Goal: Task Accomplishment & Management: Use online tool/utility

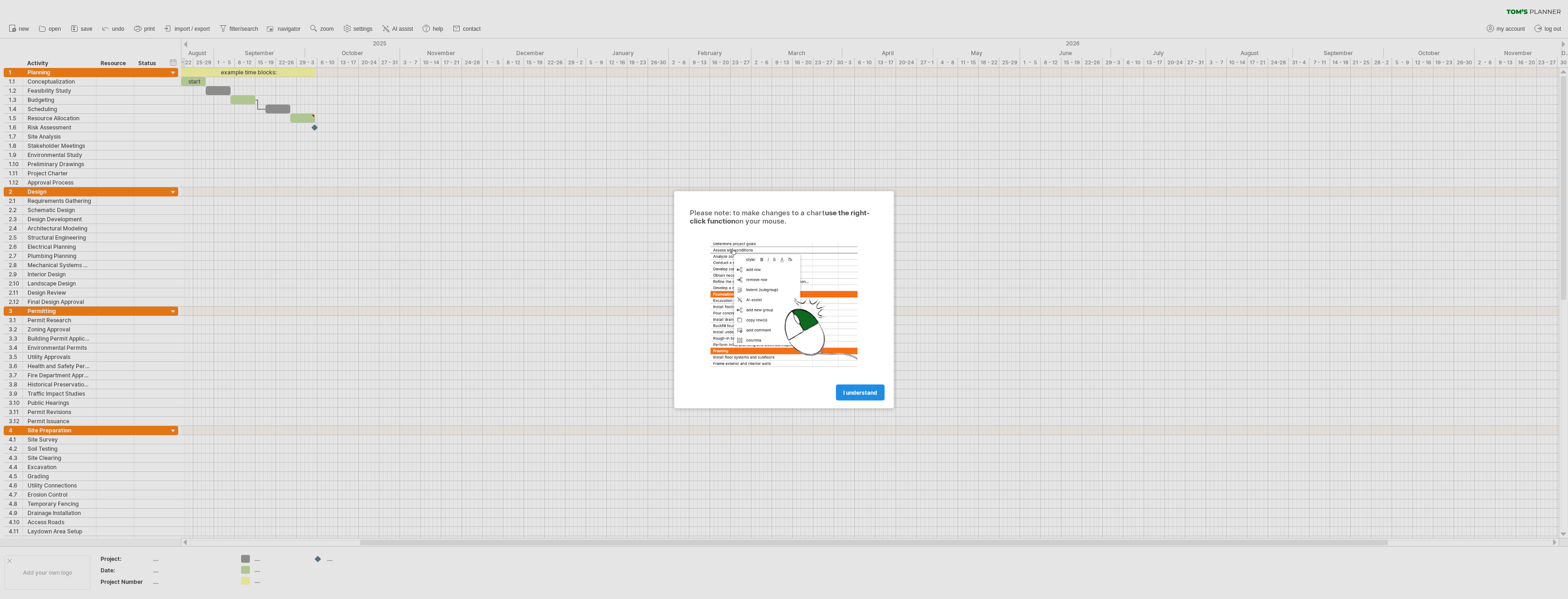
click at [852, 397] on link "I understand" at bounding box center [860, 392] width 49 height 16
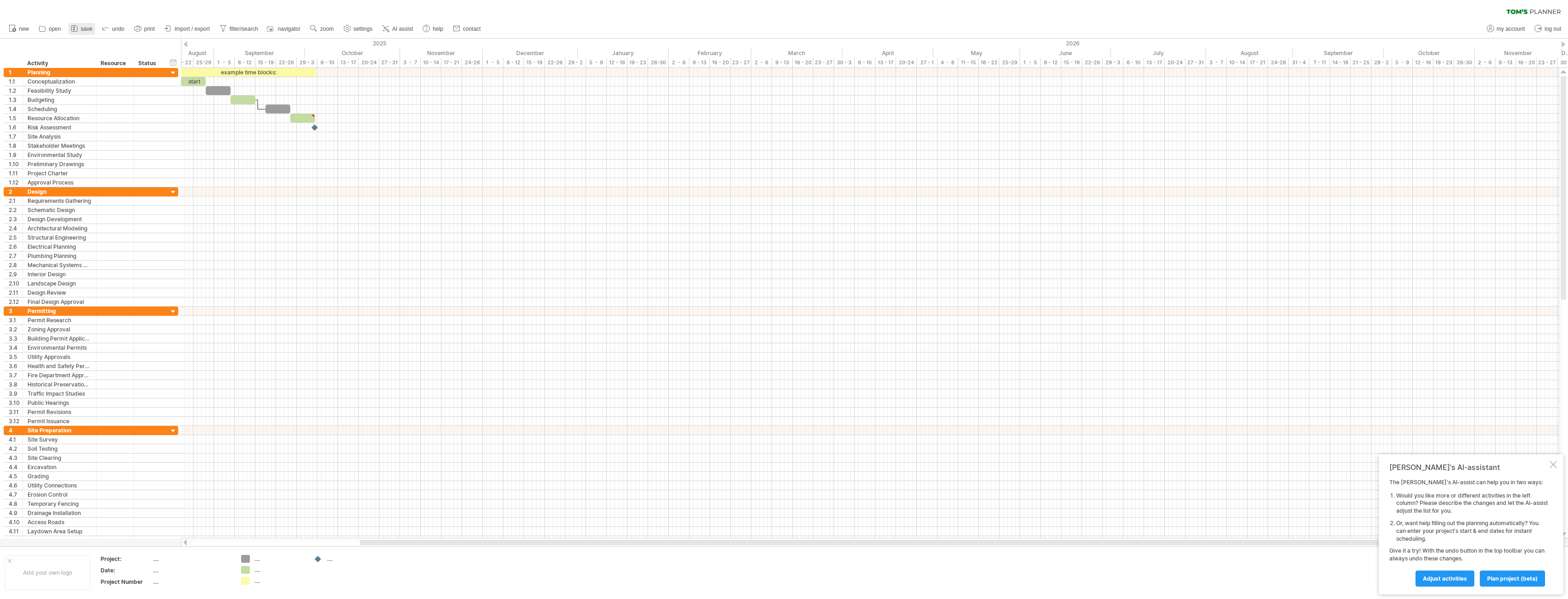
click at [90, 29] on span "save" at bounding box center [87, 29] width 11 height 7
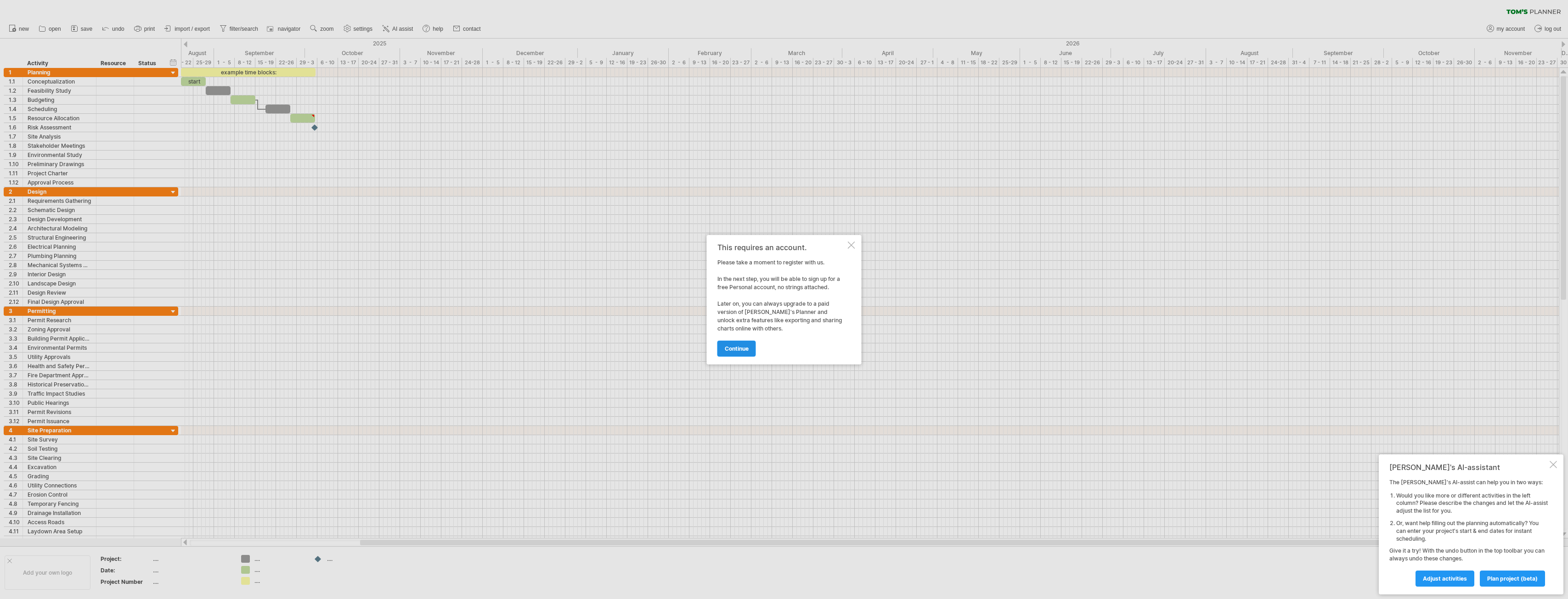
click at [741, 351] on span "continue" at bounding box center [736, 348] width 24 height 7
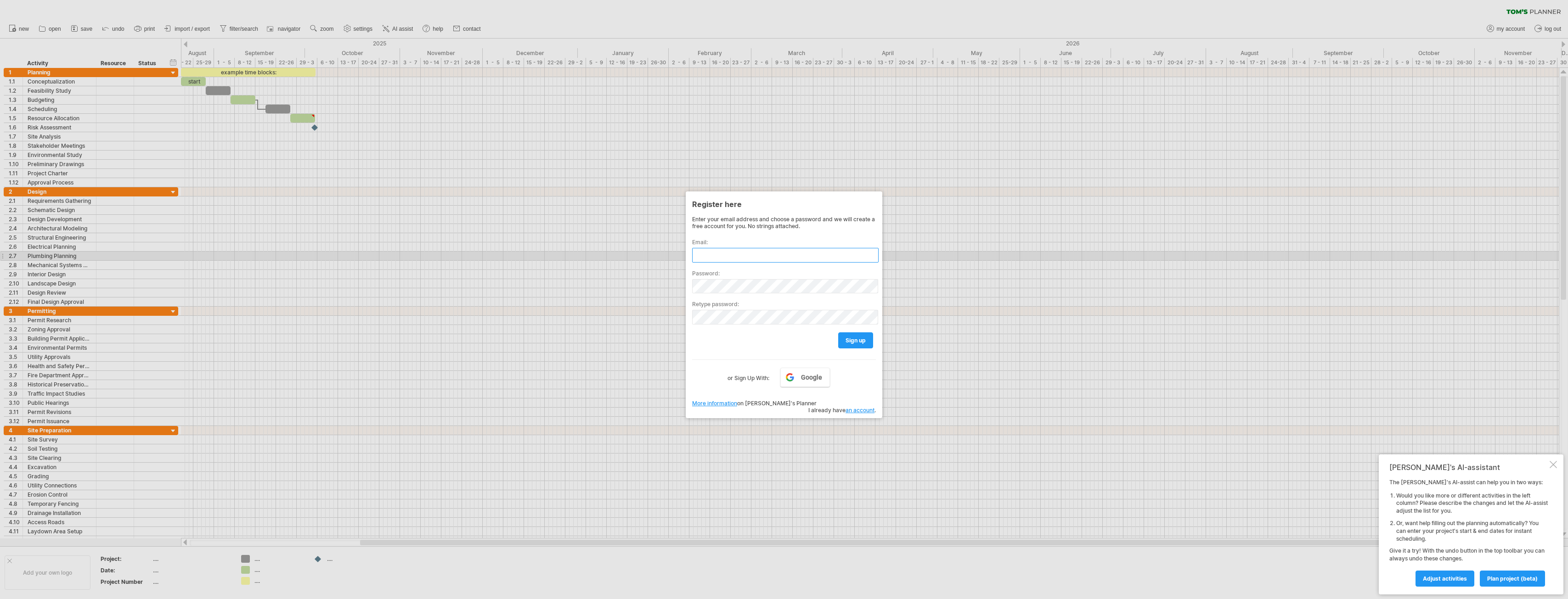
click at [705, 249] on input "text" at bounding box center [785, 254] width 186 height 14
type input "**********"
click at [857, 340] on span "sign up" at bounding box center [855, 340] width 20 height 7
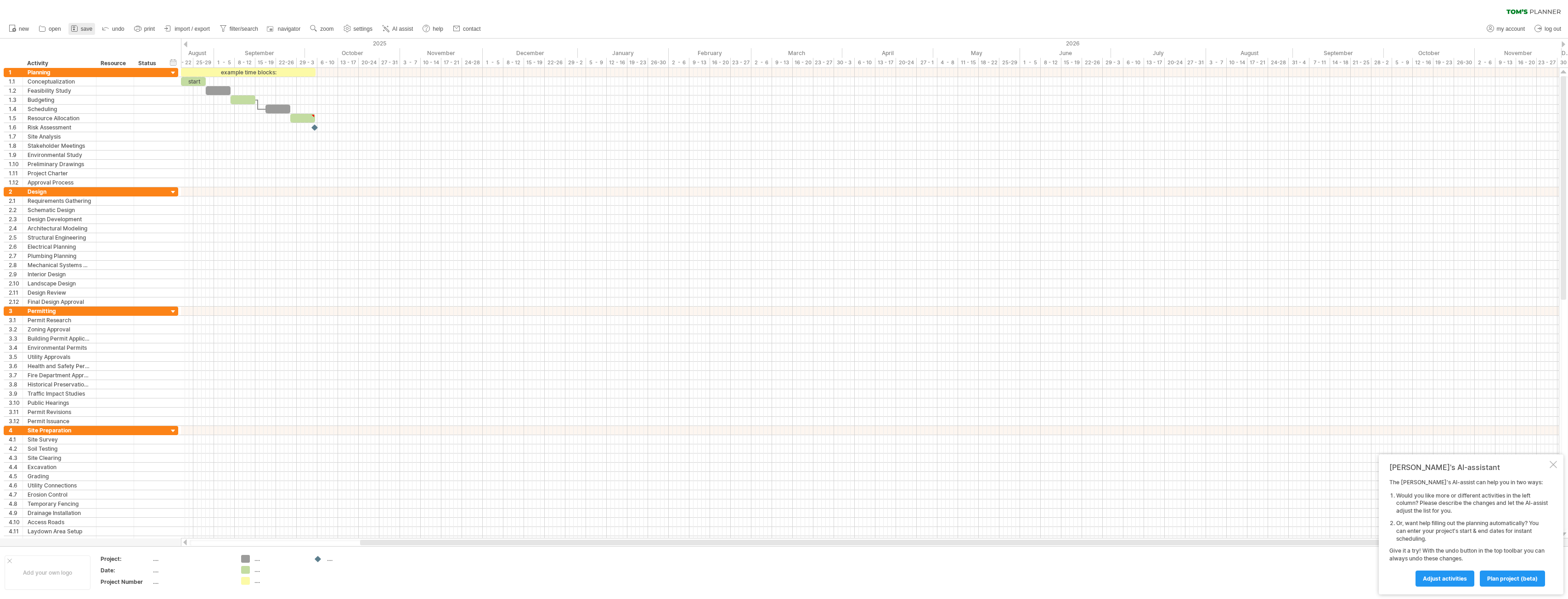
click at [78, 25] on icon at bounding box center [75, 29] width 10 height 10
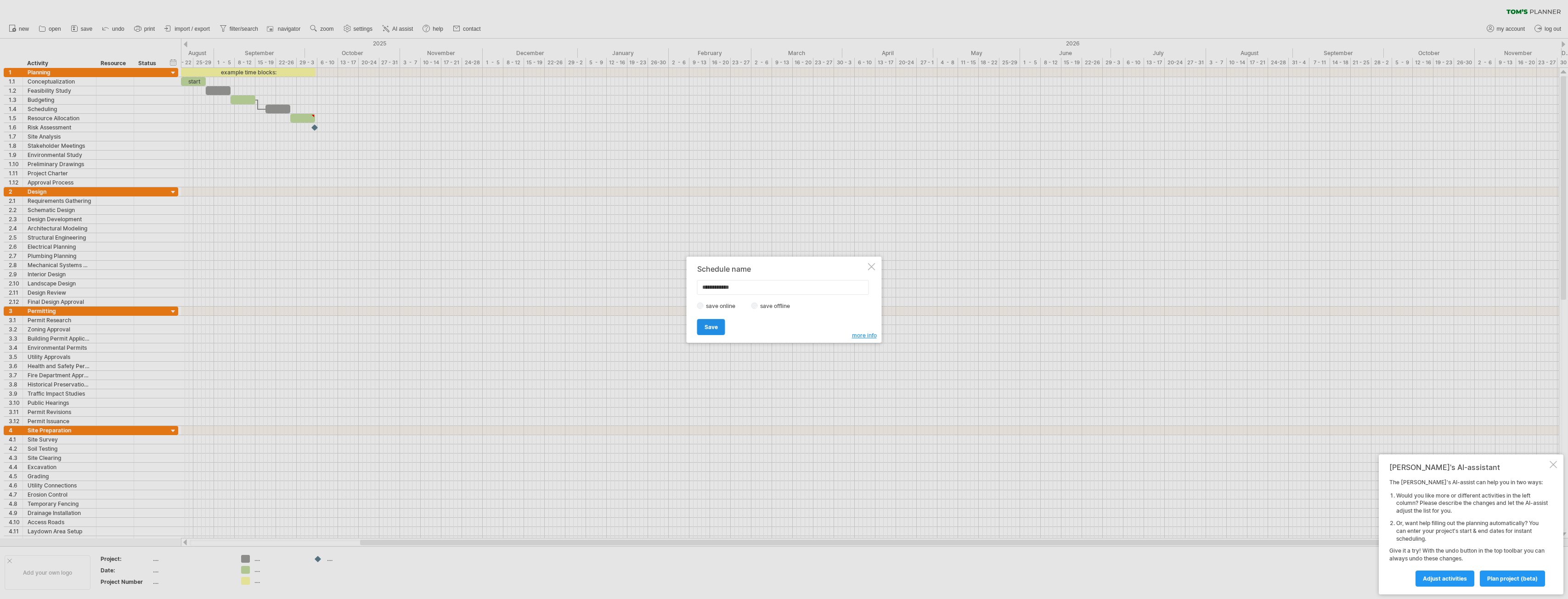
type input "**********"
click at [708, 324] on span "Save" at bounding box center [711, 327] width 13 height 7
click at [153, 562] on div at bounding box center [784, 299] width 1568 height 599
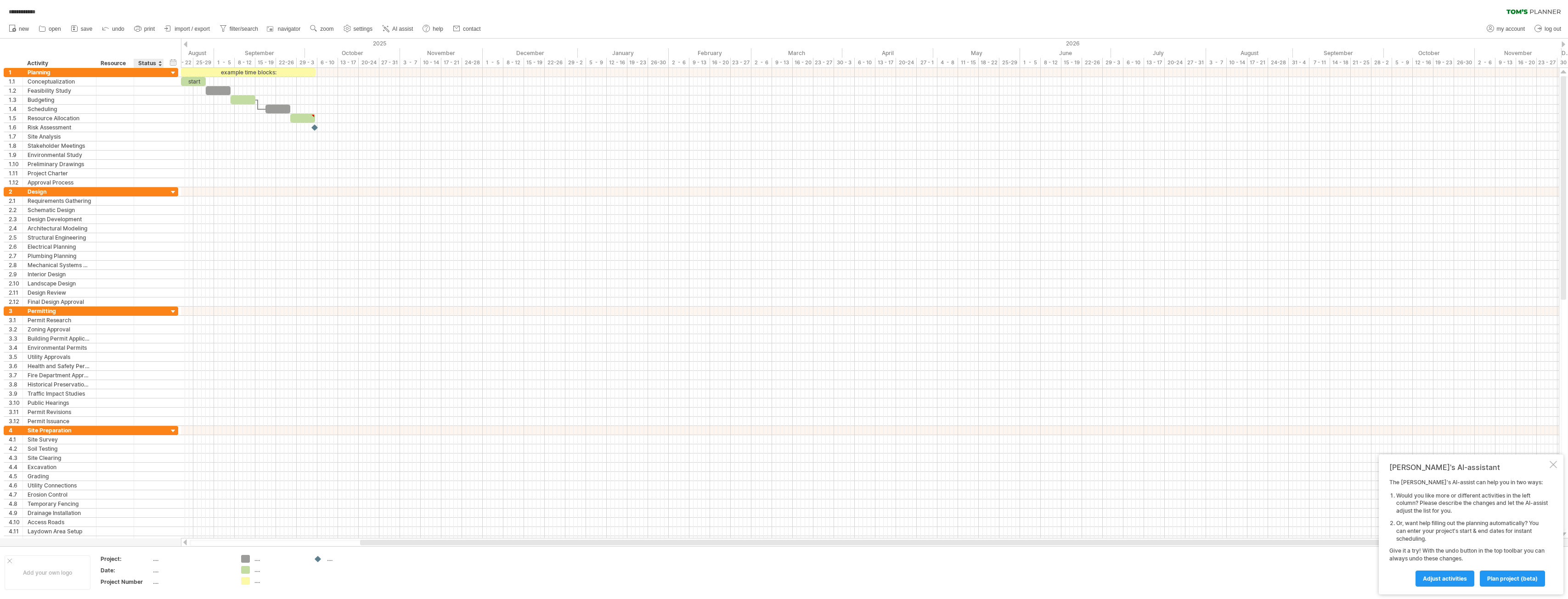
click at [153, 561] on div "...." at bounding box center [191, 559] width 77 height 8
type input "****"
click at [54, 570] on div "Add your own logo" at bounding box center [48, 572] width 86 height 34
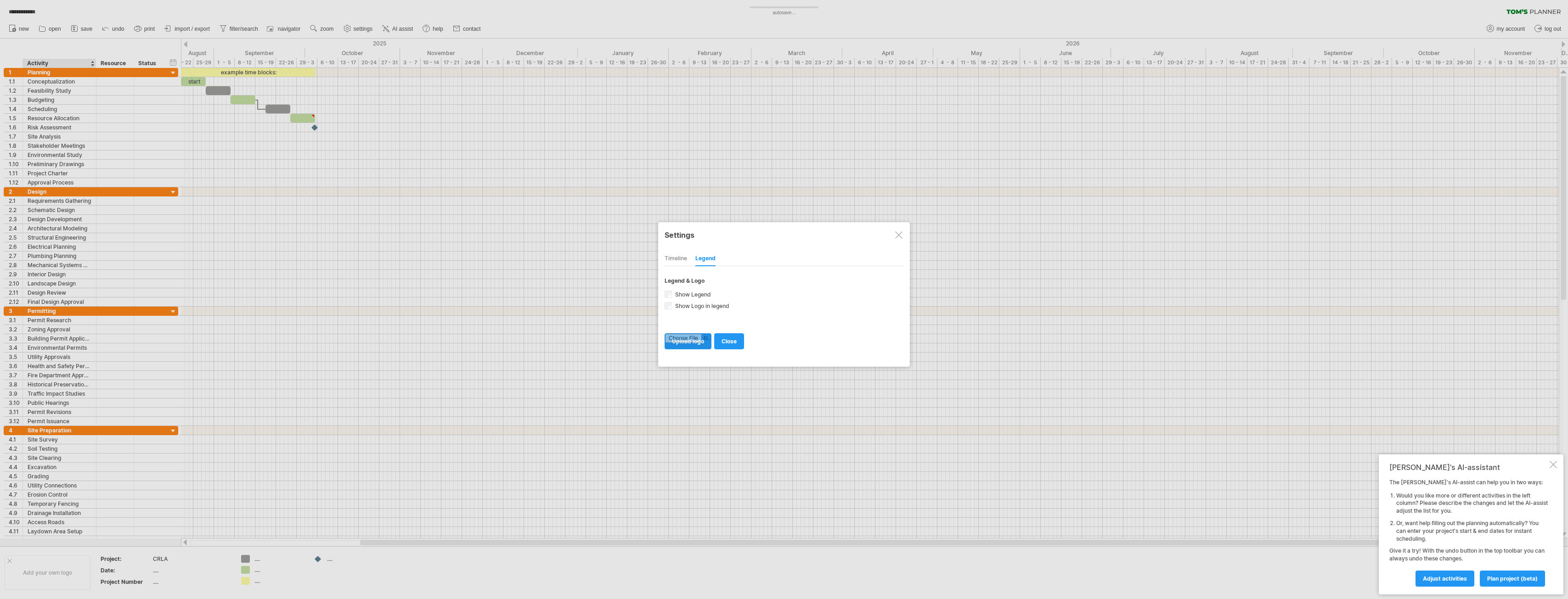
click at [701, 340] on input "file" at bounding box center [688, 341] width 46 height 15
type input "**********"
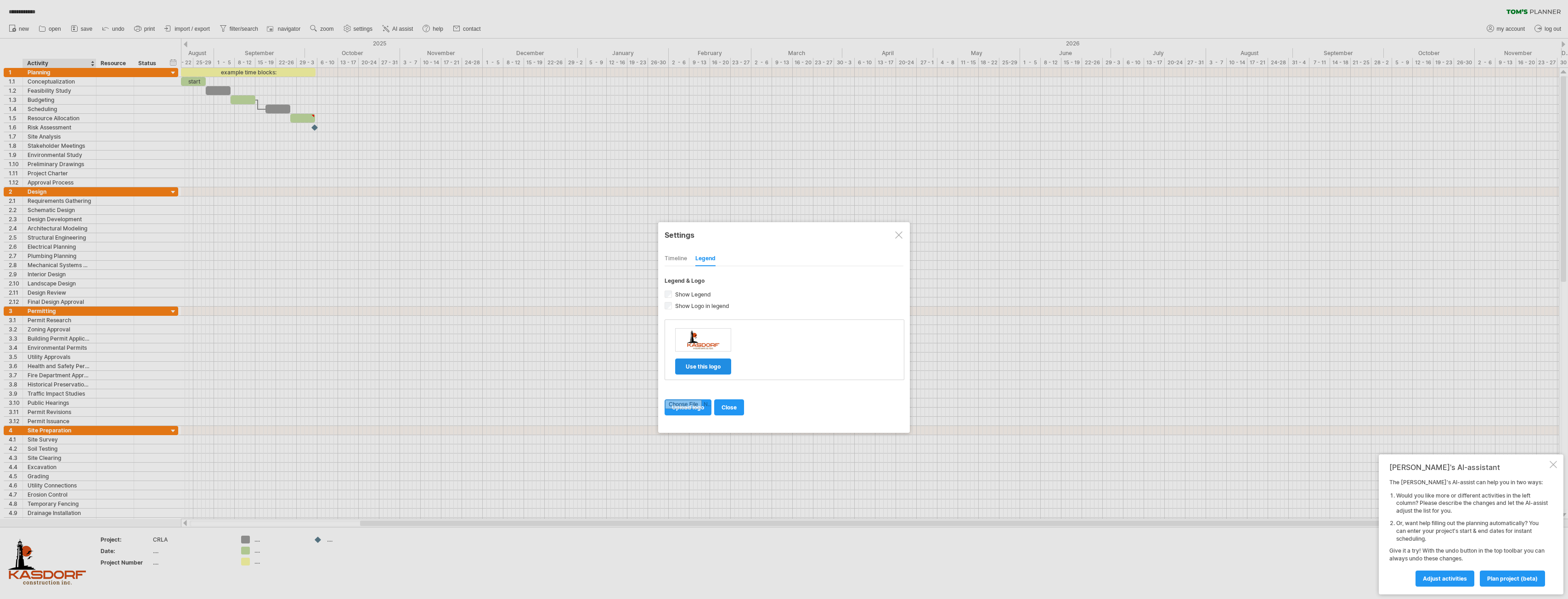
click at [718, 365] on span "use this logo" at bounding box center [703, 366] width 35 height 7
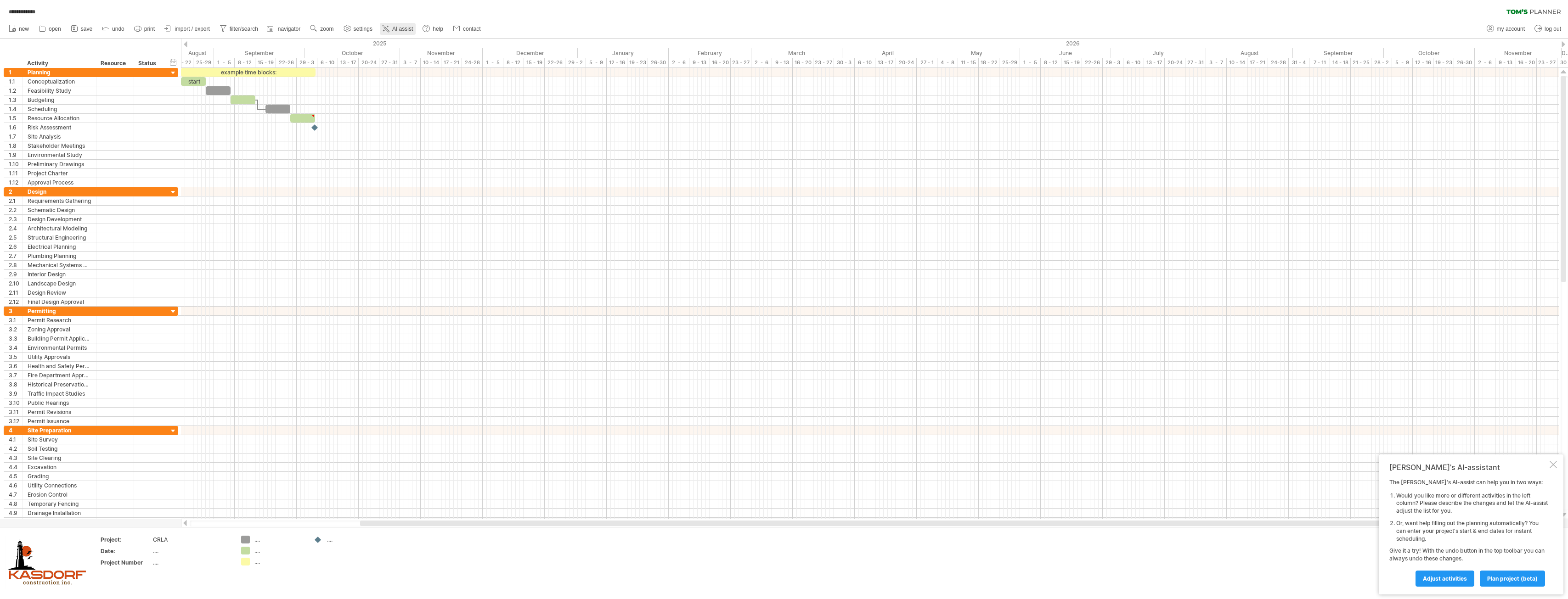
click at [404, 29] on span "AI assist" at bounding box center [403, 29] width 21 height 7
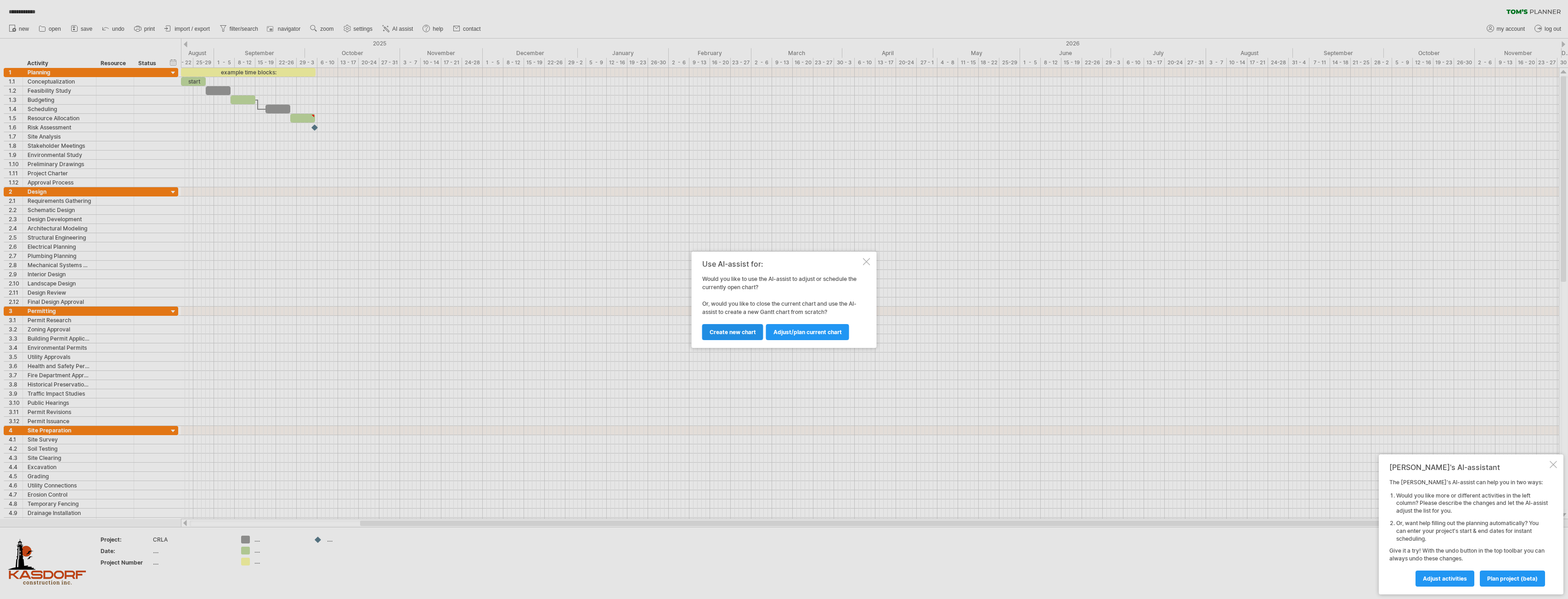
click at [751, 334] on span "Create new chart" at bounding box center [732, 332] width 47 height 7
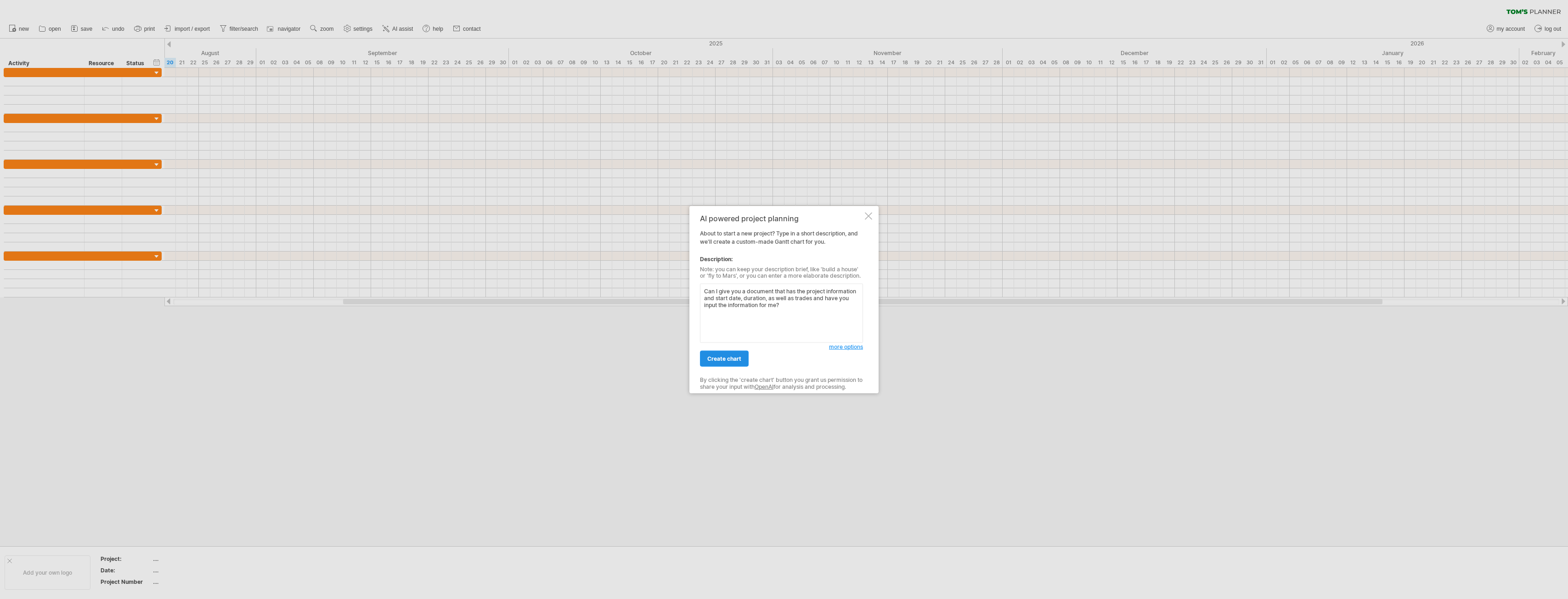
type textarea "Can I give you a document that has the project information and start date, dura…"
click at [734, 358] on span "create chart" at bounding box center [725, 358] width 34 height 7
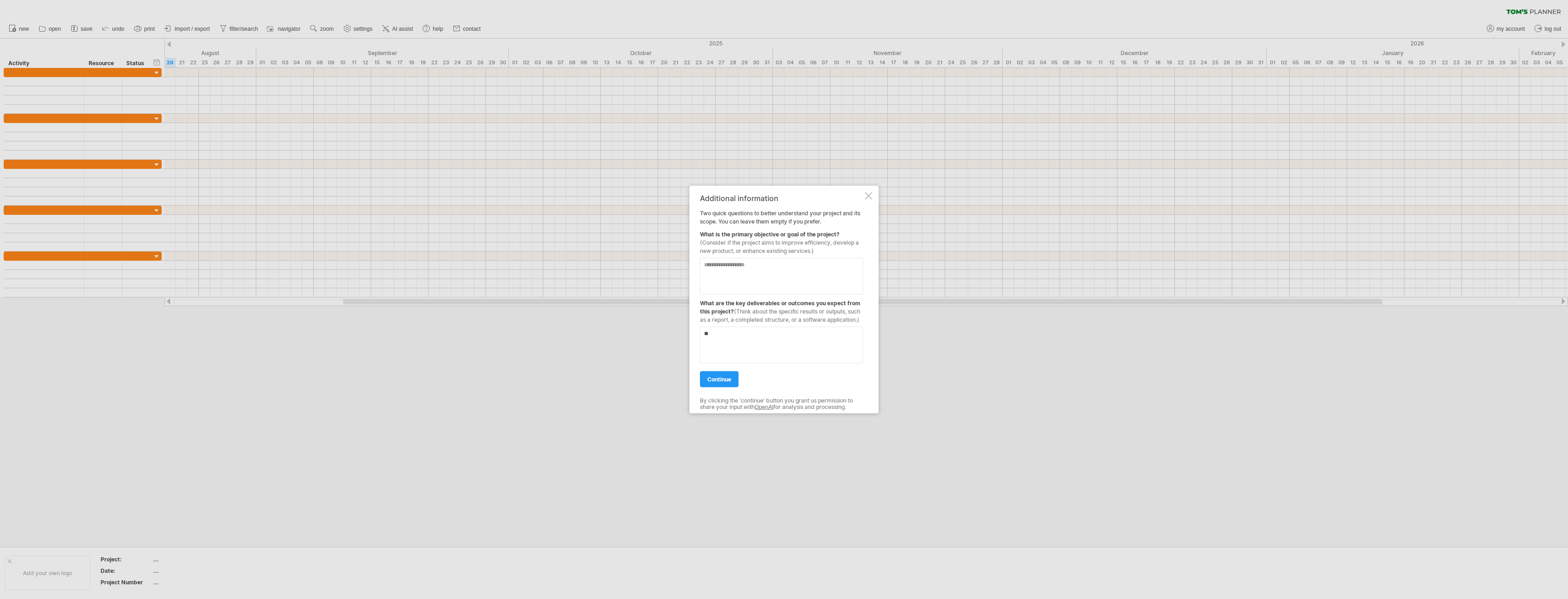
type textarea "**"
click at [715, 270] on textarea at bounding box center [781, 276] width 163 height 36
type textarea "**********"
click at [728, 375] on span "continue" at bounding box center [719, 378] width 24 height 7
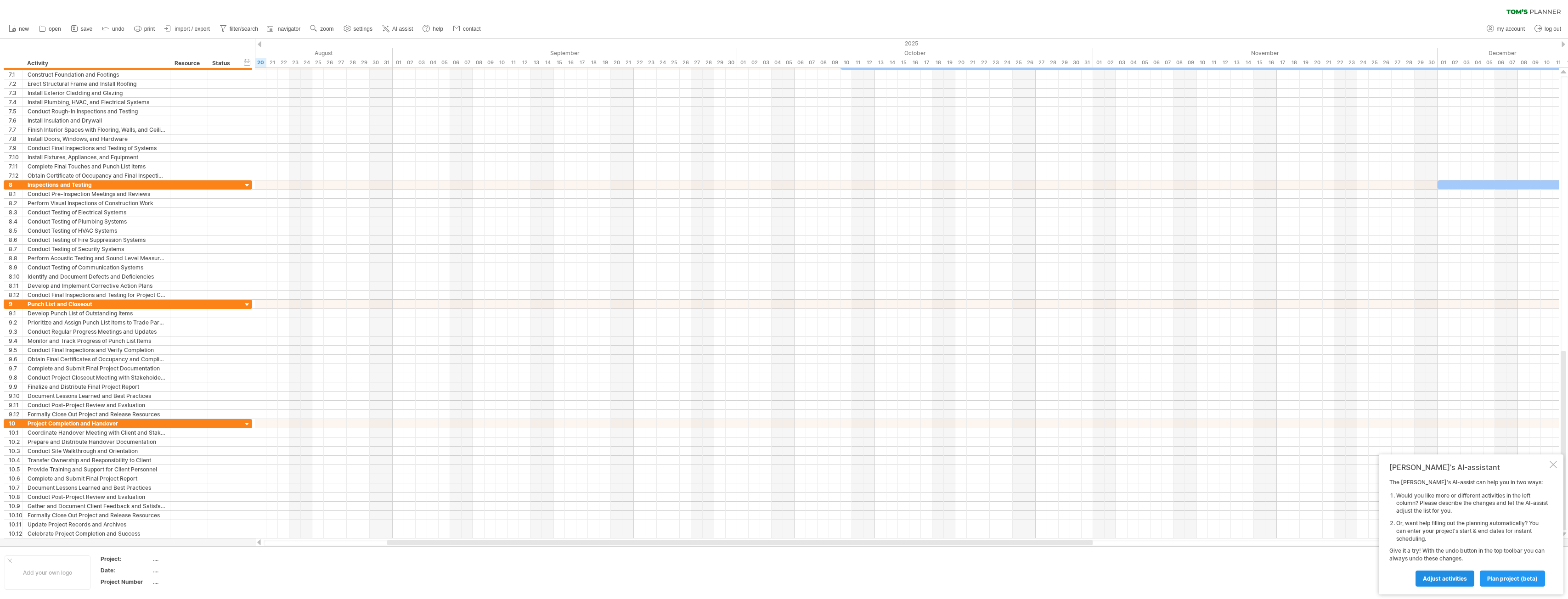
click at [1462, 577] on span "Adjust activities" at bounding box center [1445, 578] width 44 height 7
click at [1436, 510] on textarea at bounding box center [1479, 522] width 138 height 46
type textarea "Can I upload a document to help you understand the project"
click at [1531, 582] on link "adjust template" at bounding box center [1515, 578] width 58 height 16
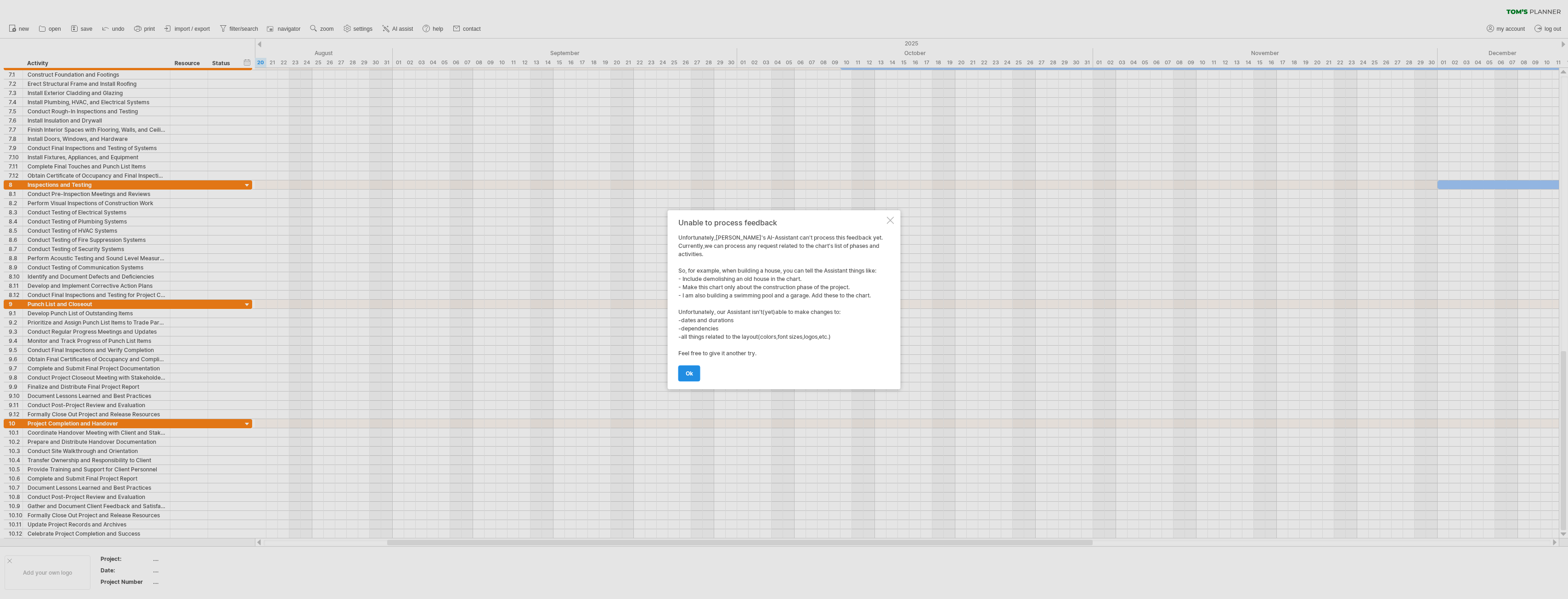
click at [697, 375] on link "ok" at bounding box center [689, 373] width 22 height 16
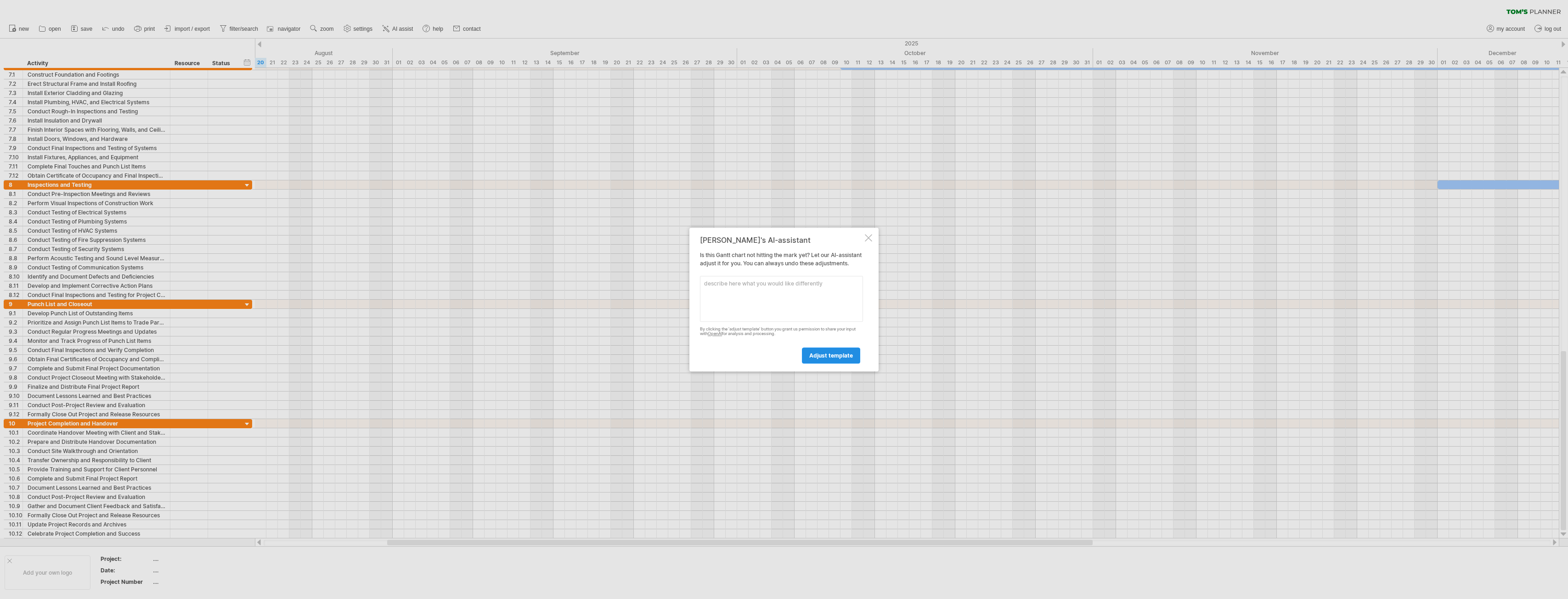
click at [818, 359] on span "adjust template" at bounding box center [832, 354] width 44 height 7
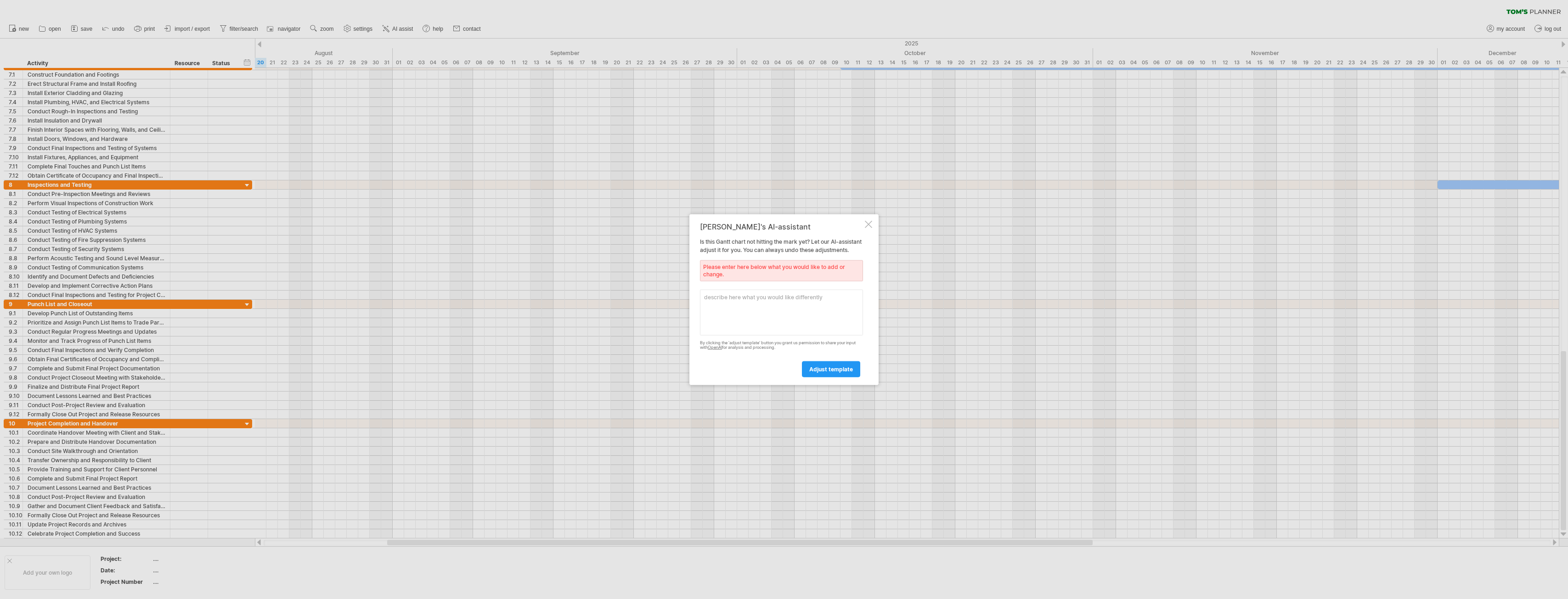
click at [766, 305] on textarea at bounding box center [781, 312] width 163 height 46
click at [712, 303] on textarea at bounding box center [781, 312] width 163 height 46
click at [710, 303] on textarea at bounding box center [781, 312] width 163 height 46
type textarea "Demo Rough plumbing Concrete electrical framing HVAC insulation drywall paint f…"
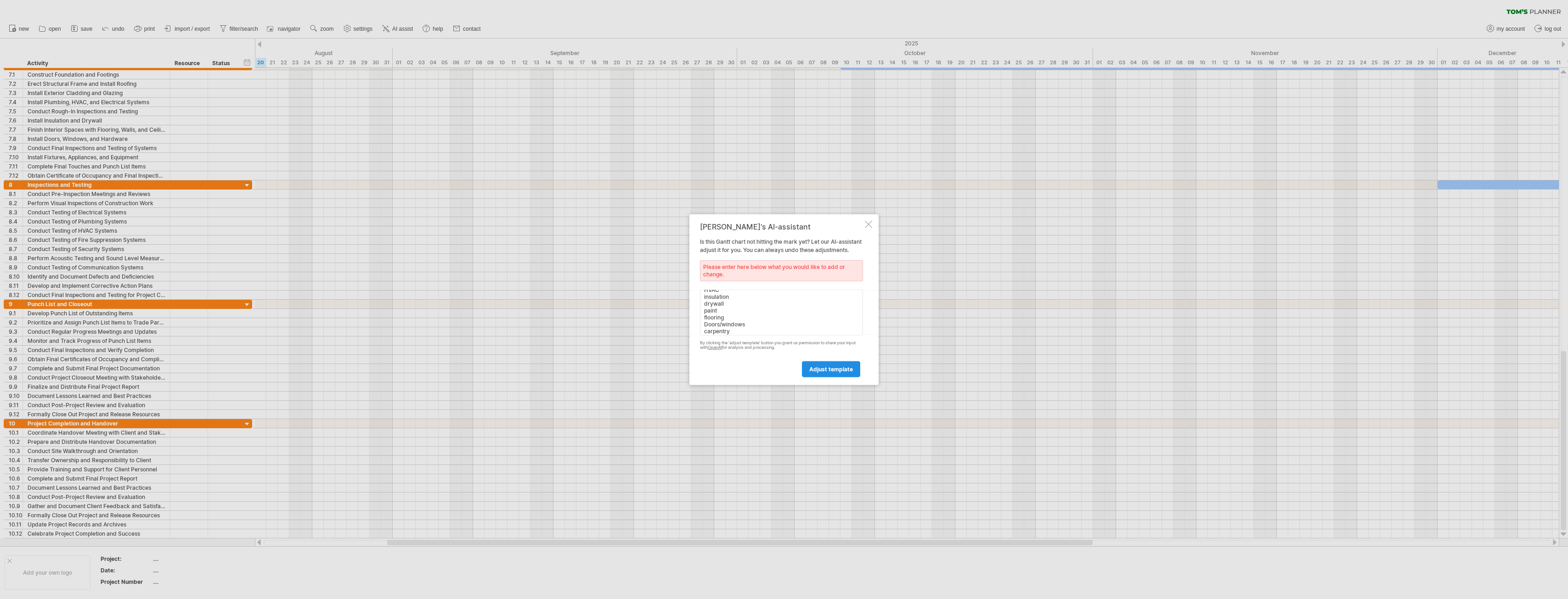
click at [816, 372] on span "adjust template" at bounding box center [832, 369] width 44 height 7
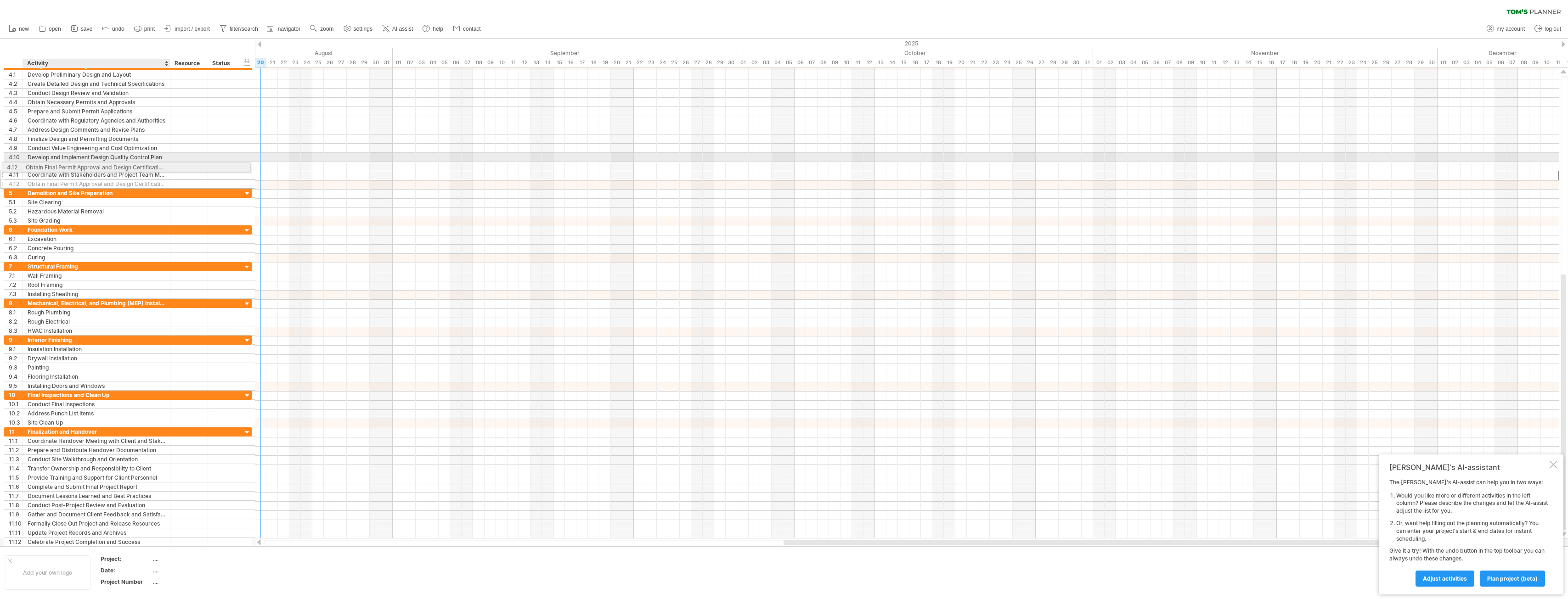
drag, startPoint x: 83, startPoint y: 176, endPoint x: 76, endPoint y: 165, distance: 13.0
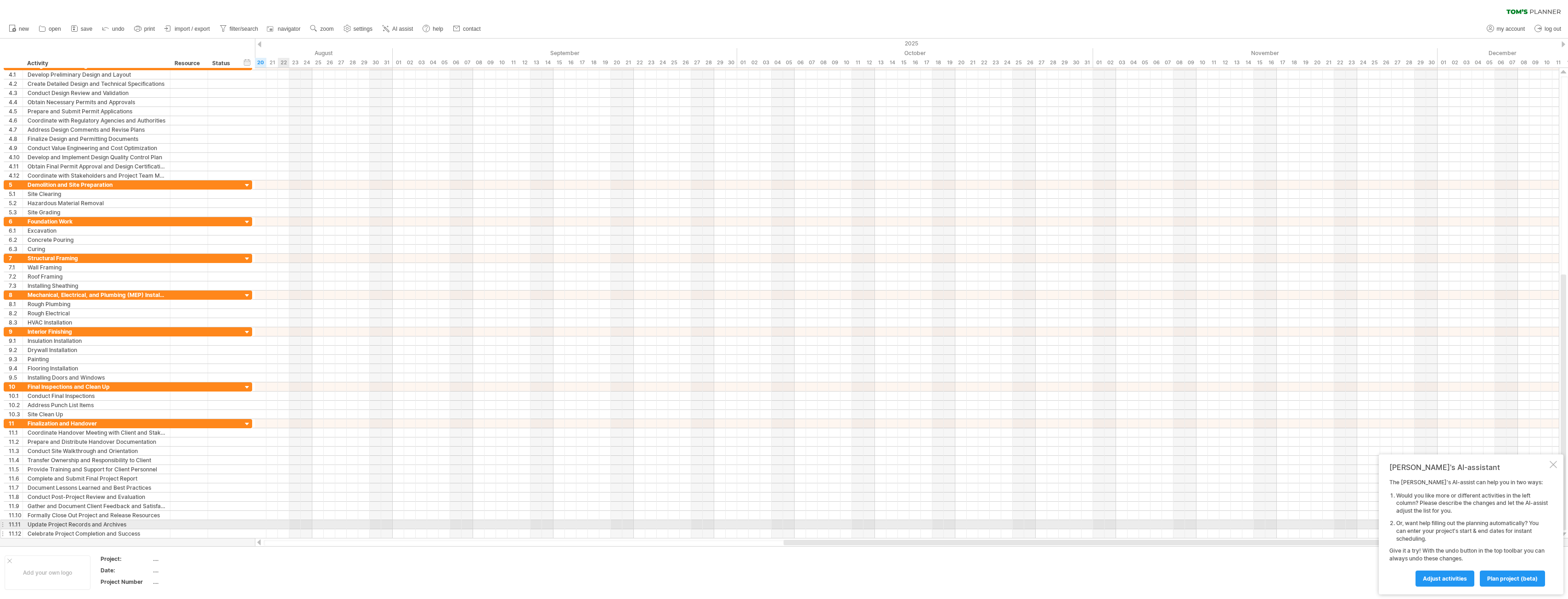
click at [3, 528] on div at bounding box center [2, 533] width 4 height 10
click at [4, 529] on div "11.12" at bounding box center [13, 533] width 19 height 9
click at [1555, 464] on div at bounding box center [1554, 464] width 8 height 8
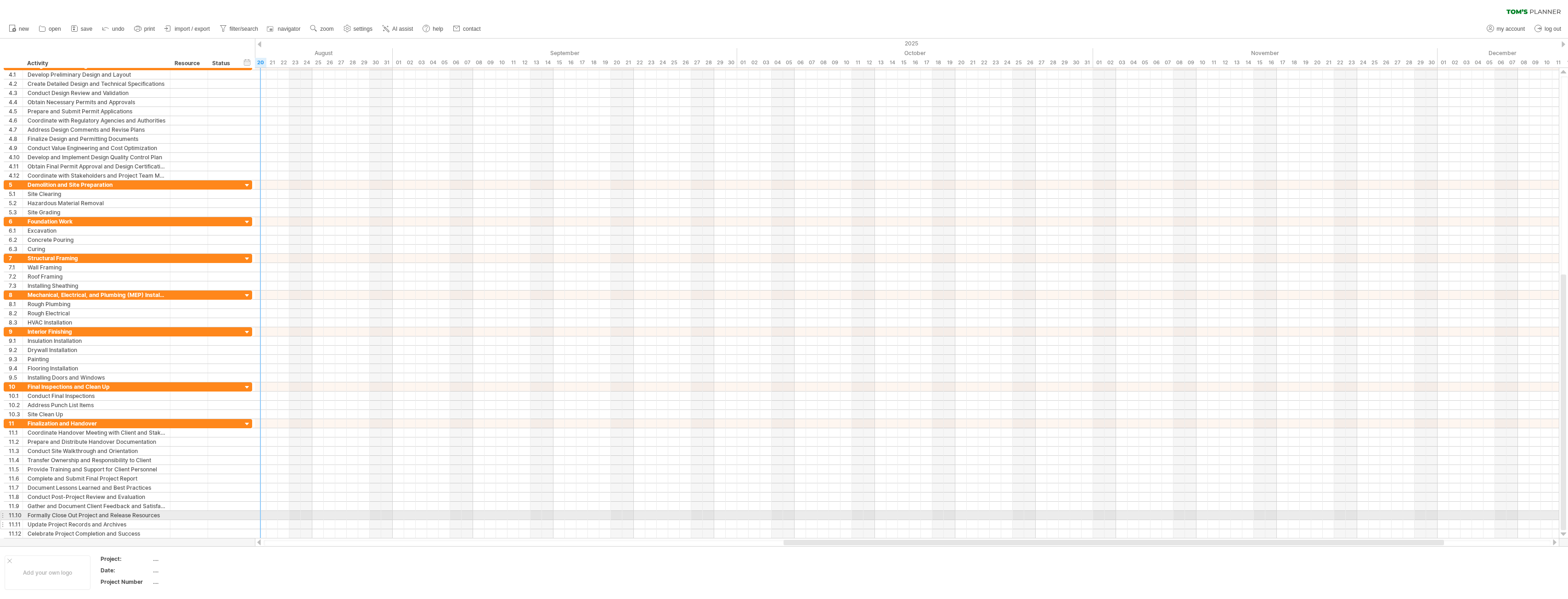
click at [4, 520] on div "11.11" at bounding box center [13, 524] width 19 height 9
click at [2, 520] on div at bounding box center [2, 524] width 4 height 10
click at [263, 581] on td at bounding box center [272, 572] width 73 height 35
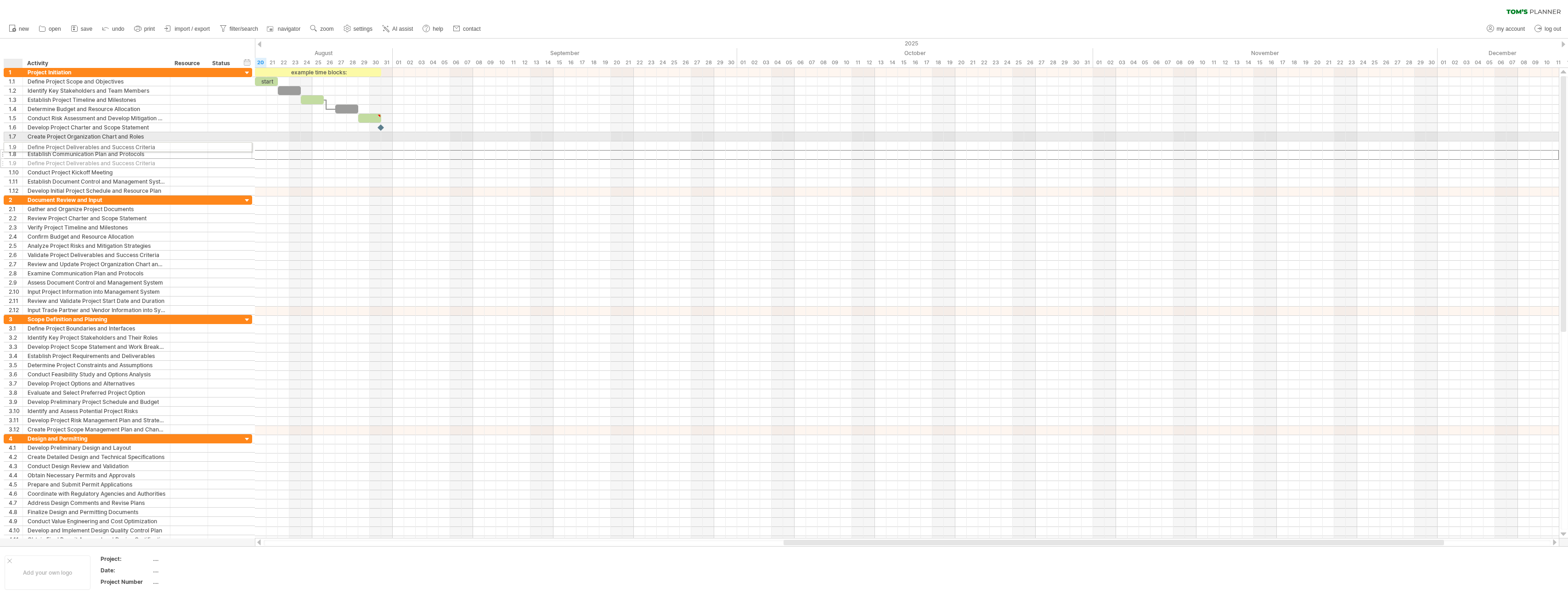
drag, startPoint x: 13, startPoint y: 153, endPoint x: 11, endPoint y: 145, distance: 8.2
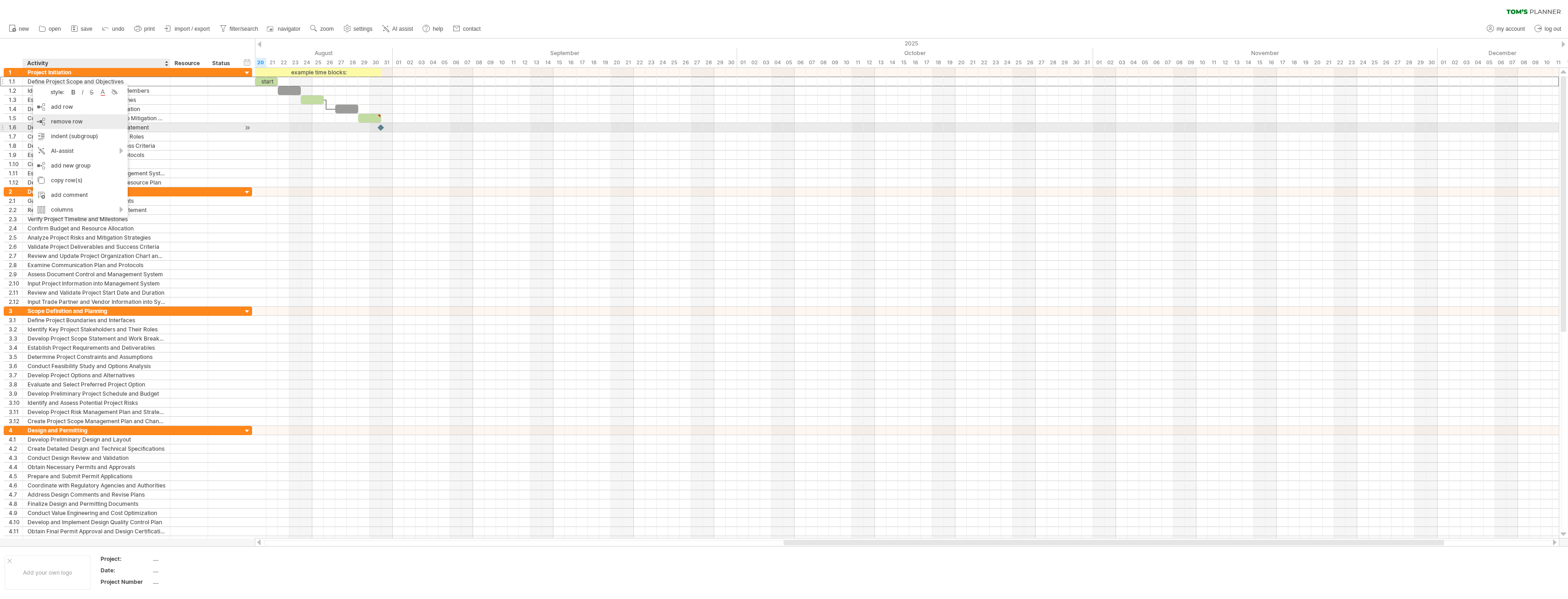
click at [57, 123] on span "remove row" at bounding box center [66, 120] width 32 height 7
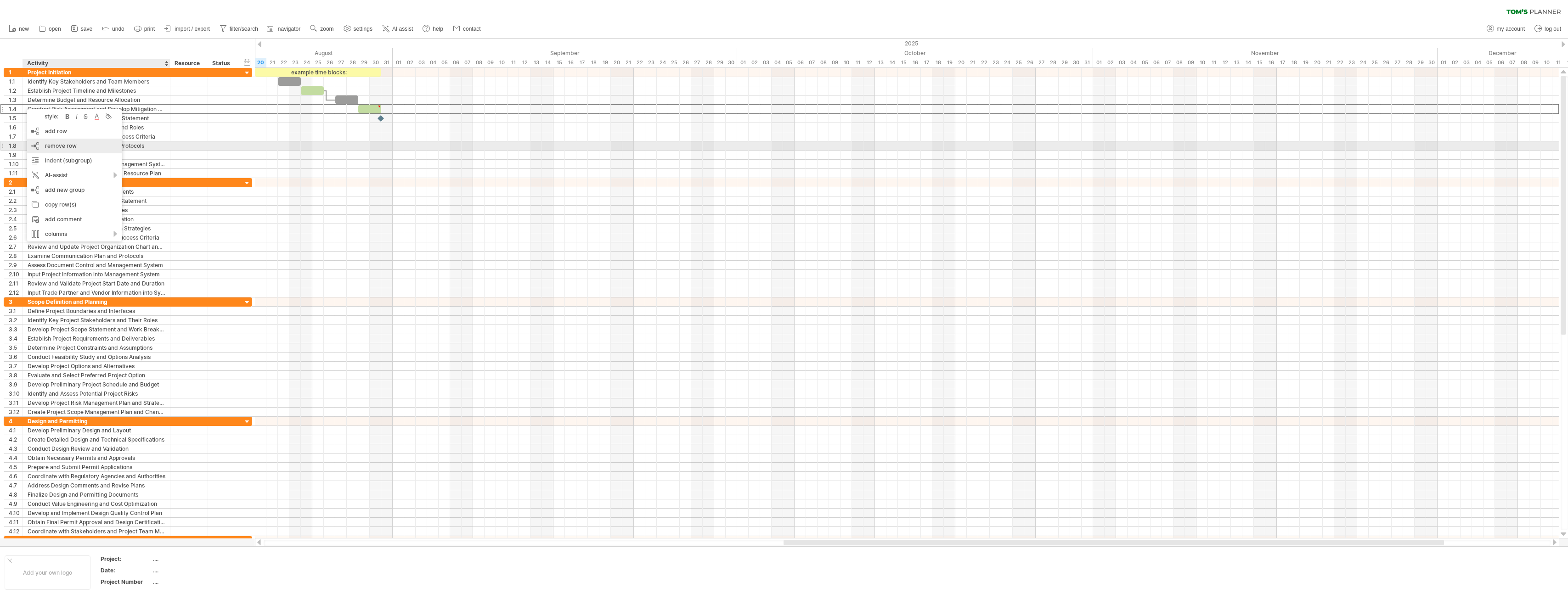
click at [71, 146] on span "remove row" at bounding box center [60, 145] width 32 height 7
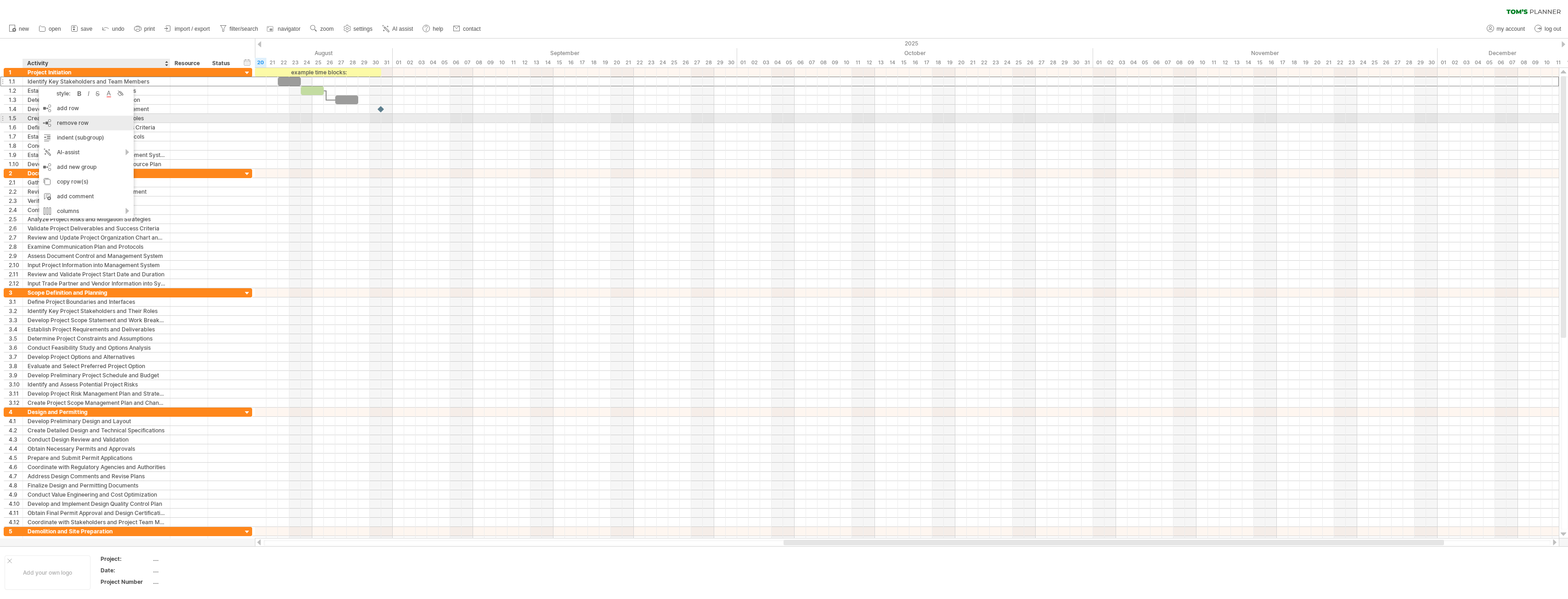
click at [69, 122] on span "remove row" at bounding box center [73, 122] width 32 height 7
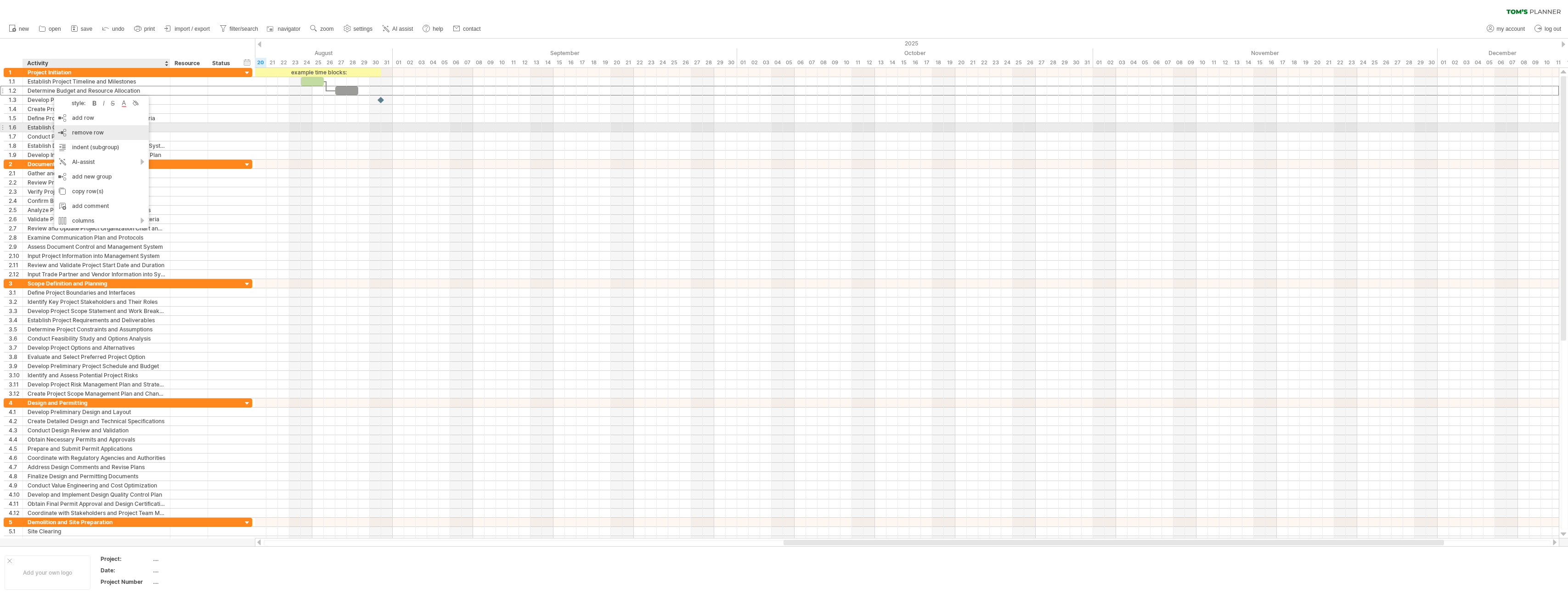
click at [82, 132] on span "remove row" at bounding box center [87, 132] width 32 height 7
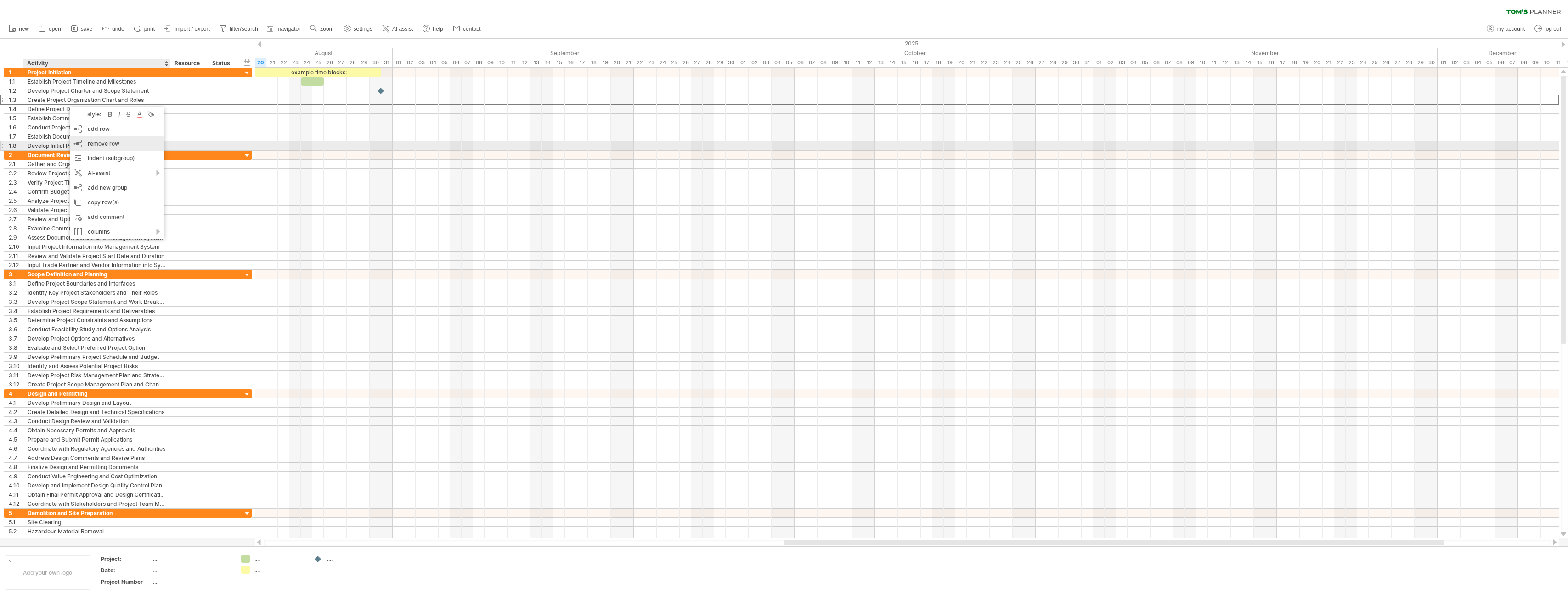
click at [93, 144] on span "remove row" at bounding box center [103, 143] width 32 height 7
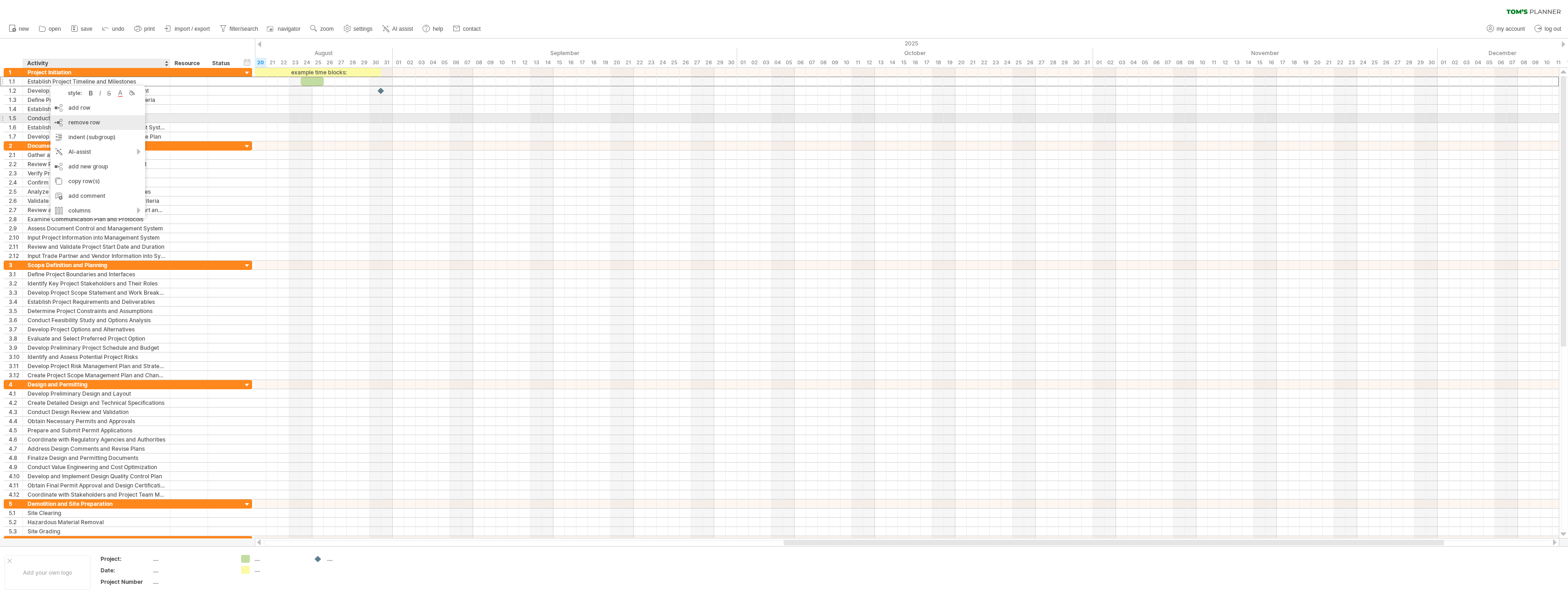
click at [81, 122] on span "remove row" at bounding box center [84, 121] width 32 height 7
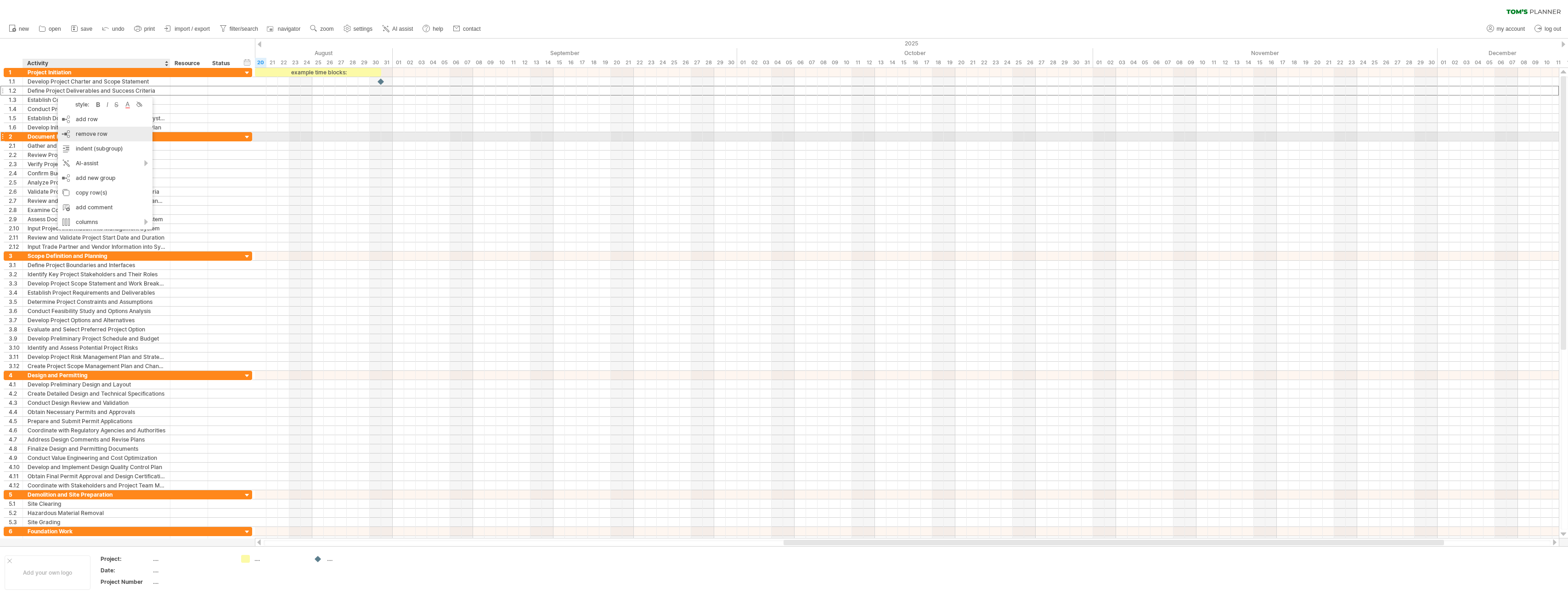
click at [86, 133] on span "remove row" at bounding box center [91, 133] width 32 height 7
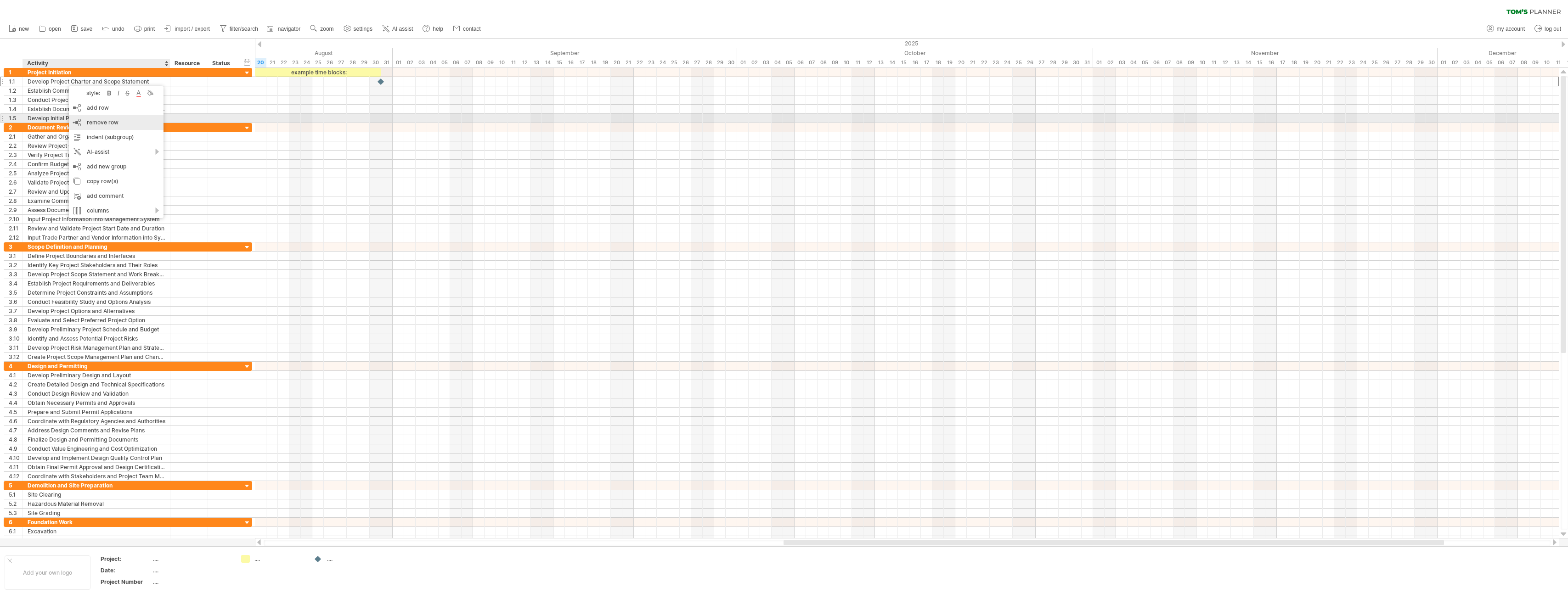
click at [91, 122] on span "remove row" at bounding box center [102, 121] width 32 height 7
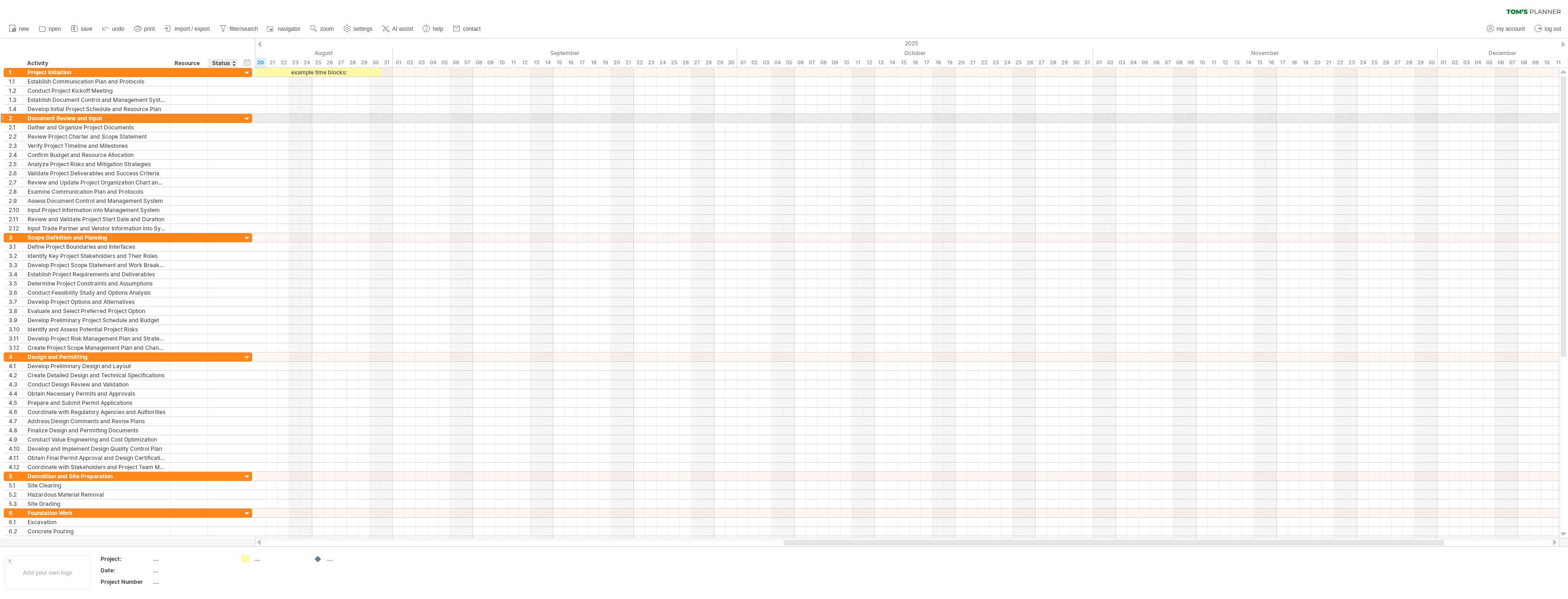
click at [246, 117] on div at bounding box center [247, 118] width 9 height 9
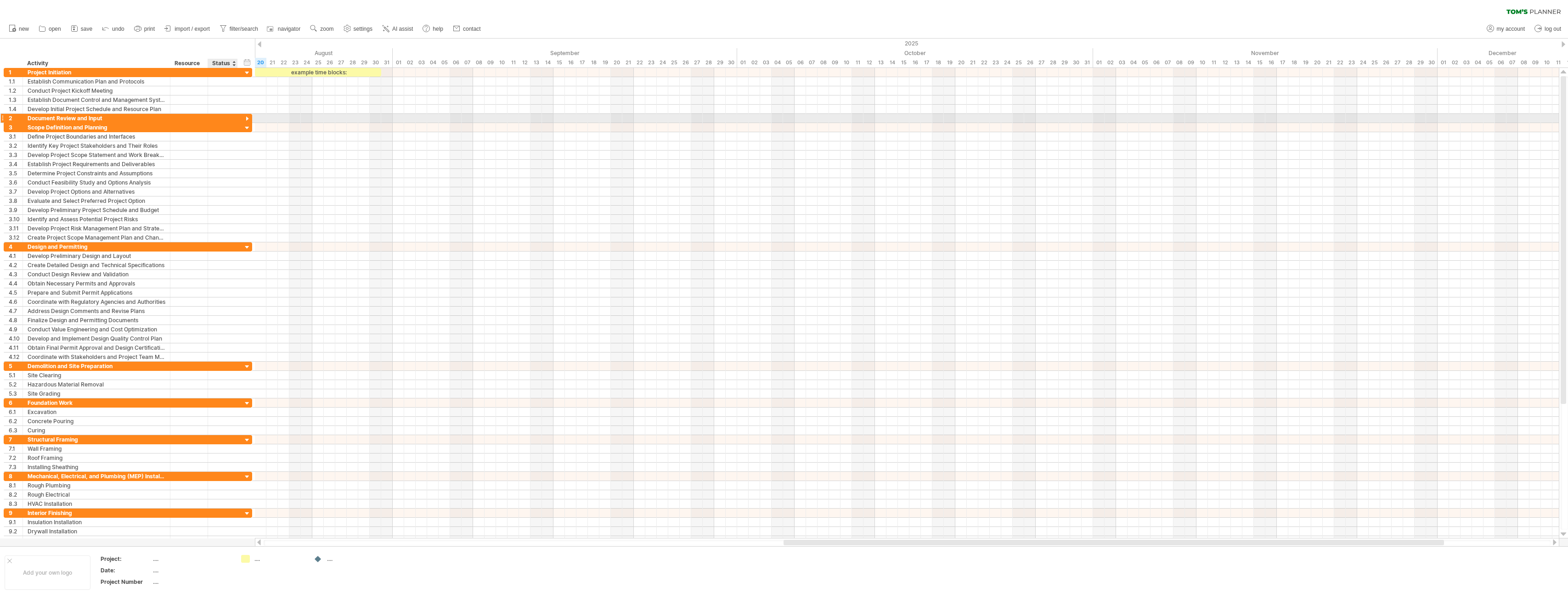
click at [246, 117] on div at bounding box center [247, 118] width 9 height 9
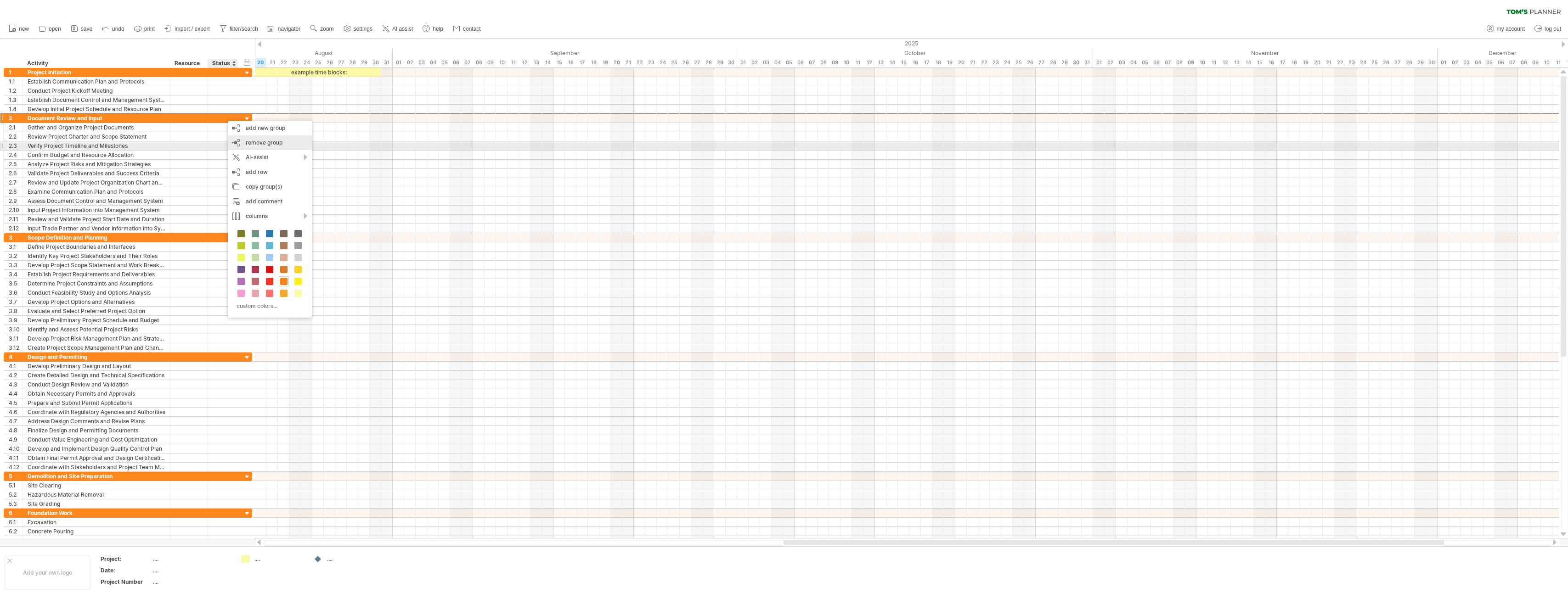
click at [250, 142] on span "remove group" at bounding box center [264, 142] width 36 height 7
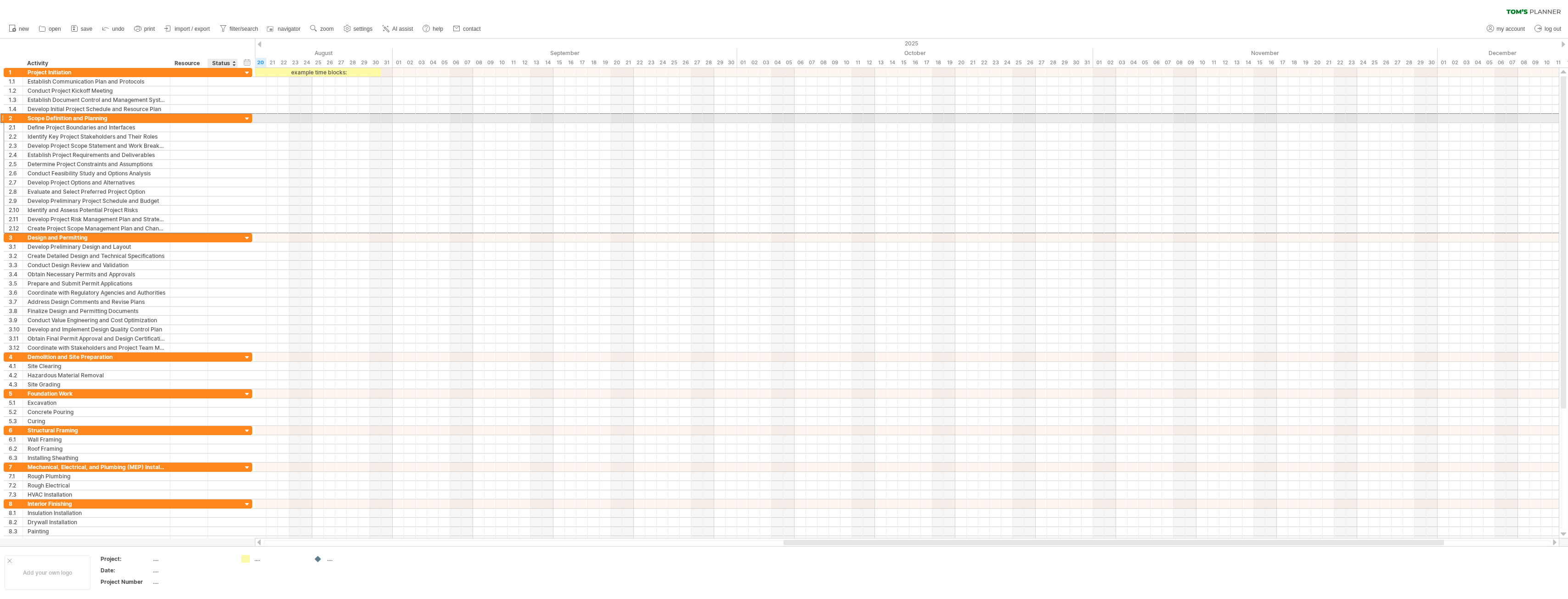
click at [248, 117] on div at bounding box center [247, 118] width 9 height 9
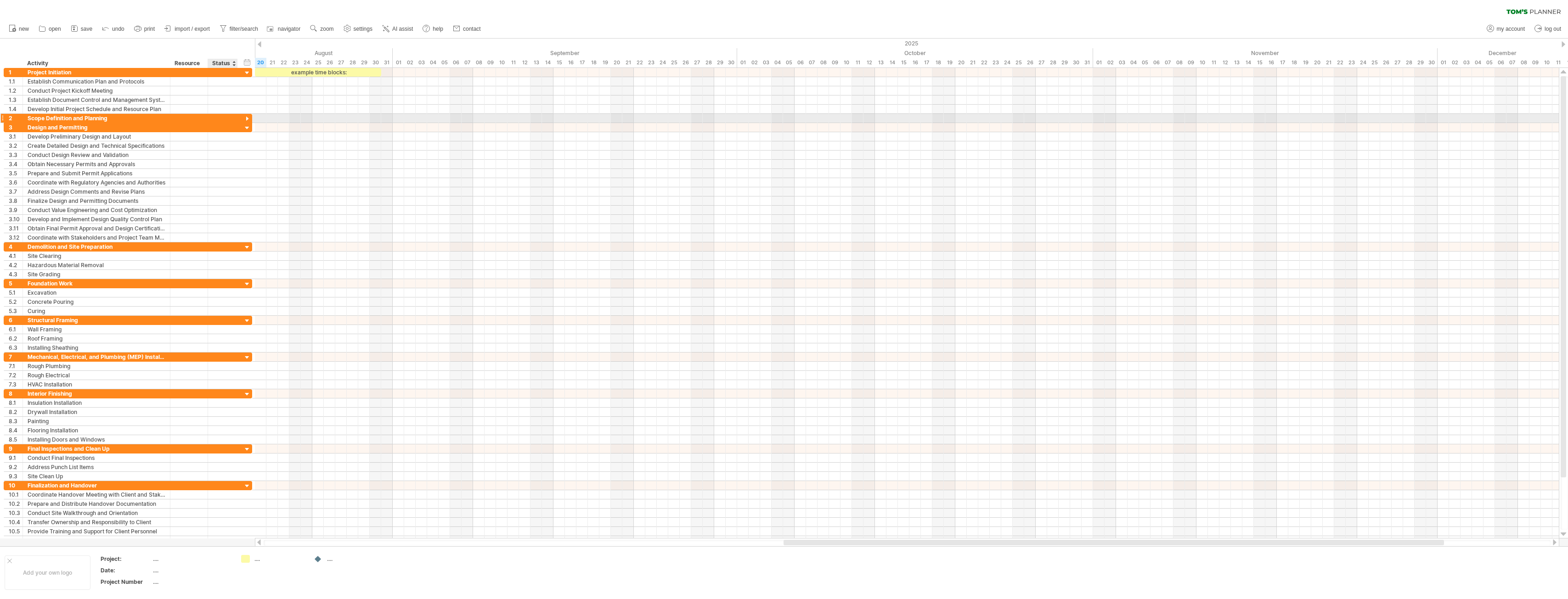
click at [234, 117] on div at bounding box center [236, 118] width 5 height 10
click at [223, 118] on div at bounding box center [222, 118] width 20 height 9
click at [253, 143] on span "remove group" at bounding box center [264, 143] width 36 height 7
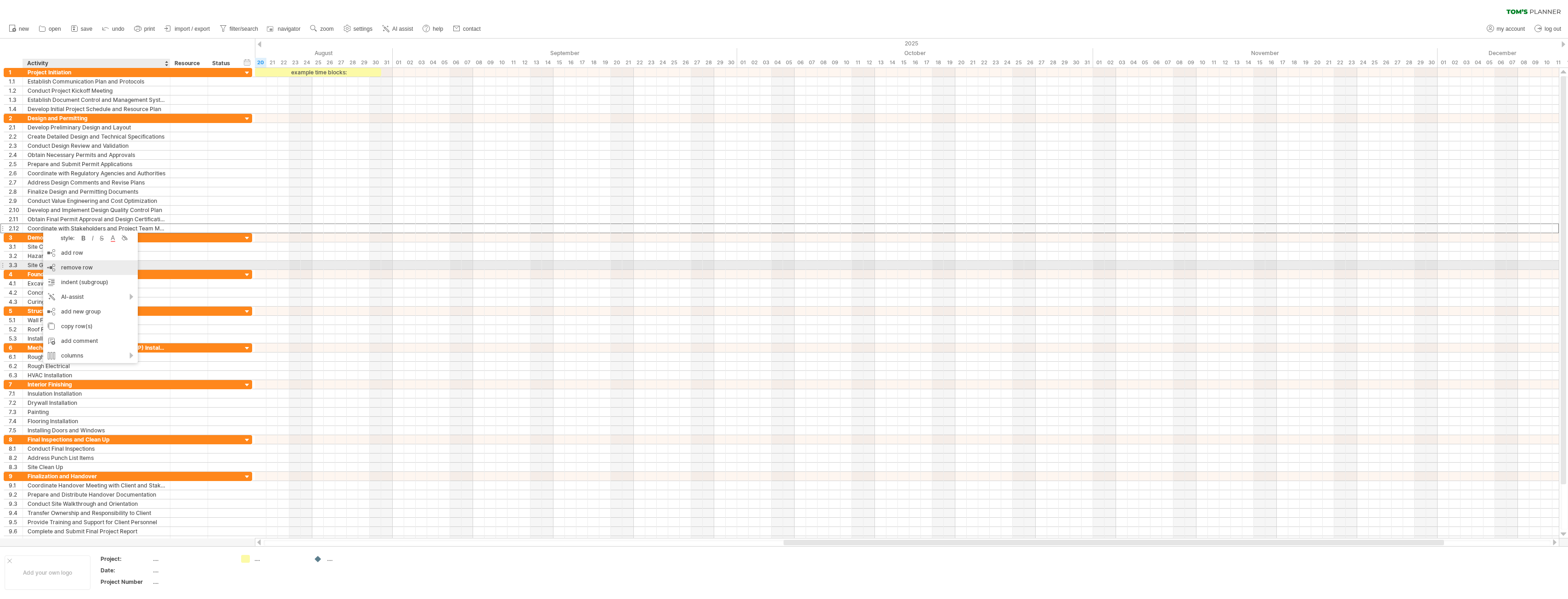
click at [71, 268] on span "remove row" at bounding box center [76, 267] width 32 height 7
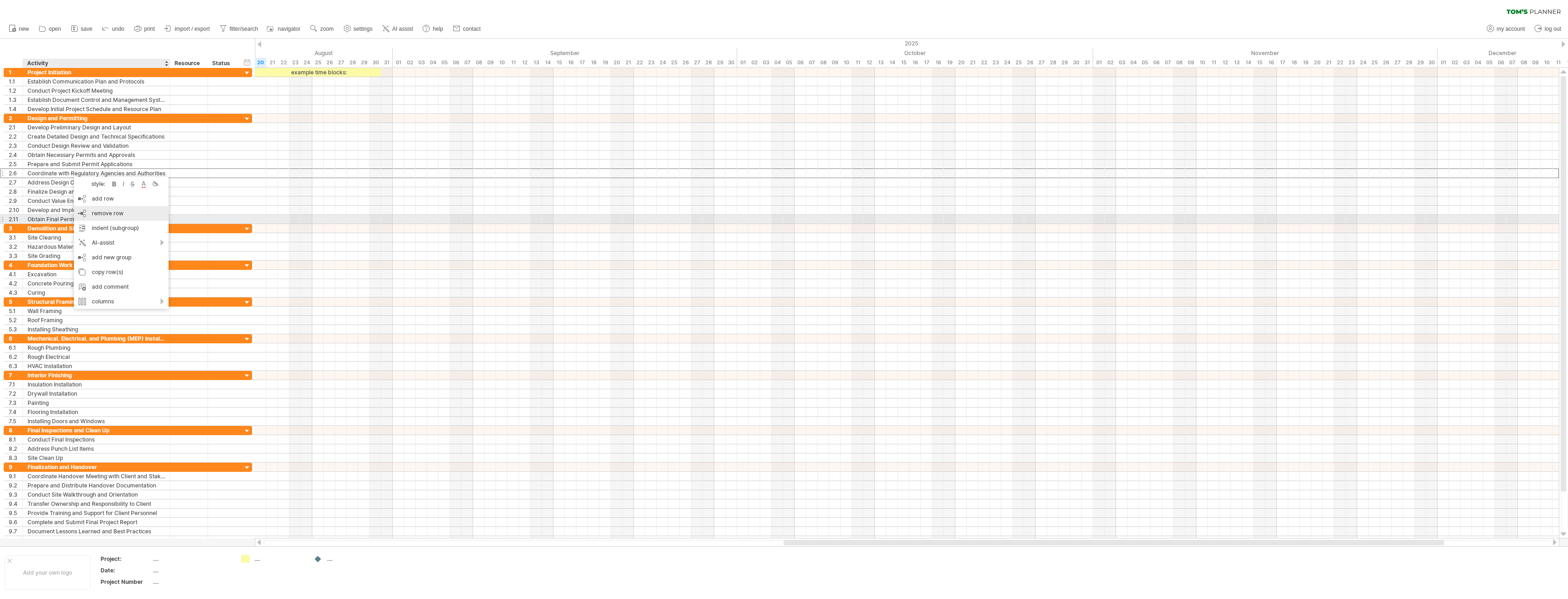
click at [99, 216] on span "remove row" at bounding box center [107, 213] width 32 height 7
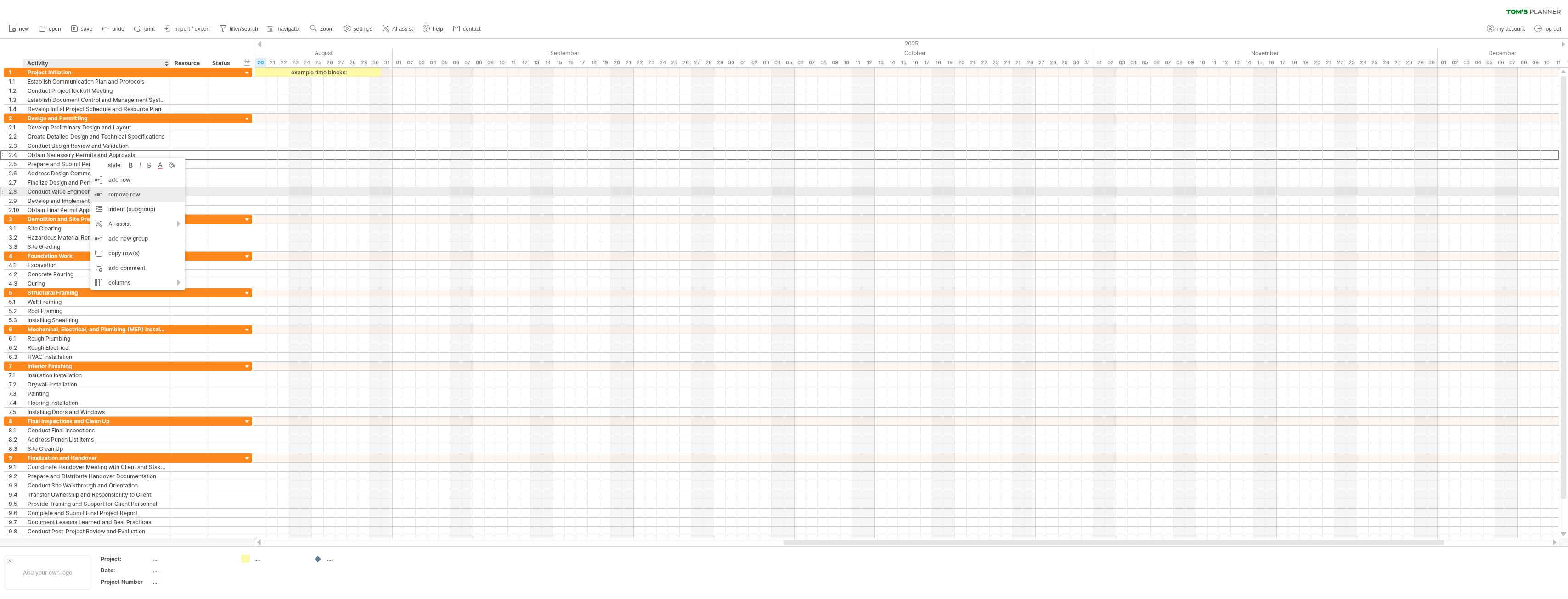
click at [118, 194] on span "remove row" at bounding box center [123, 194] width 32 height 7
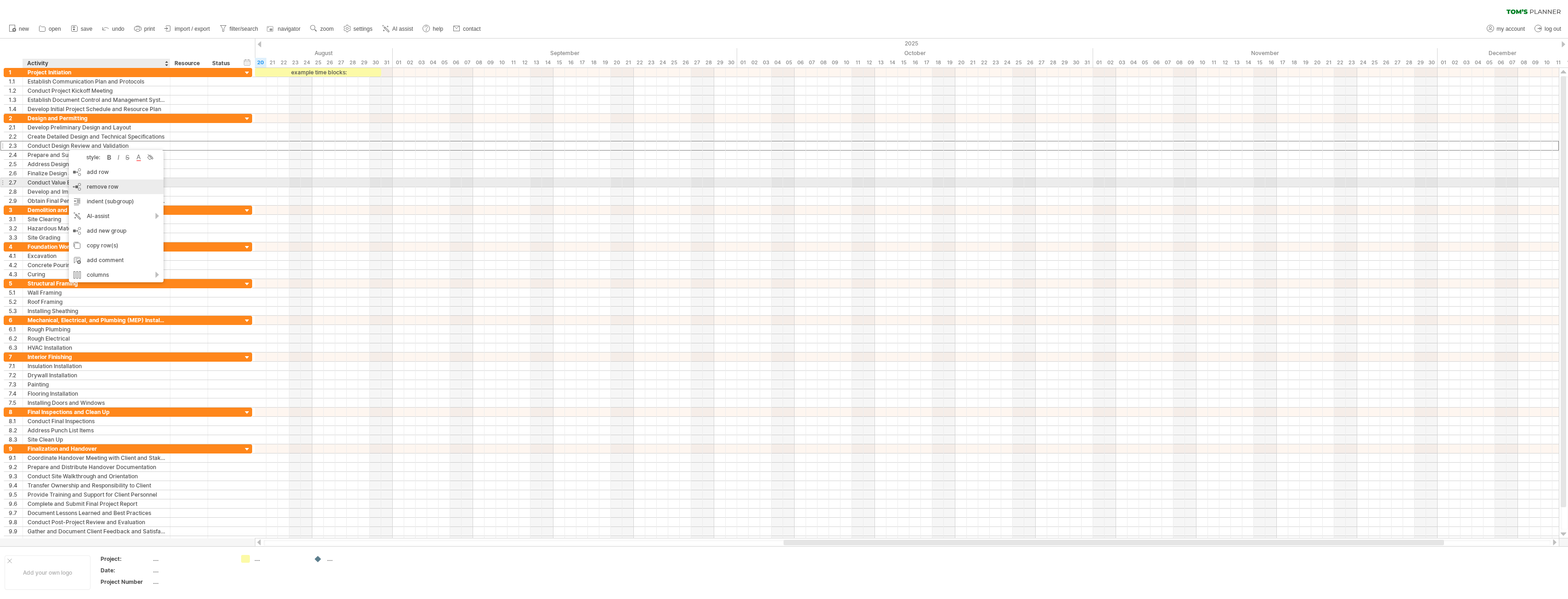
click at [110, 186] on span "remove row" at bounding box center [102, 186] width 32 height 7
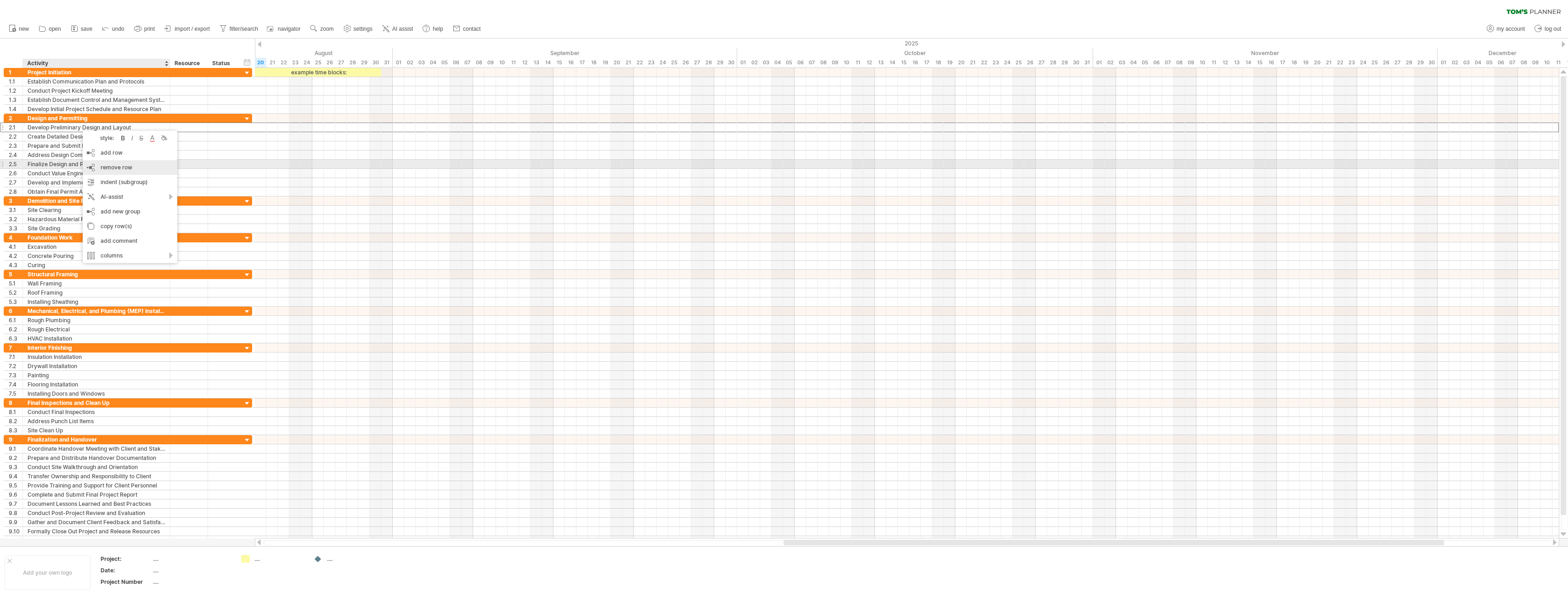
click at [107, 168] on span "remove row" at bounding box center [116, 167] width 32 height 7
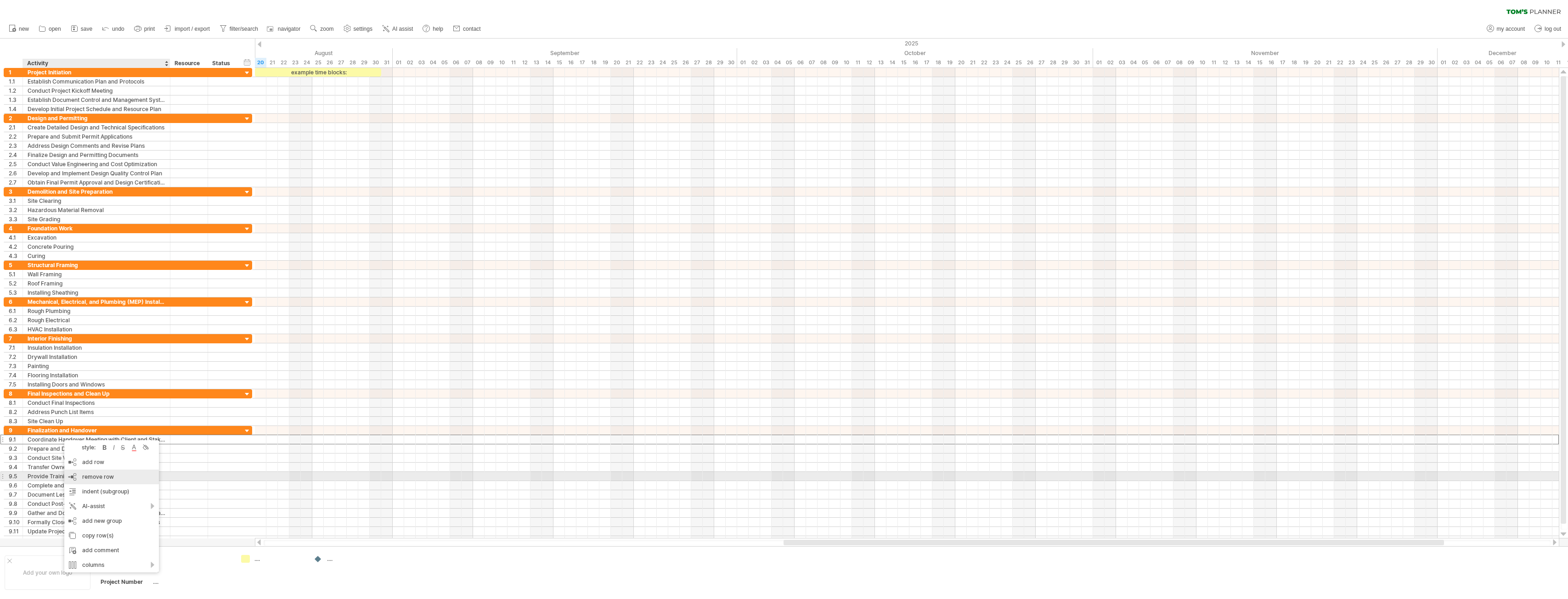
click at [99, 480] on span "remove row" at bounding box center [98, 476] width 32 height 7
click at [90, 471] on span "remove row" at bounding box center [93, 472] width 32 height 7
click at [99, 484] on span "remove row" at bounding box center [115, 483] width 32 height 7
click at [100, 484] on span "remove row" at bounding box center [109, 483] width 32 height 7
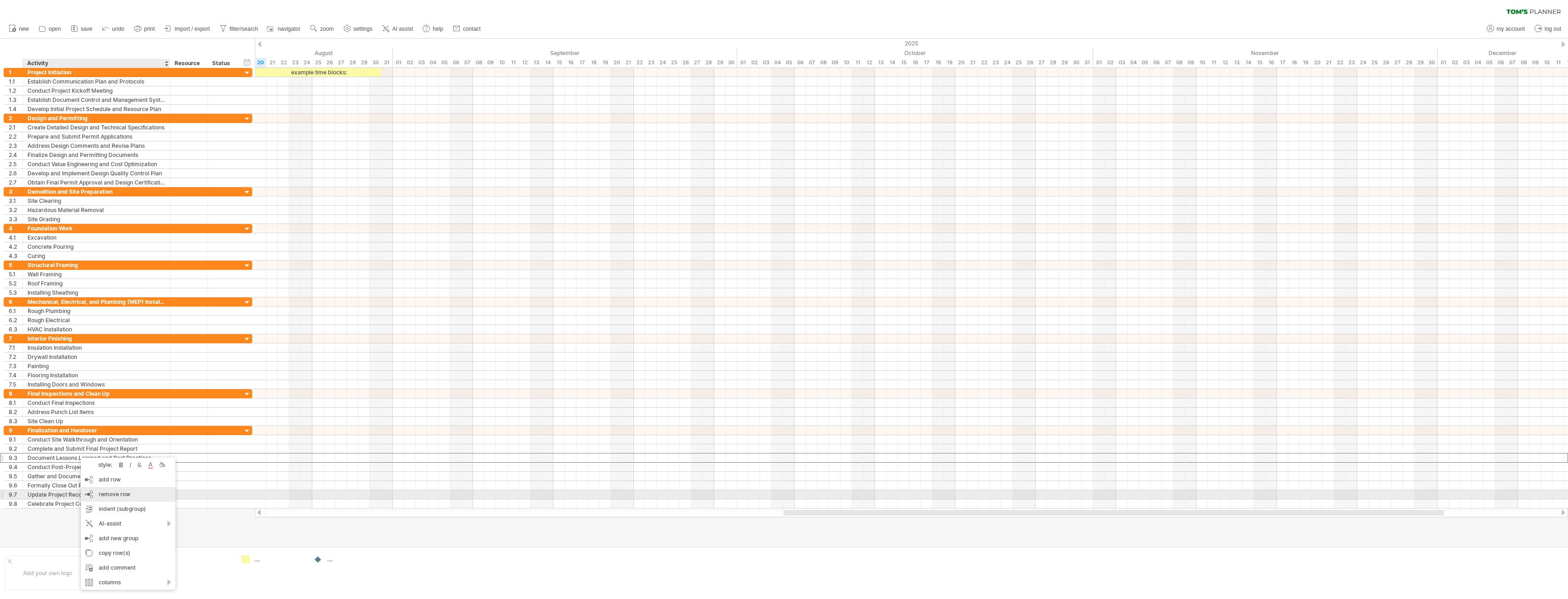
click at [105, 496] on span "remove row" at bounding box center [114, 494] width 32 height 7
click at [101, 502] on span "remove row" at bounding box center [116, 503] width 32 height 7
click at [104, 492] on span "remove row" at bounding box center [117, 491] width 32 height 7
click at [342, 73] on div "example time blocks:" at bounding box center [318, 72] width 126 height 9
click at [263, 79] on div at bounding box center [912, 82] width 1314 height 10
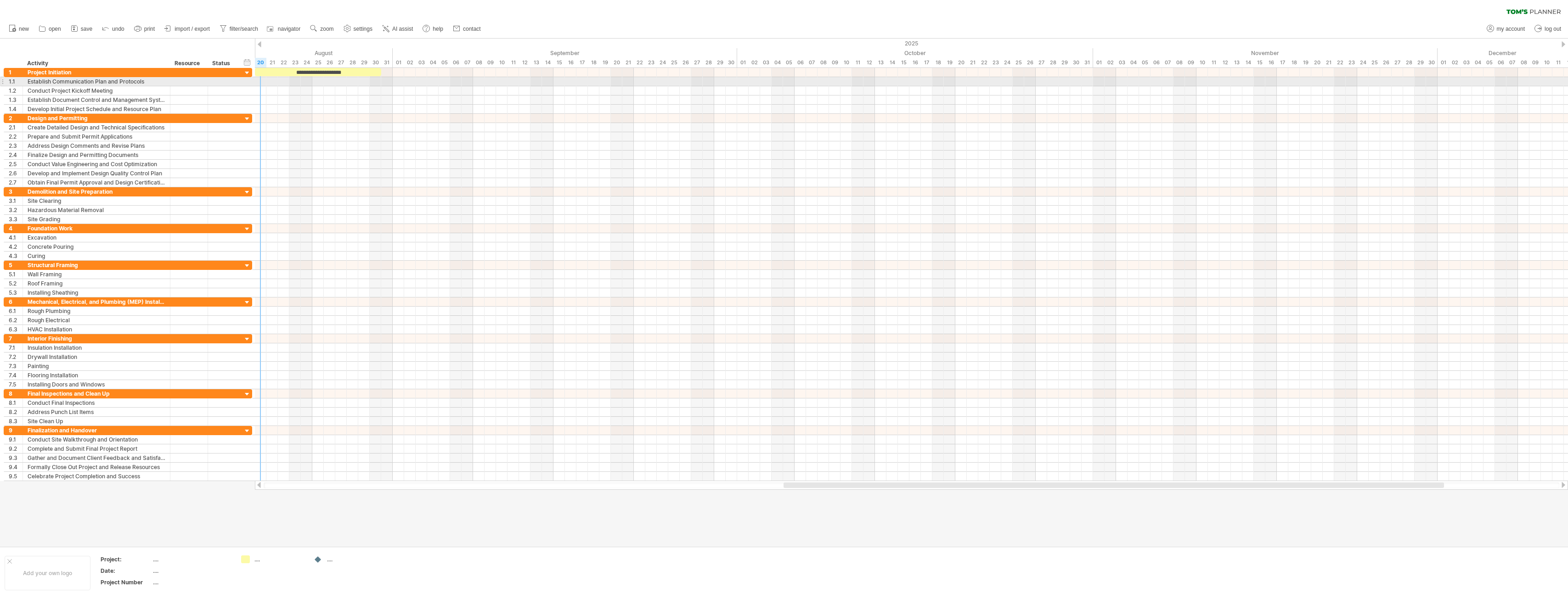
click at [263, 81] on div at bounding box center [912, 82] width 1314 height 10
click at [268, 81] on div at bounding box center [912, 82] width 1314 height 10
click at [262, 81] on div at bounding box center [912, 82] width 1314 height 10
click at [151, 82] on div "Establish Communication Plan and Protocols" at bounding box center [97, 81] width 138 height 9
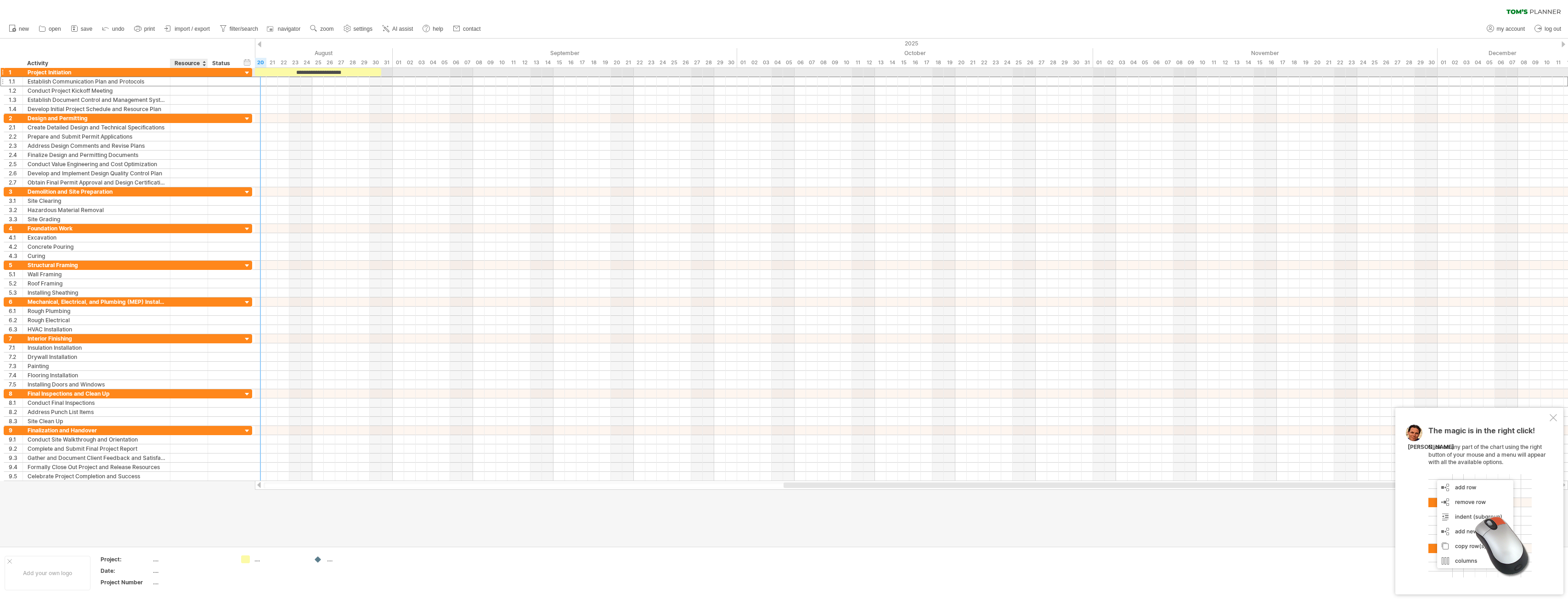
click at [188, 77] on div at bounding box center [188, 81] width 28 height 9
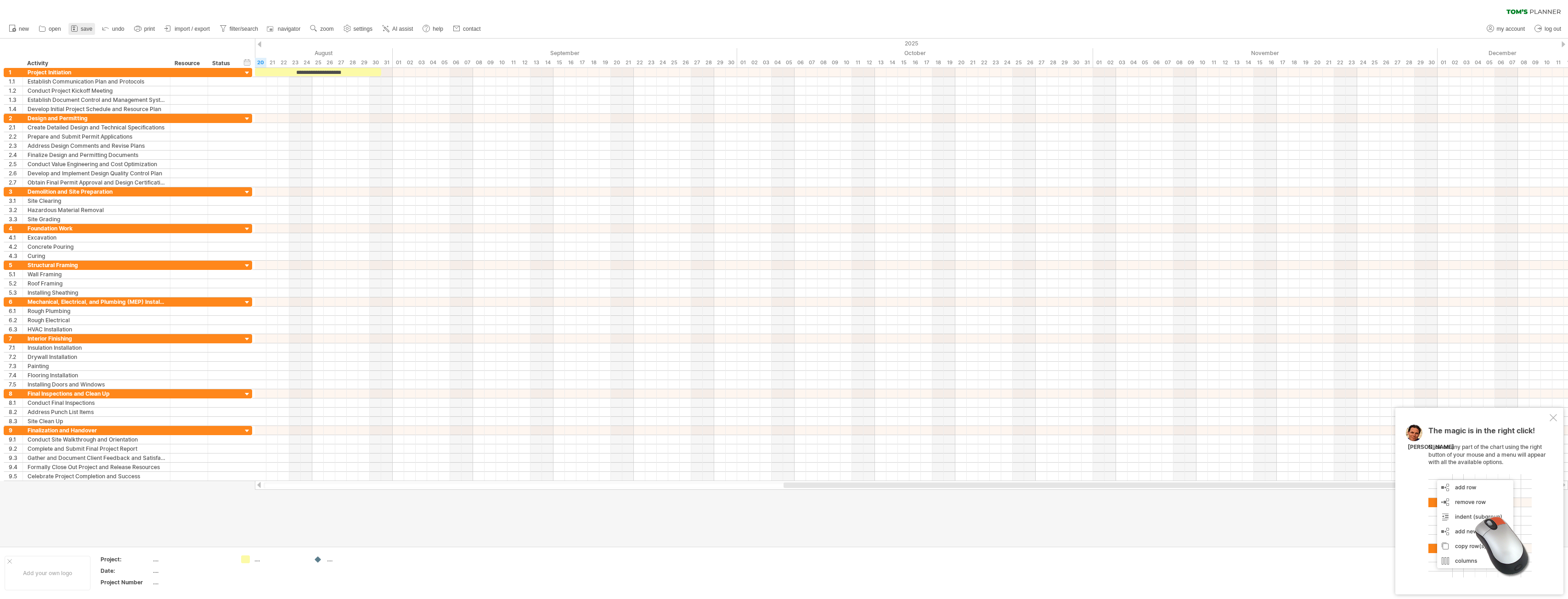
click at [89, 32] on span "save" at bounding box center [87, 29] width 11 height 7
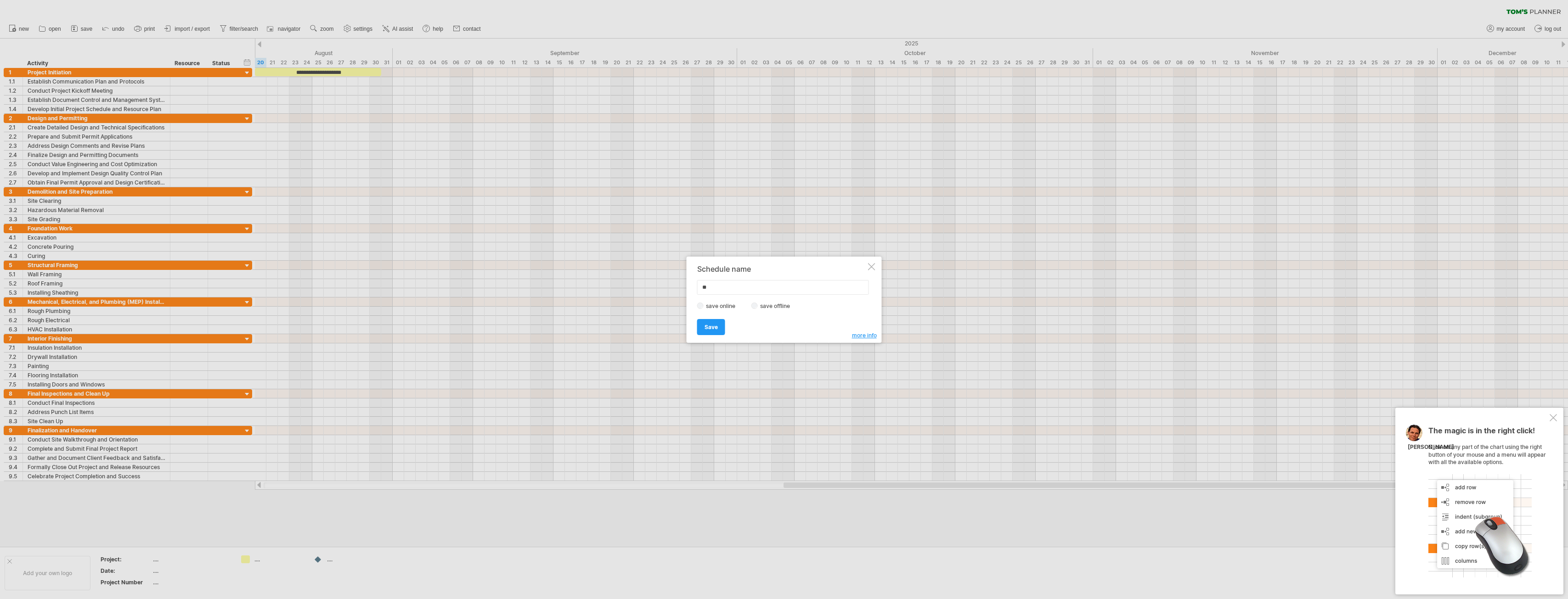
type input "*"
type input "**********"
click at [712, 328] on span "Save" at bounding box center [711, 327] width 13 height 7
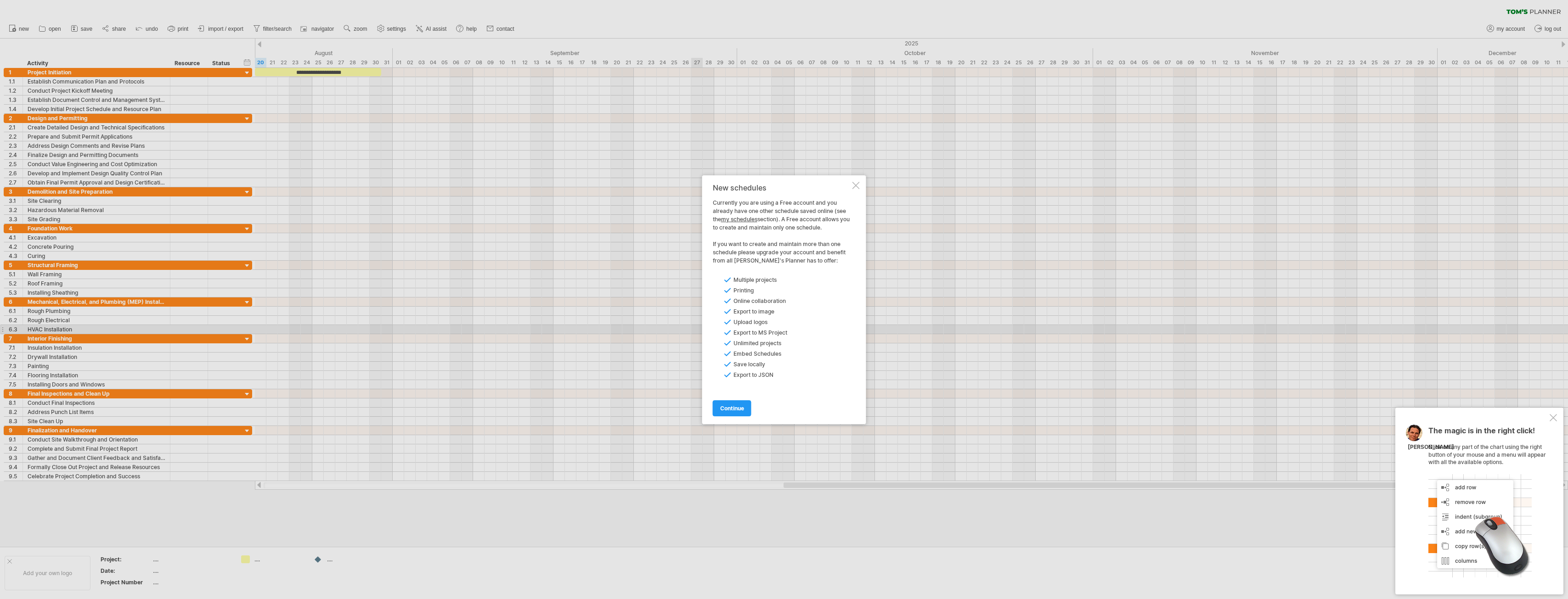
click at [1525, 487] on div at bounding box center [1480, 525] width 103 height 103
click at [1500, 507] on div at bounding box center [1480, 525] width 103 height 103
click at [1556, 418] on div at bounding box center [1554, 417] width 8 height 8
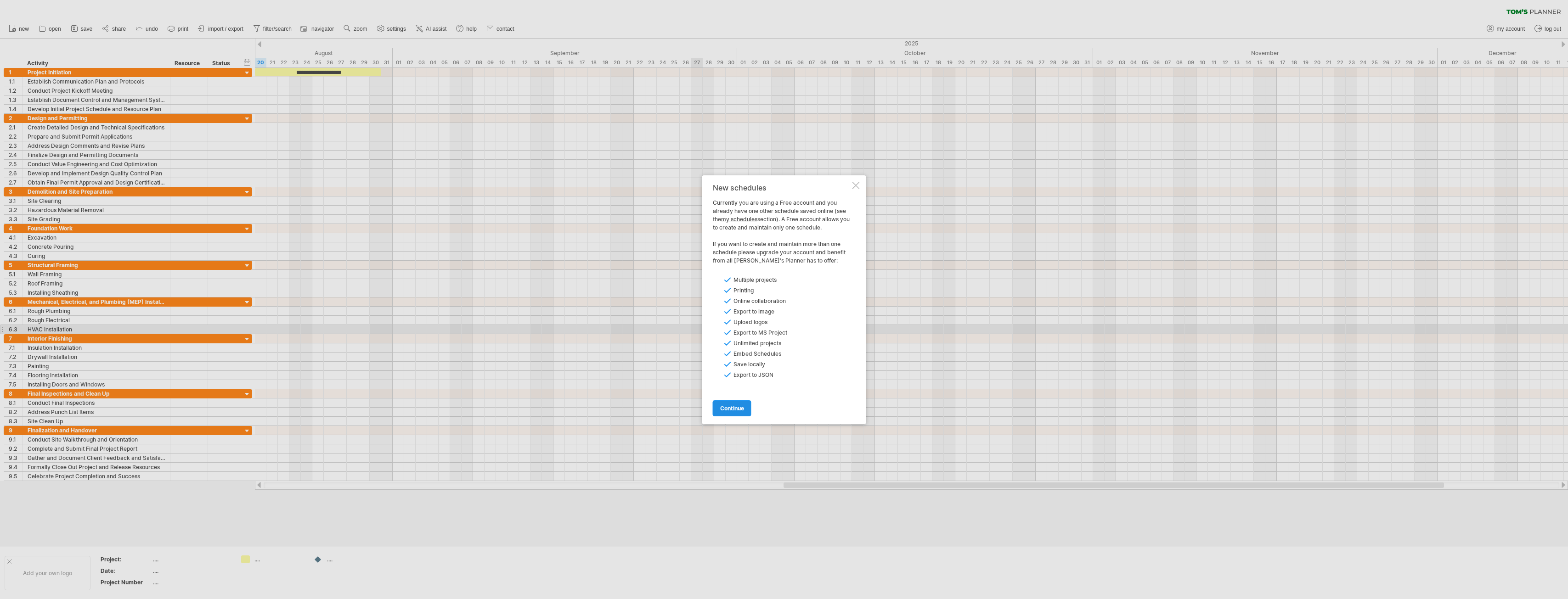
click at [725, 411] on span "continue" at bounding box center [731, 408] width 24 height 7
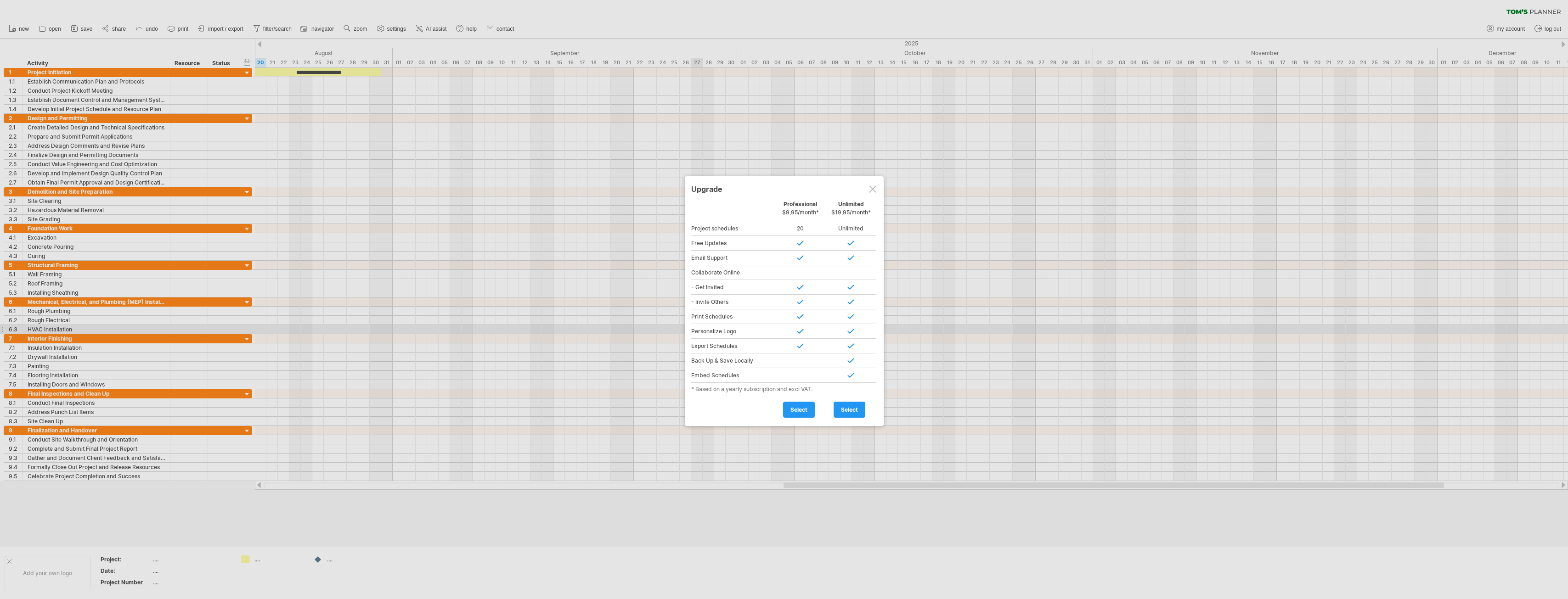
click at [872, 189] on div at bounding box center [873, 189] width 8 height 8
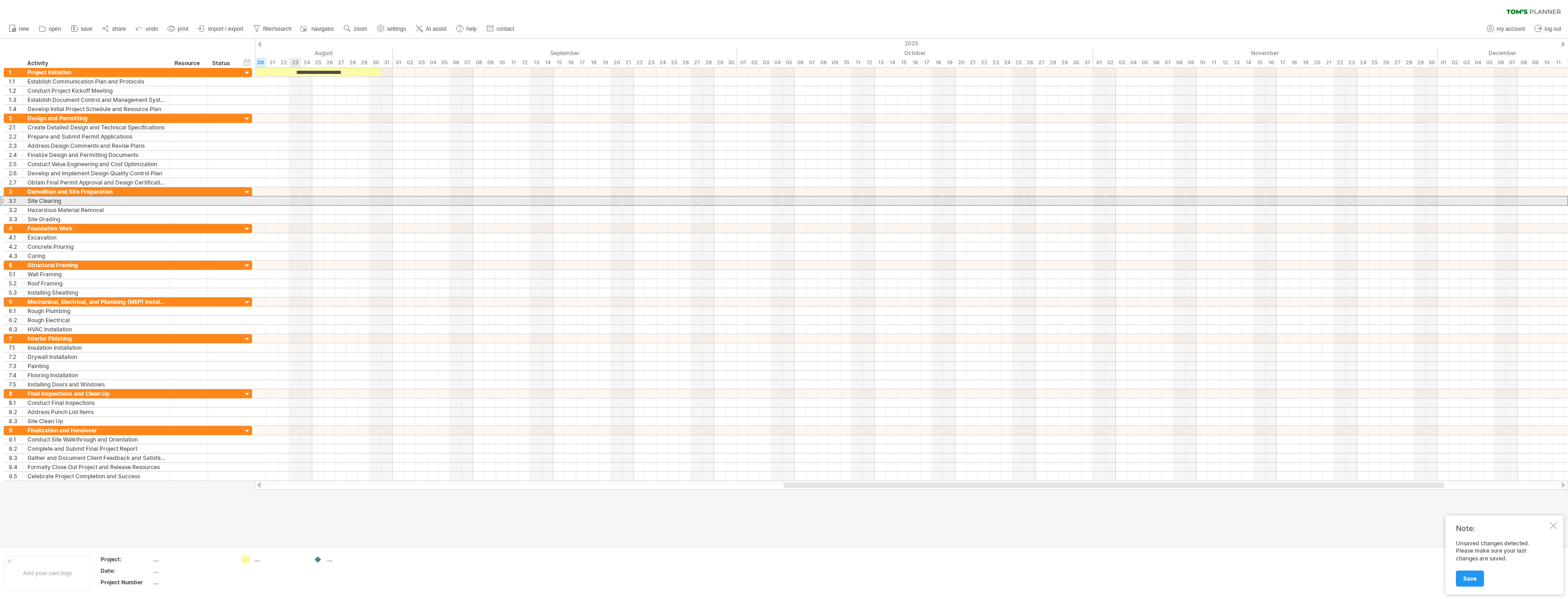
click at [2, 200] on div at bounding box center [2, 201] width 4 height 10
click at [38, 209] on div "add row Ctrl+Enter Cmd+Enter" at bounding box center [57, 208] width 95 height 14
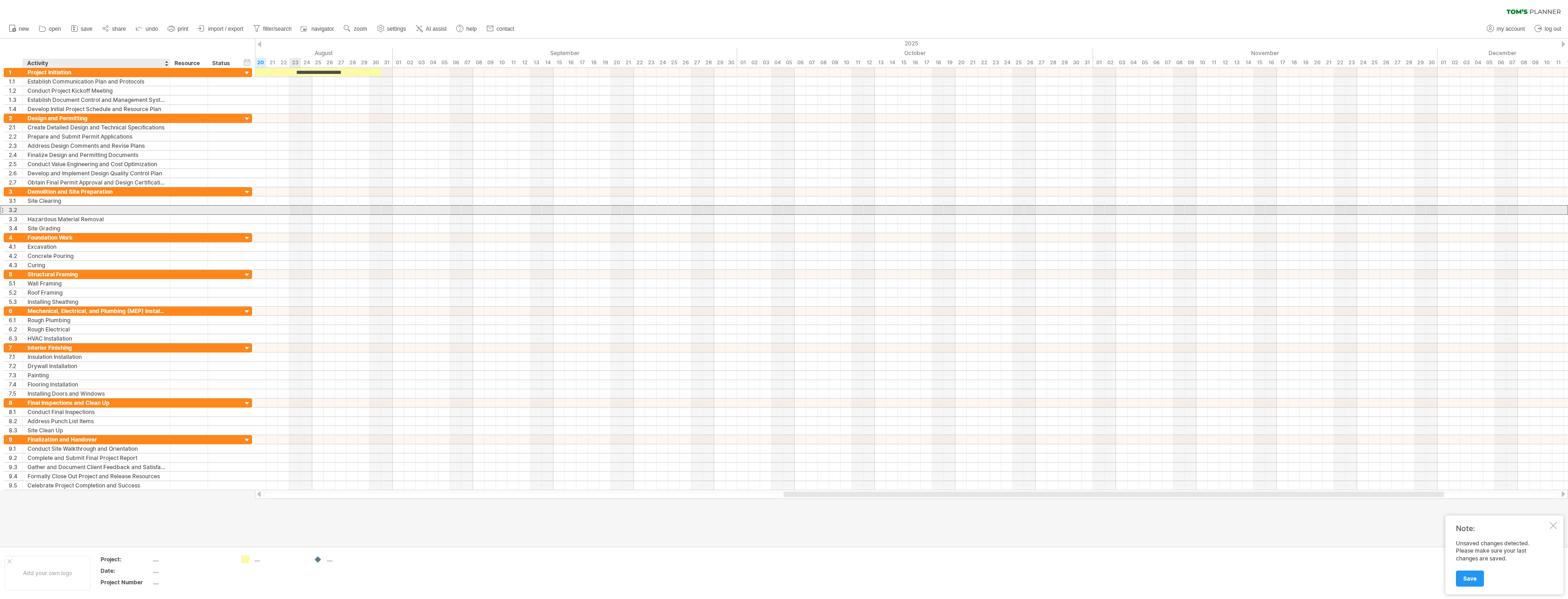
click at [49, 207] on div at bounding box center [97, 209] width 138 height 9
click at [61, 197] on div "Site Clearing" at bounding box center [97, 201] width 138 height 9
type input "**********"
click at [44, 207] on div at bounding box center [97, 209] width 138 height 9
type input "**********"
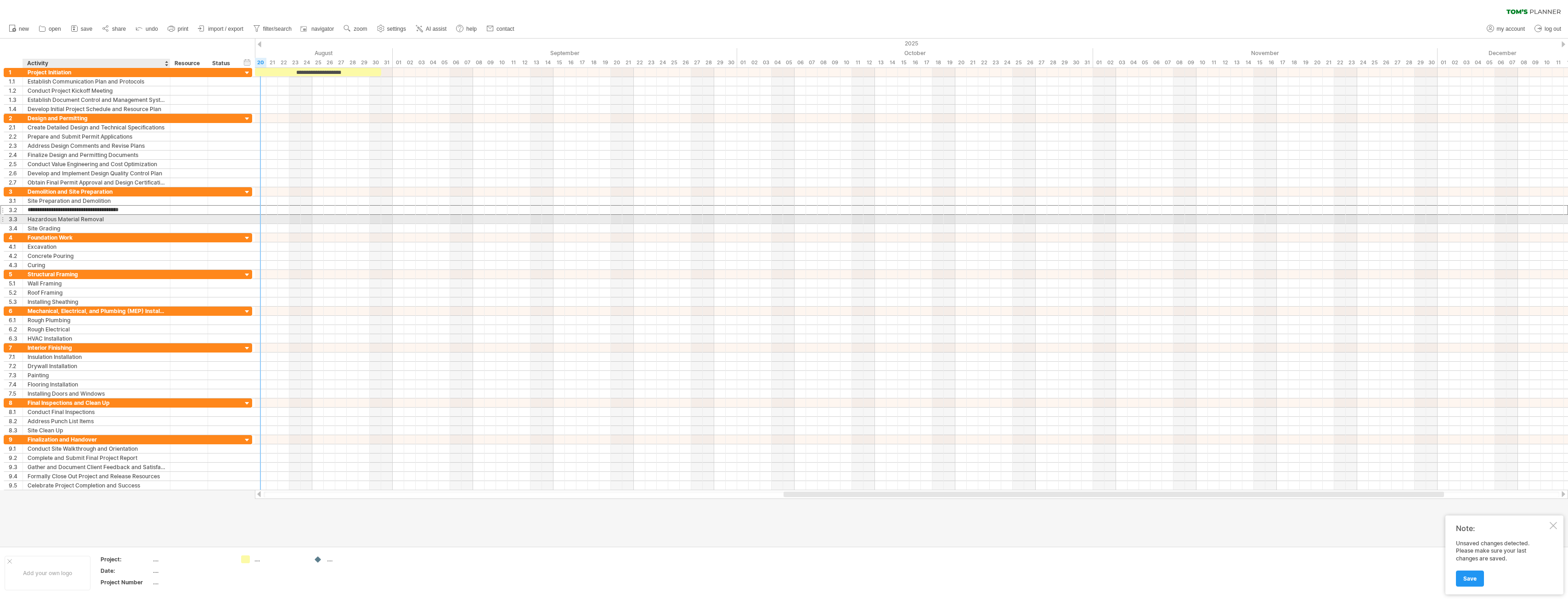
click at [42, 216] on div "Hazardous Material Removal" at bounding box center [97, 219] width 138 height 9
click at [54, 216] on input "**********" at bounding box center [97, 219] width 138 height 9
click at [54, 216] on input "**********" at bounding box center [97, 219] width 138 height 9
type input "**********"
click at [77, 226] on div "Site Grading" at bounding box center [97, 227] width 138 height 9
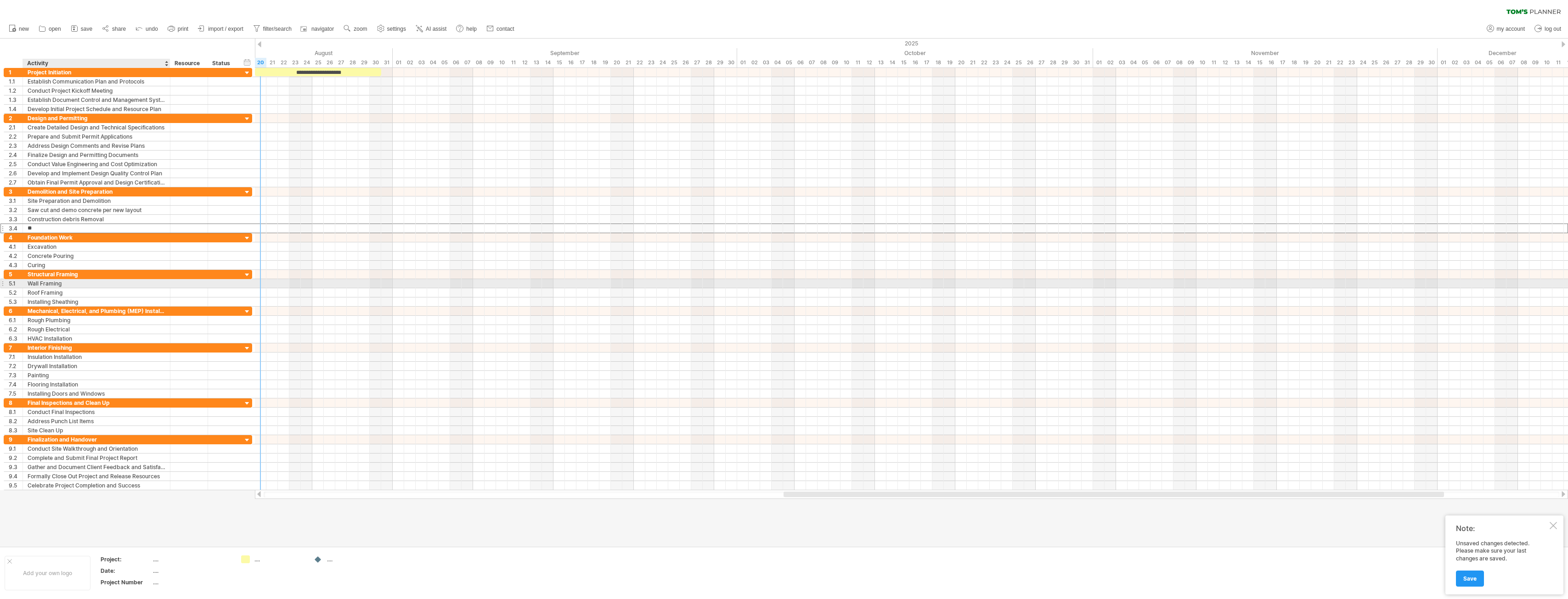
type input "*"
type input "**********"
click at [96, 243] on div "Excavation" at bounding box center [97, 246] width 138 height 9
click at [152, 73] on div "Project Initiation" at bounding box center [97, 72] width 138 height 9
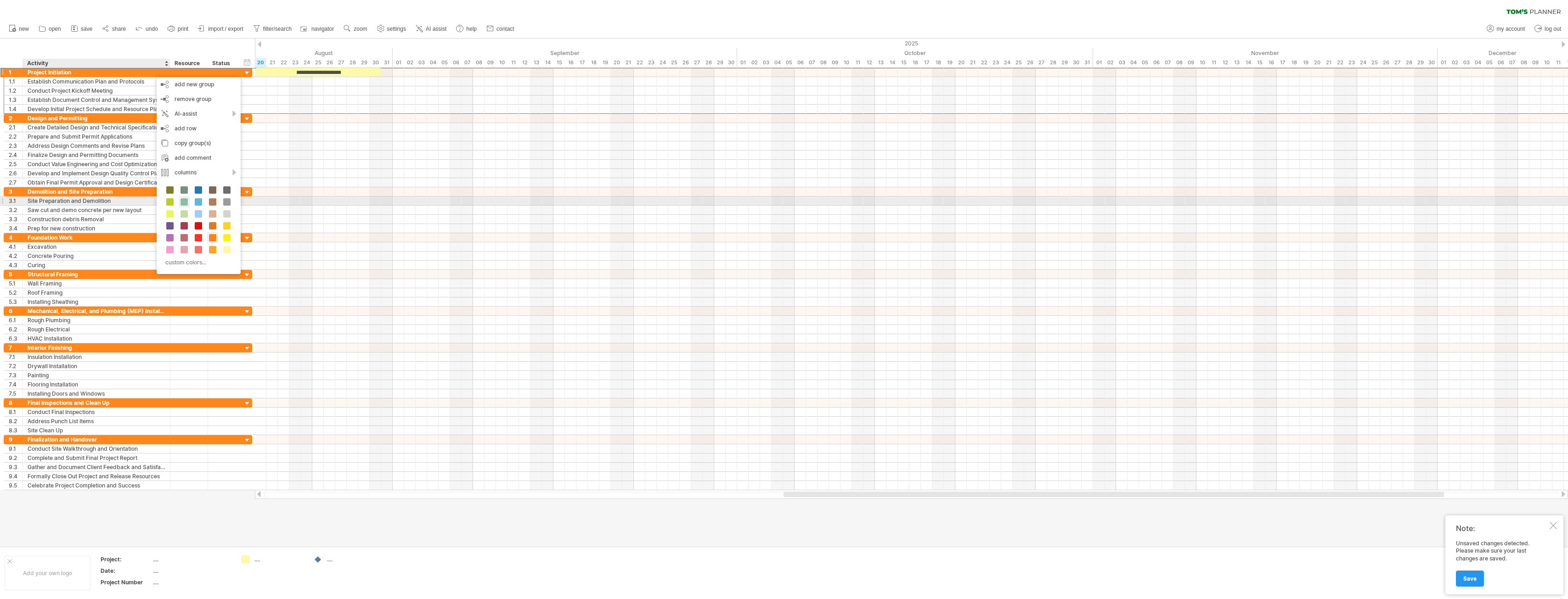
click at [185, 201] on span at bounding box center [185, 203] width 8 height 8
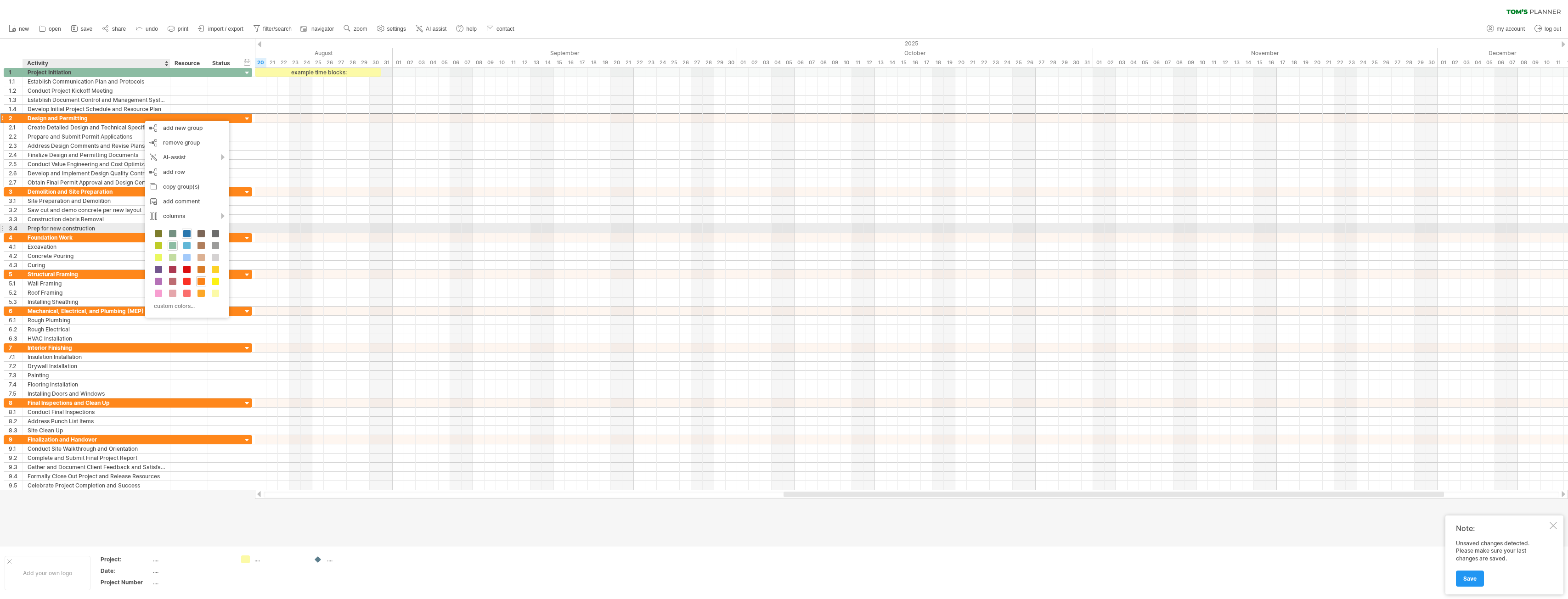
click at [187, 232] on span at bounding box center [187, 234] width 8 height 8
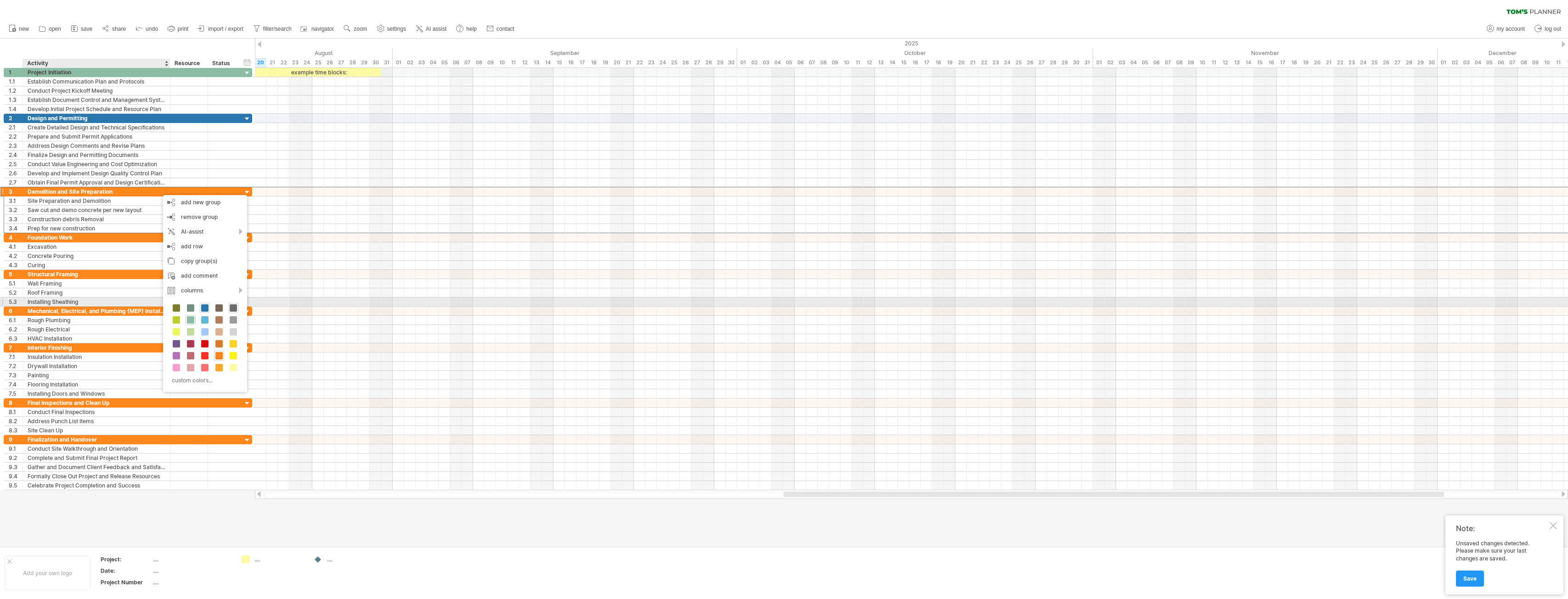
click at [230, 305] on span at bounding box center [233, 309] width 8 height 8
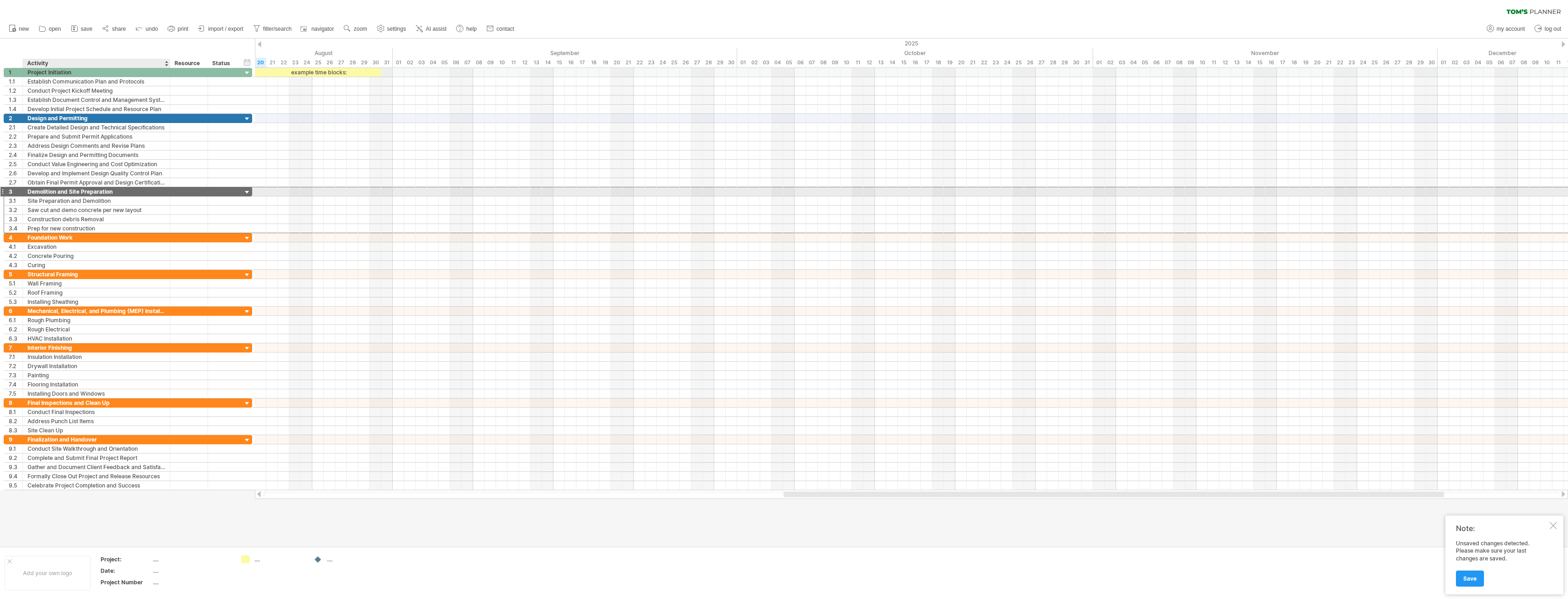
click at [147, 190] on div "Demolition and Site Preparation" at bounding box center [97, 191] width 138 height 9
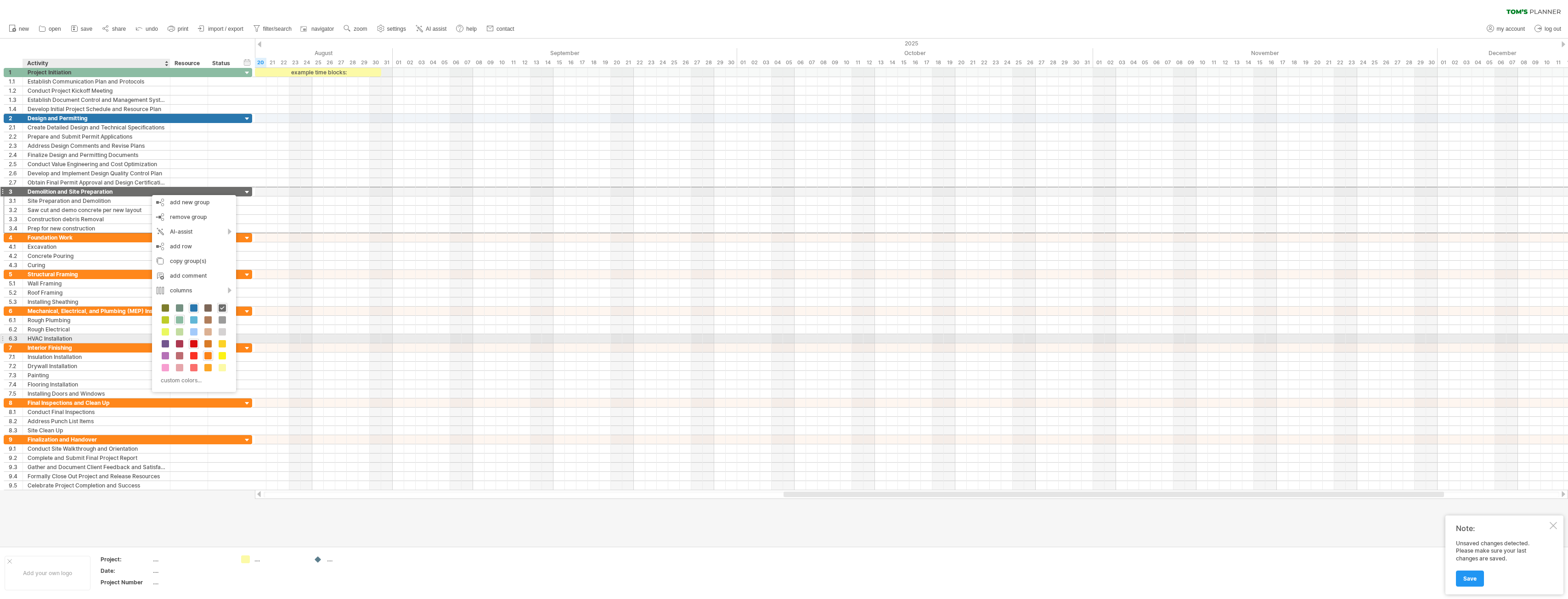
click at [193, 340] on span at bounding box center [194, 344] width 8 height 8
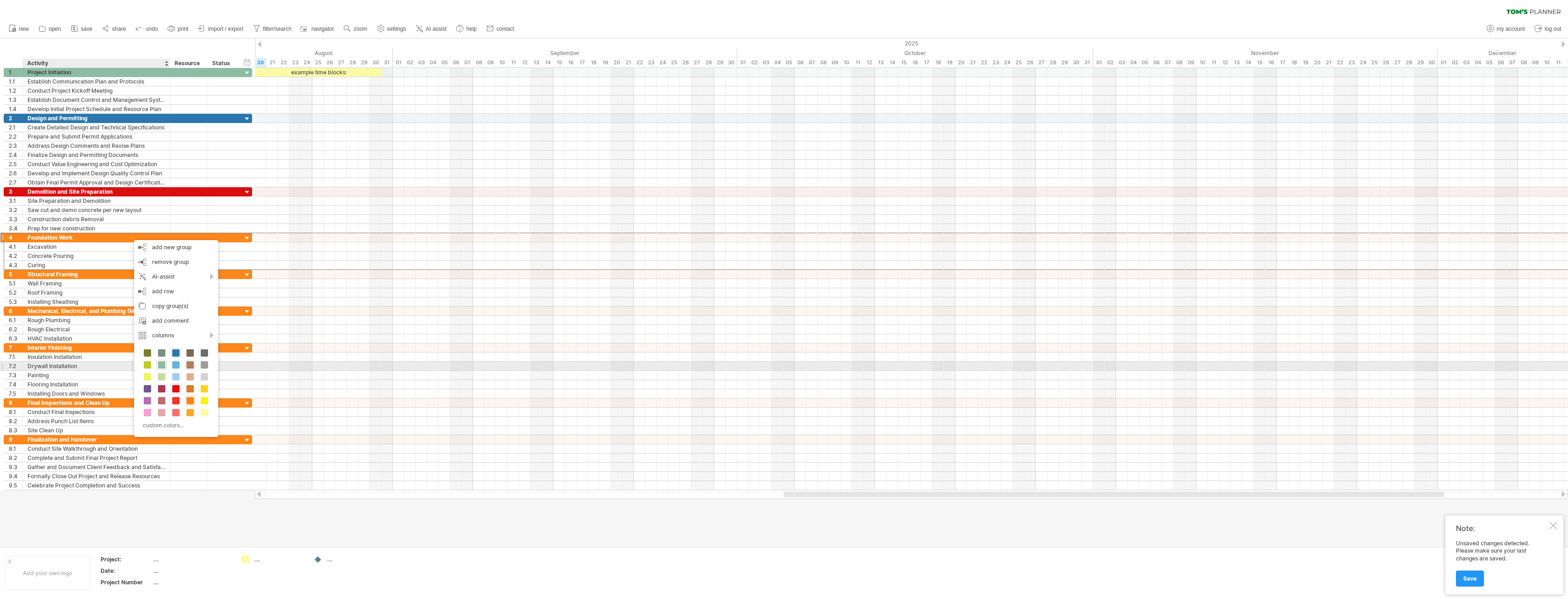
click at [189, 365] on span at bounding box center [190, 365] width 8 height 8
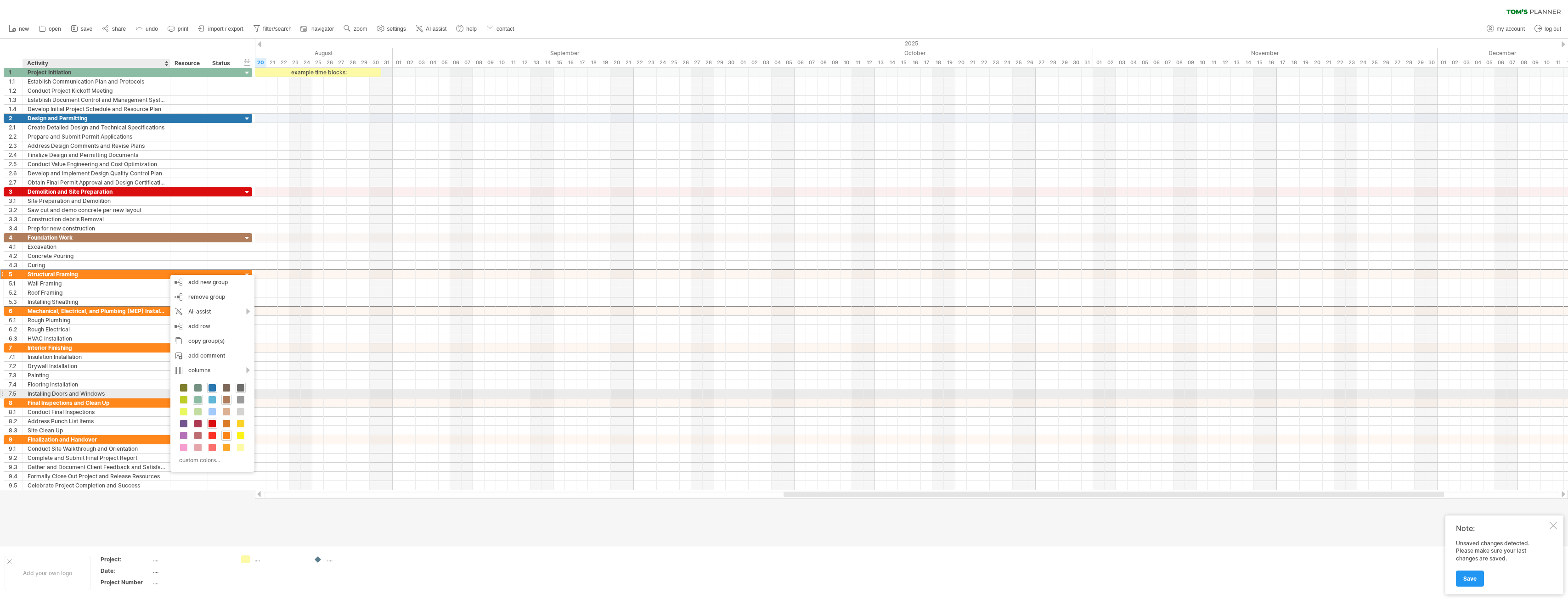
click at [239, 389] on span at bounding box center [241, 388] width 8 height 8
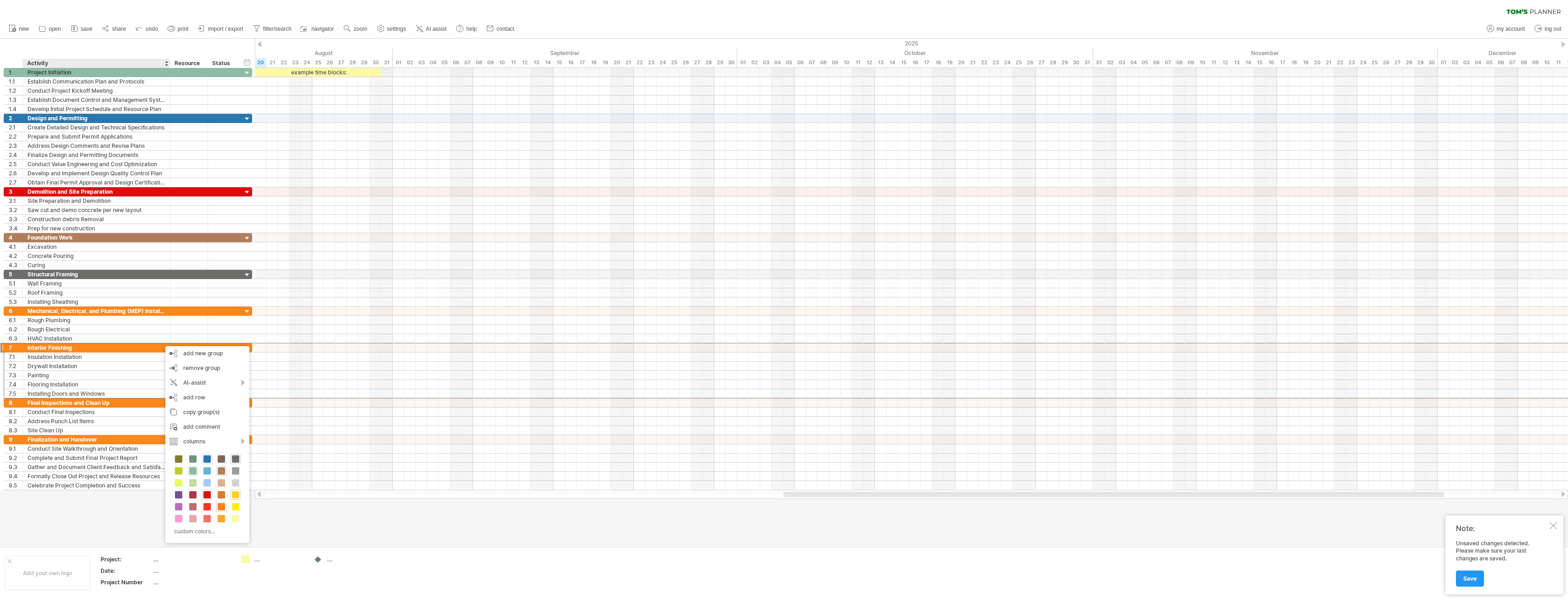
click at [232, 495] on span at bounding box center [236, 495] width 8 height 8
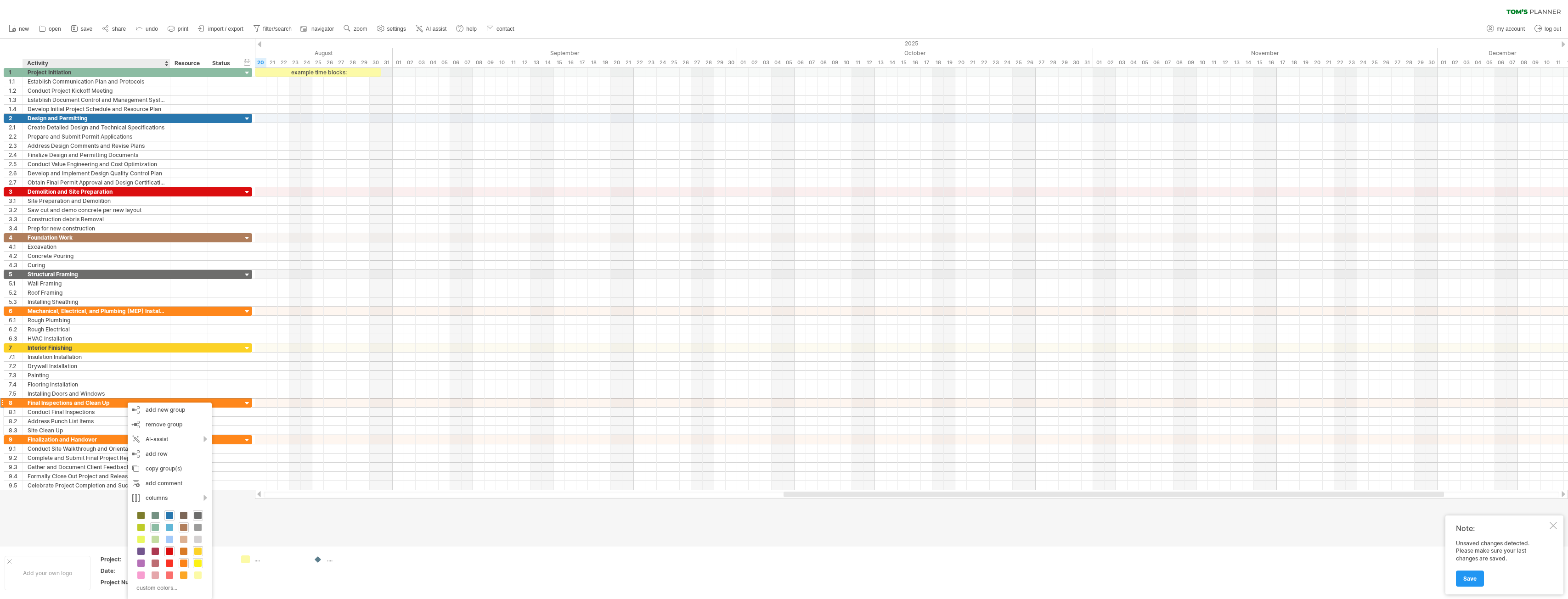
click at [197, 561] on span at bounding box center [198, 564] width 8 height 8
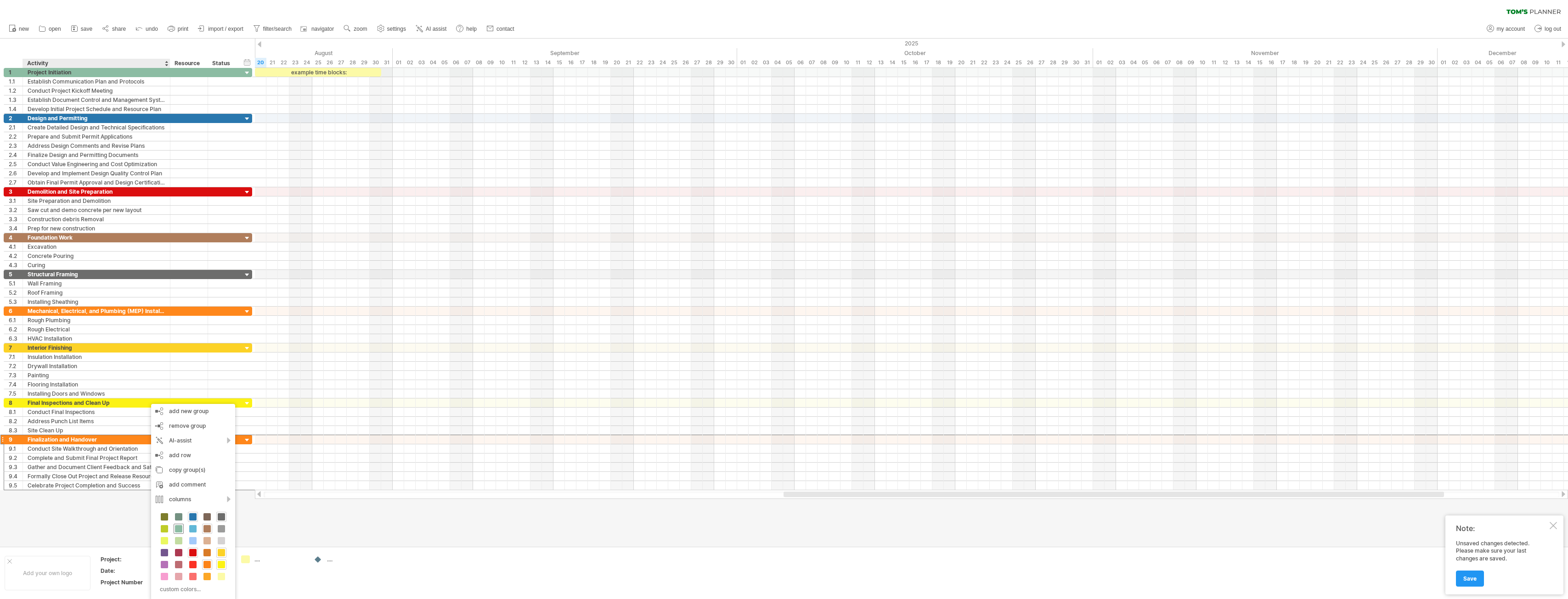
click at [179, 528] on span at bounding box center [179, 529] width 8 height 8
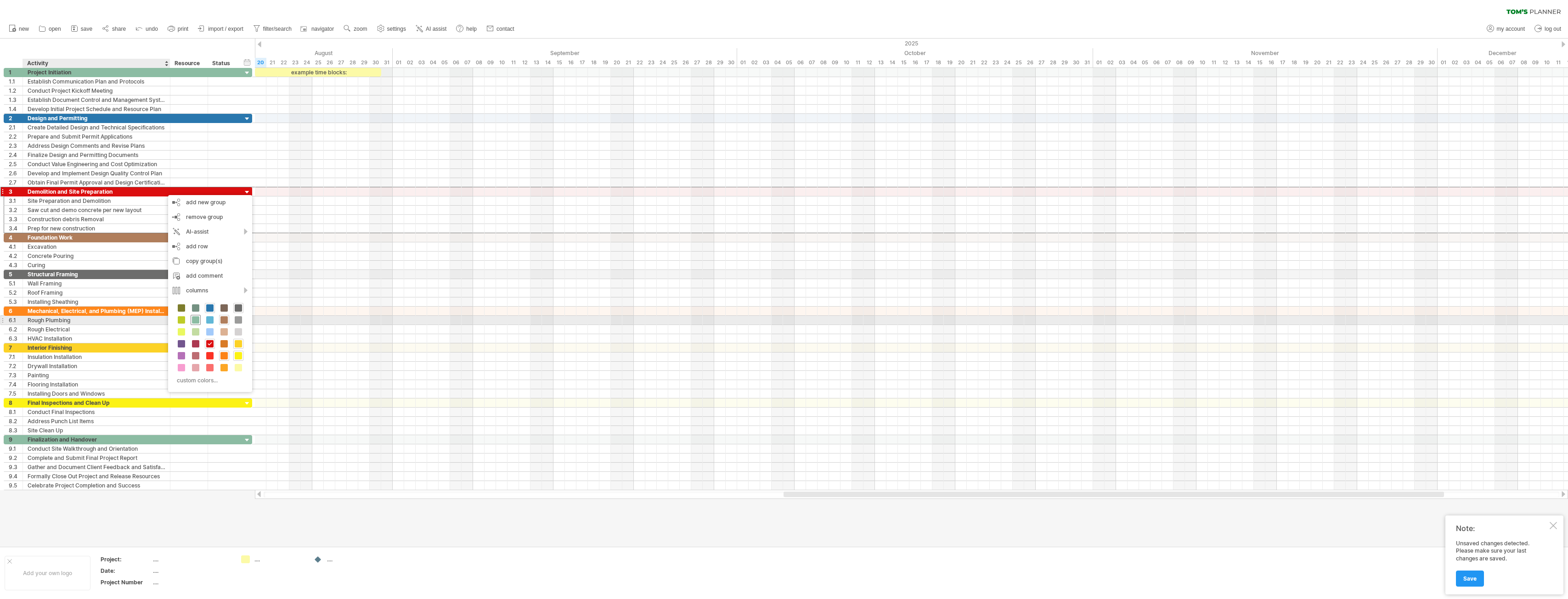
click at [197, 319] on span at bounding box center [196, 320] width 8 height 8
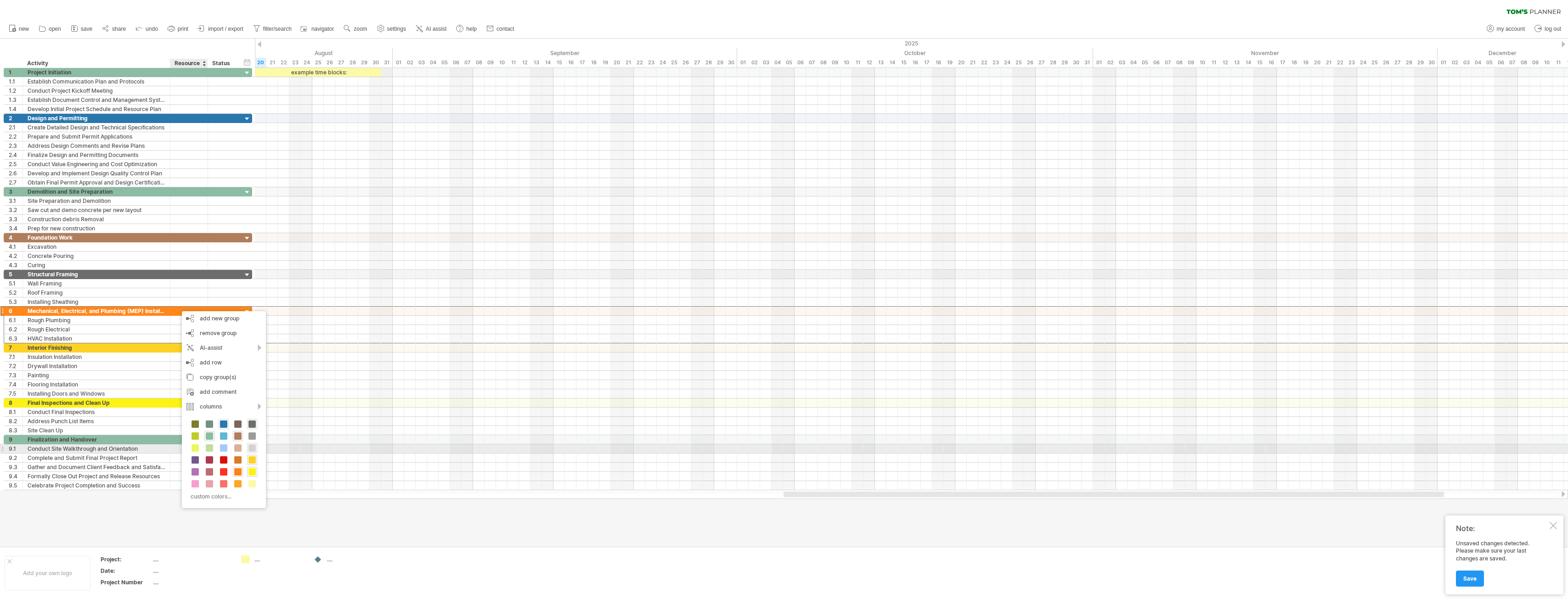
click at [251, 449] on span at bounding box center [252, 448] width 8 height 8
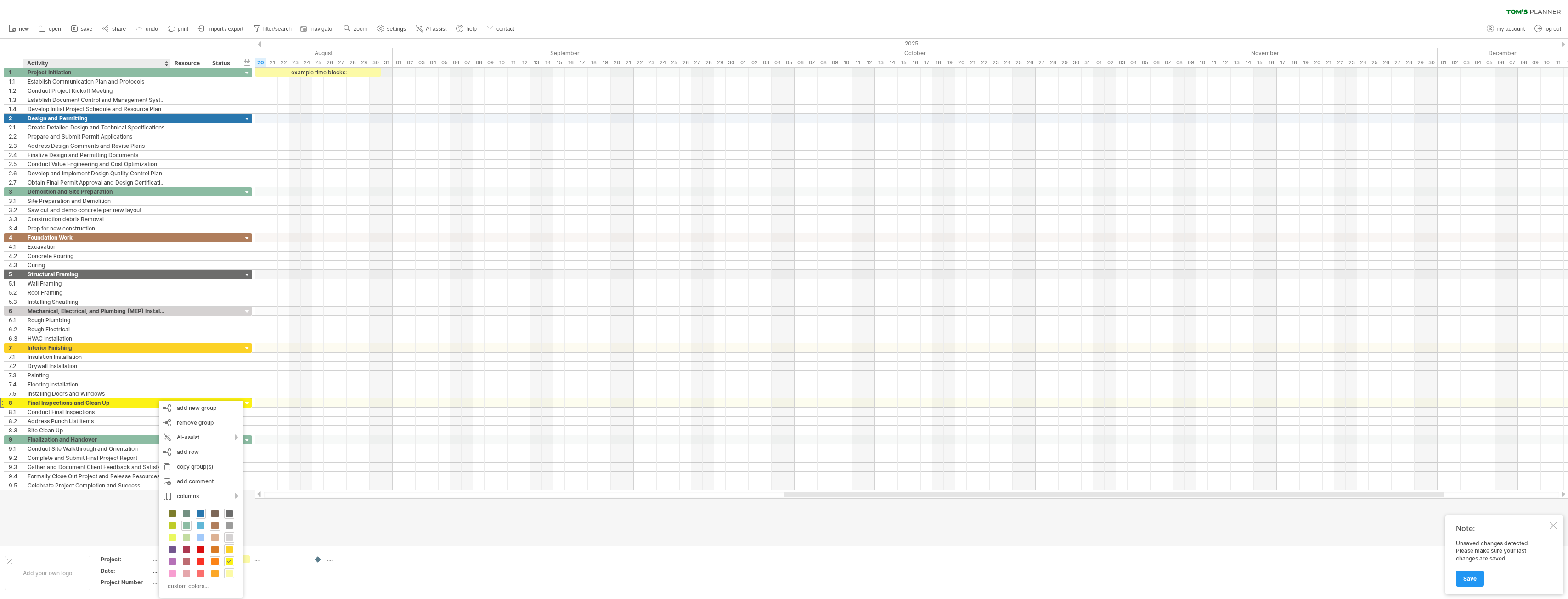
click at [226, 570] on span at bounding box center [229, 573] width 8 height 8
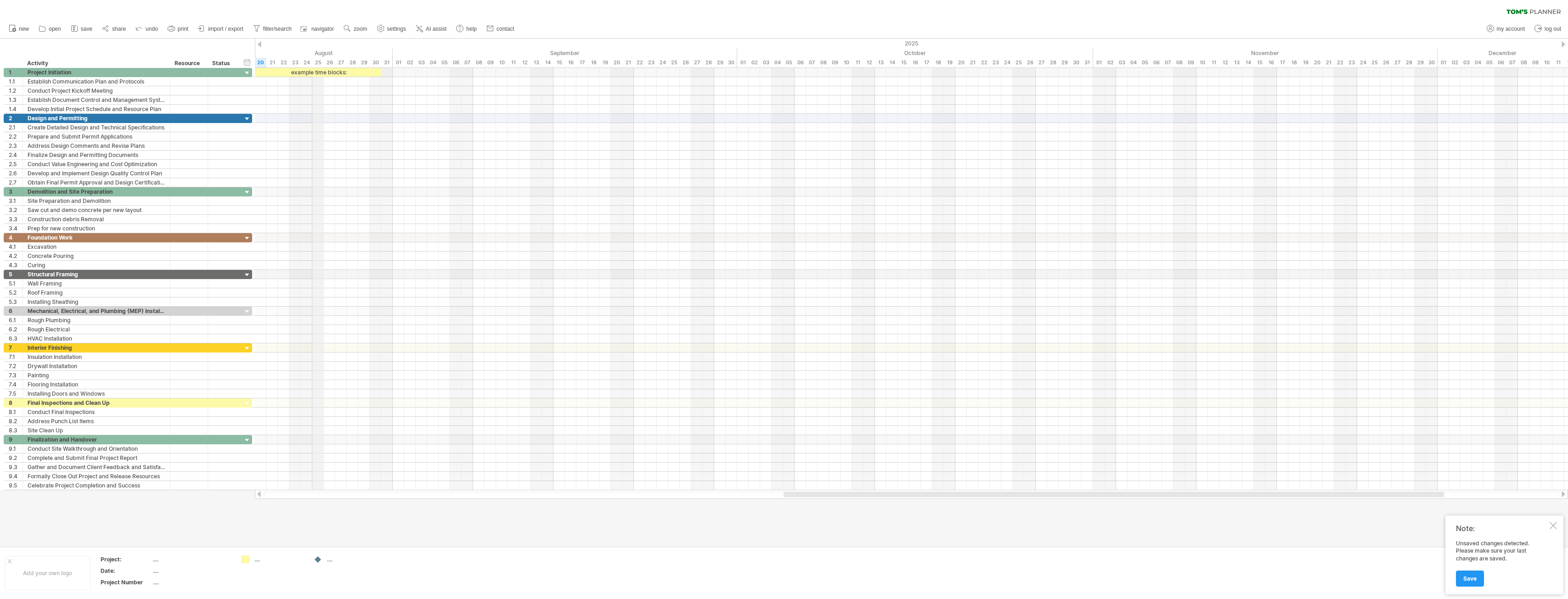
click at [318, 52] on div "August" at bounding box center [214, 53] width 356 height 10
click at [324, 51] on div "August" at bounding box center [214, 53] width 356 height 10
click at [400, 52] on div "September" at bounding box center [565, 53] width 344 height 10
click at [362, 60] on div "timeline settings" at bounding box center [373, 60] width 68 height 14
select select "*"
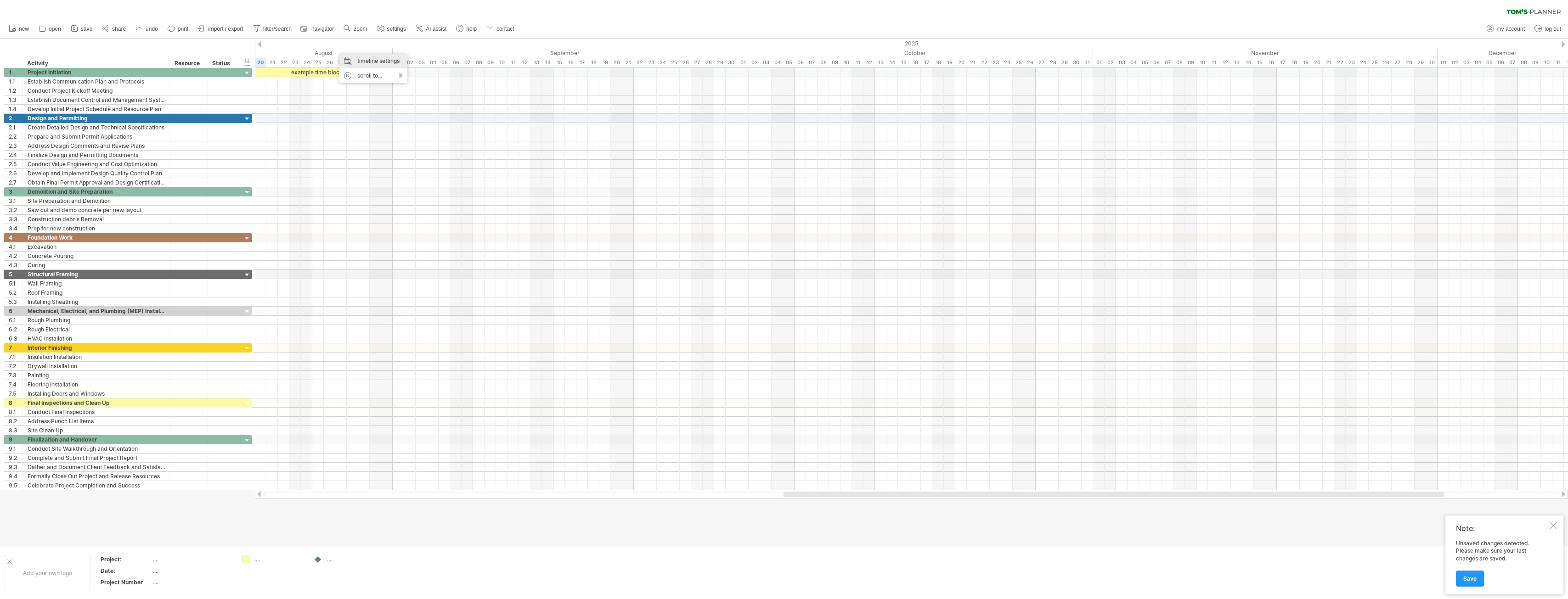
select select "**"
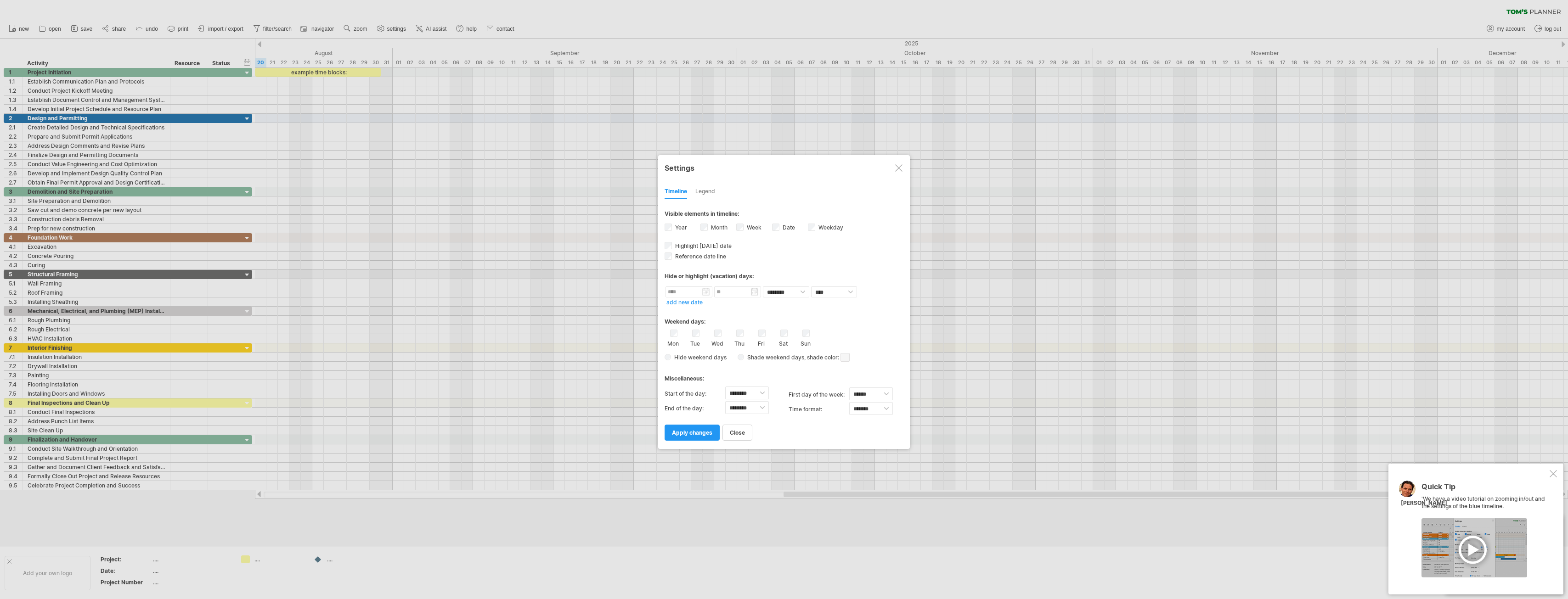
click at [687, 299] on link "add new date" at bounding box center [685, 302] width 36 height 7
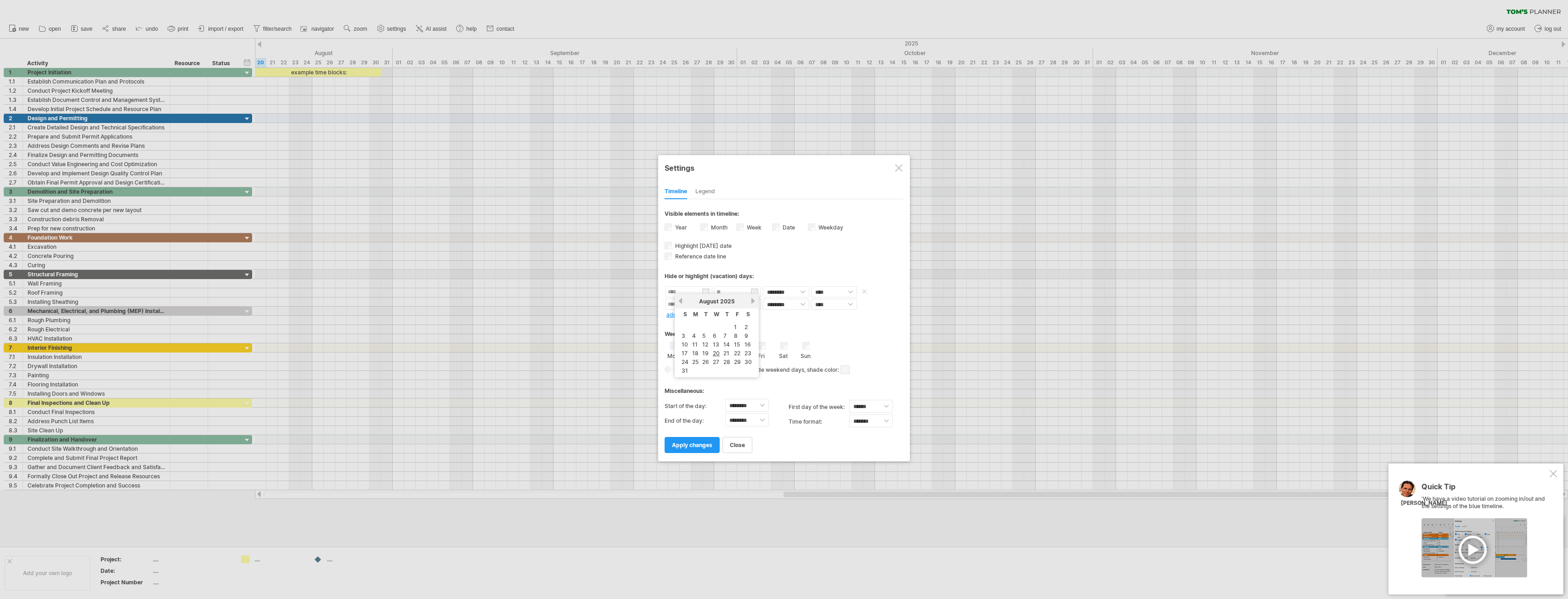
click at [686, 292] on input "text" at bounding box center [688, 292] width 47 height 11
click at [752, 301] on link "next" at bounding box center [752, 300] width 7 height 7
click at [692, 328] on link "1" at bounding box center [693, 327] width 5 height 9
type input "********"
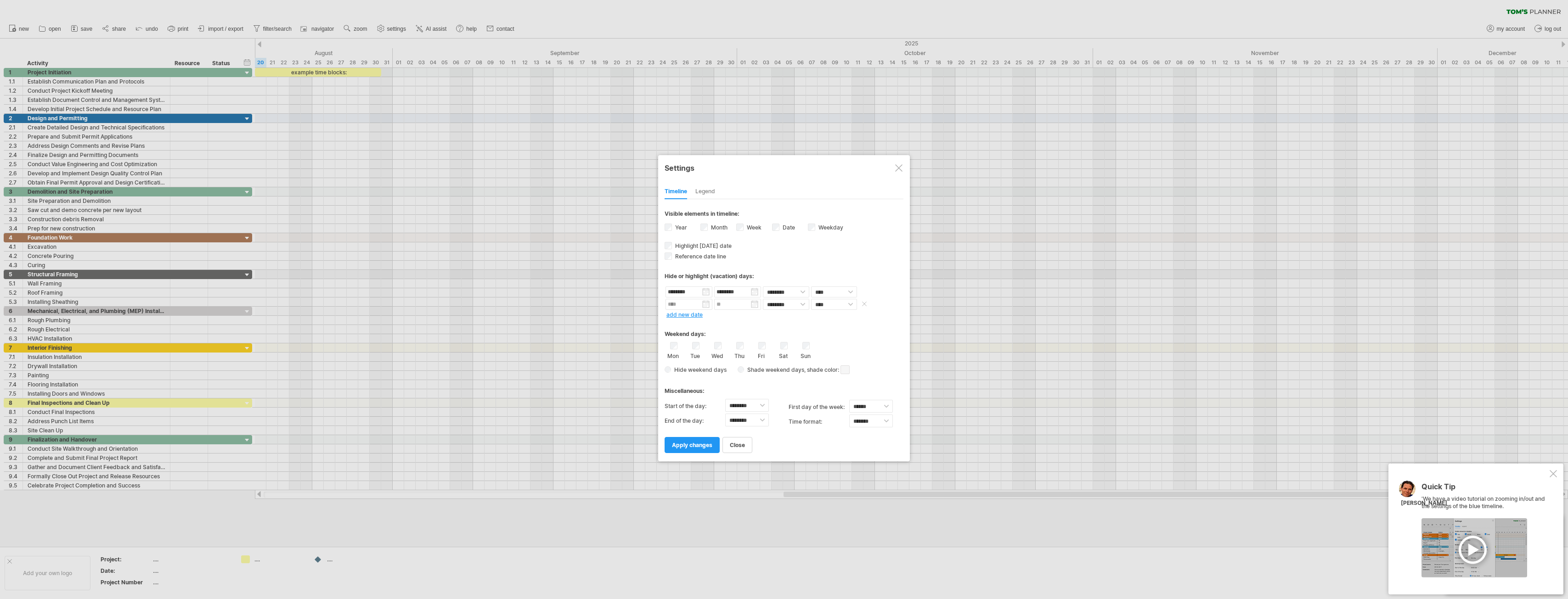
click at [704, 301] on input "text" at bounding box center [688, 305] width 47 height 11
click at [754, 263] on div "Hide or highlight (vacation) days:" at bounding box center [784, 273] width 239 height 23
click at [733, 444] on link "close" at bounding box center [737, 444] width 30 height 16
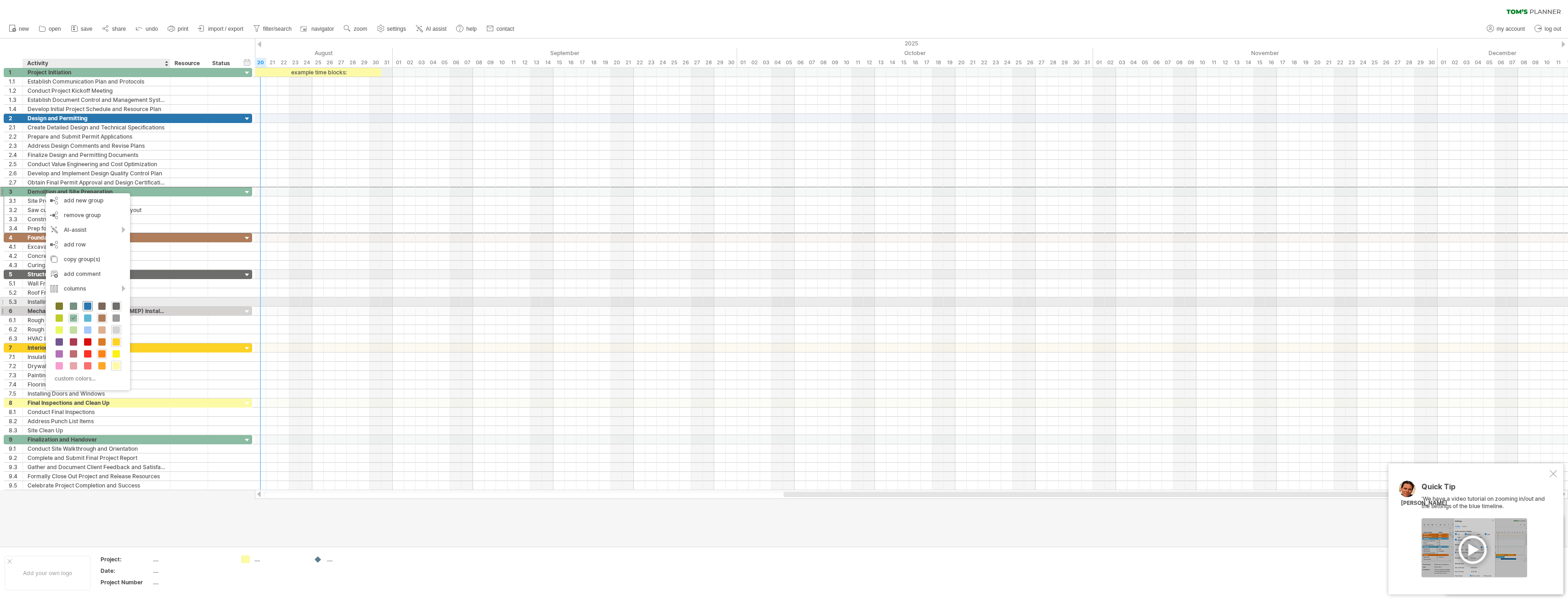
click at [89, 304] on span at bounding box center [88, 307] width 8 height 8
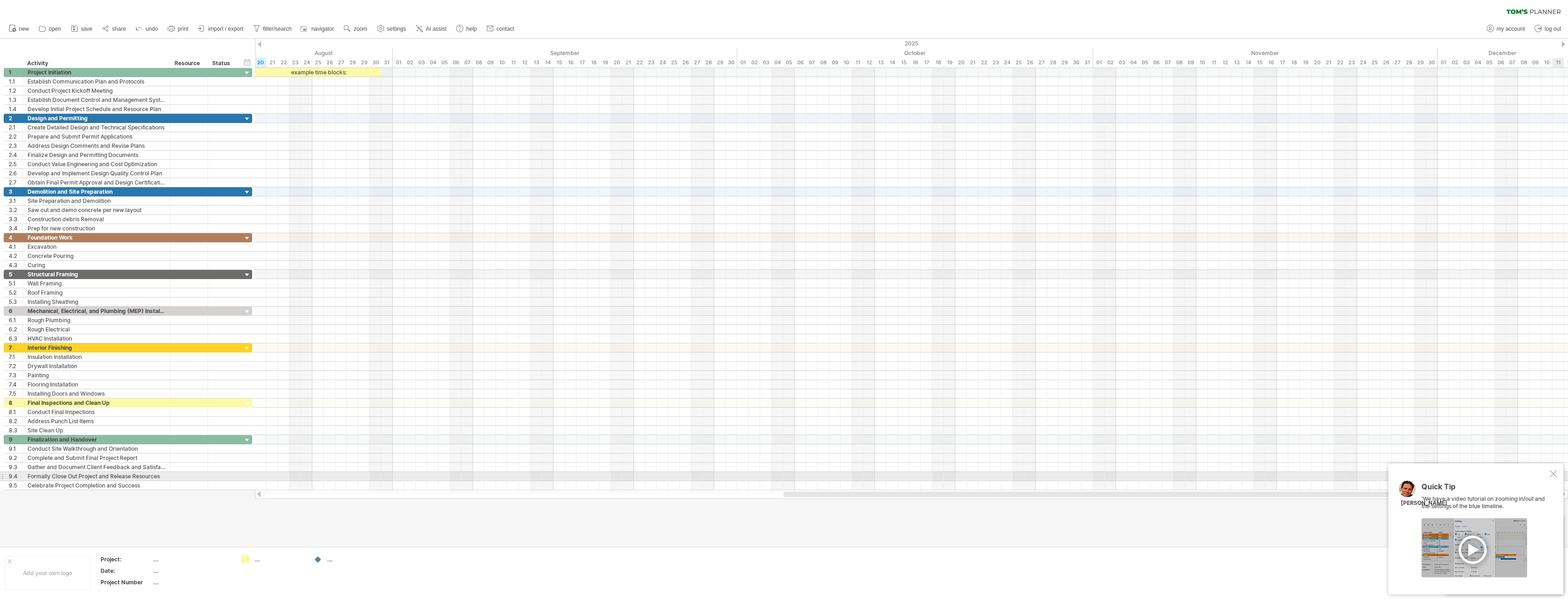
click at [1557, 475] on div at bounding box center [1554, 474] width 8 height 8
click at [1556, 524] on div at bounding box center [1554, 525] width 8 height 8
click at [76, 31] on icon at bounding box center [75, 29] width 10 height 10
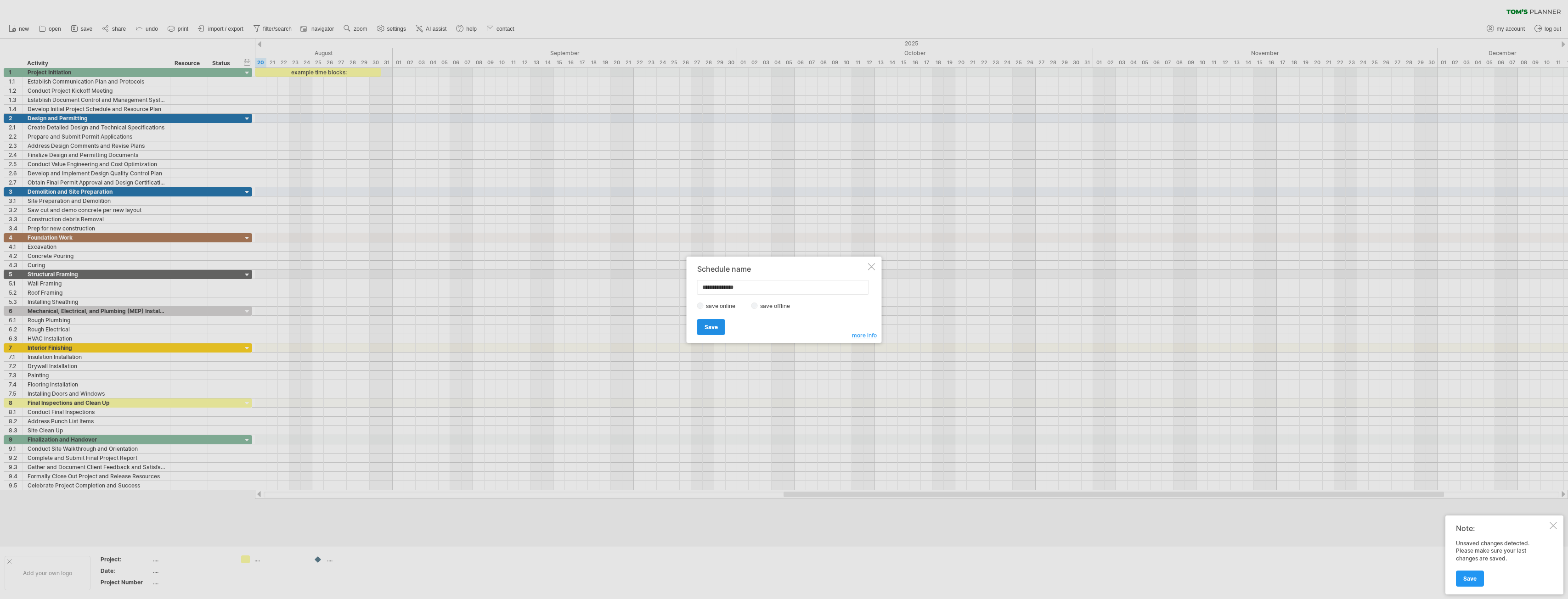
click at [718, 324] on link "Save" at bounding box center [710, 327] width 28 height 16
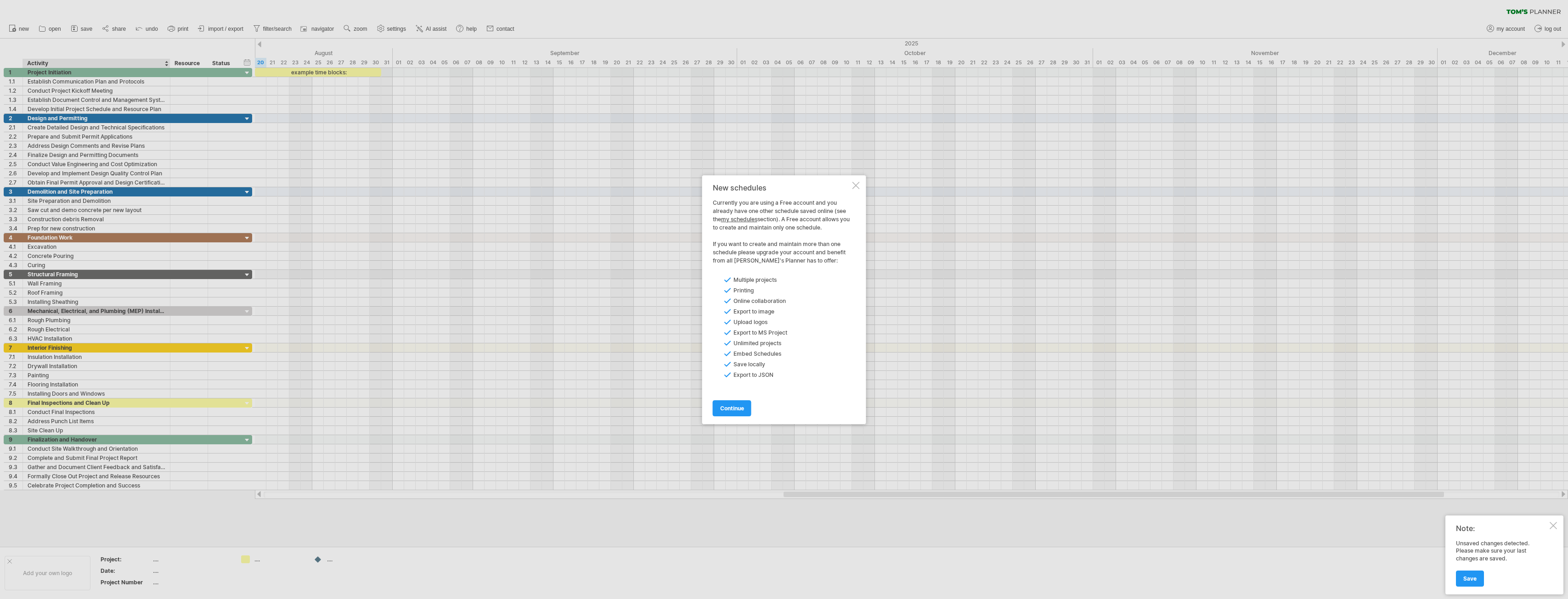
click at [49, 573] on div at bounding box center [784, 299] width 1568 height 599
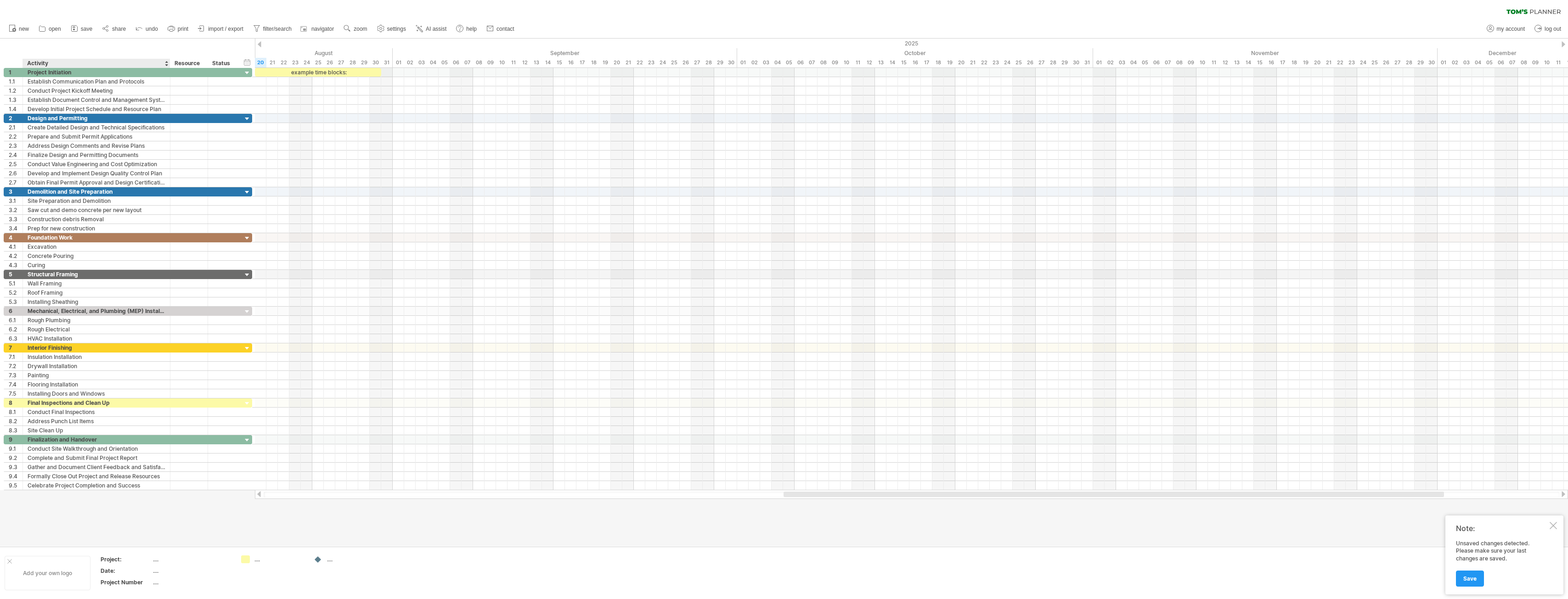
click at [50, 572] on div "Add your own logo" at bounding box center [48, 573] width 86 height 34
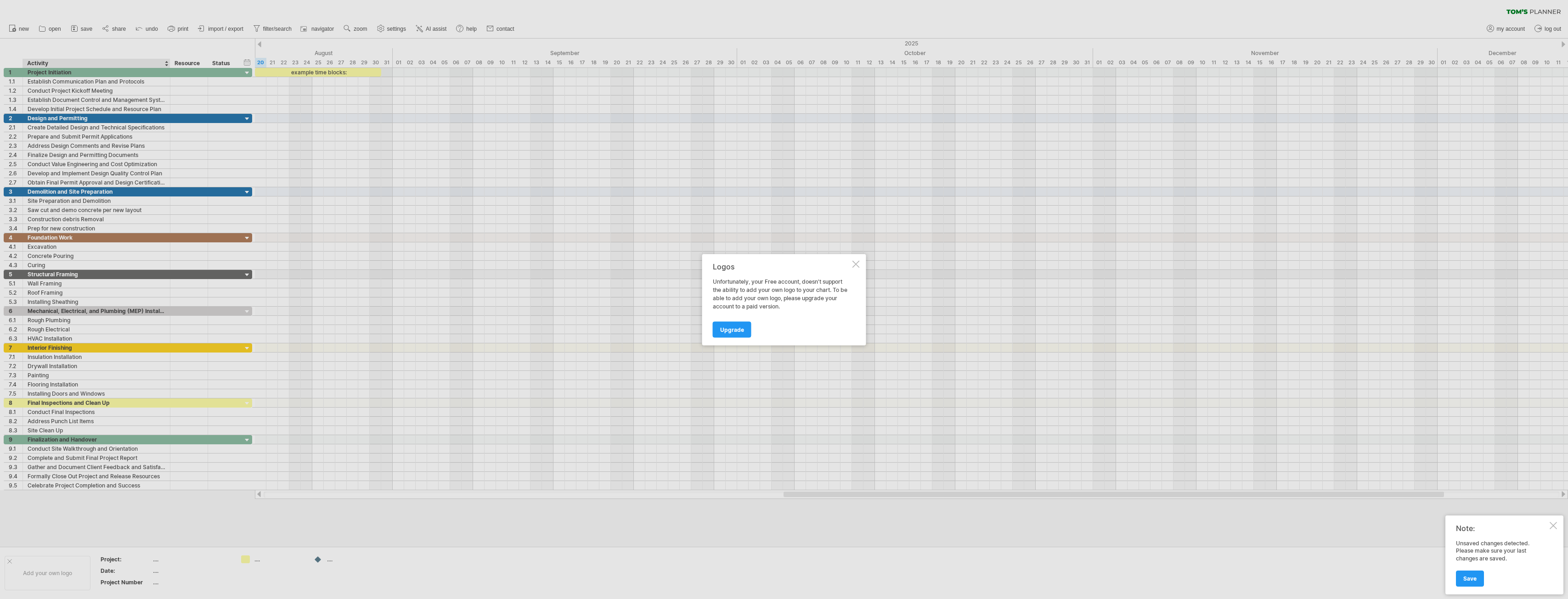
click at [857, 264] on div at bounding box center [857, 264] width 8 height 8
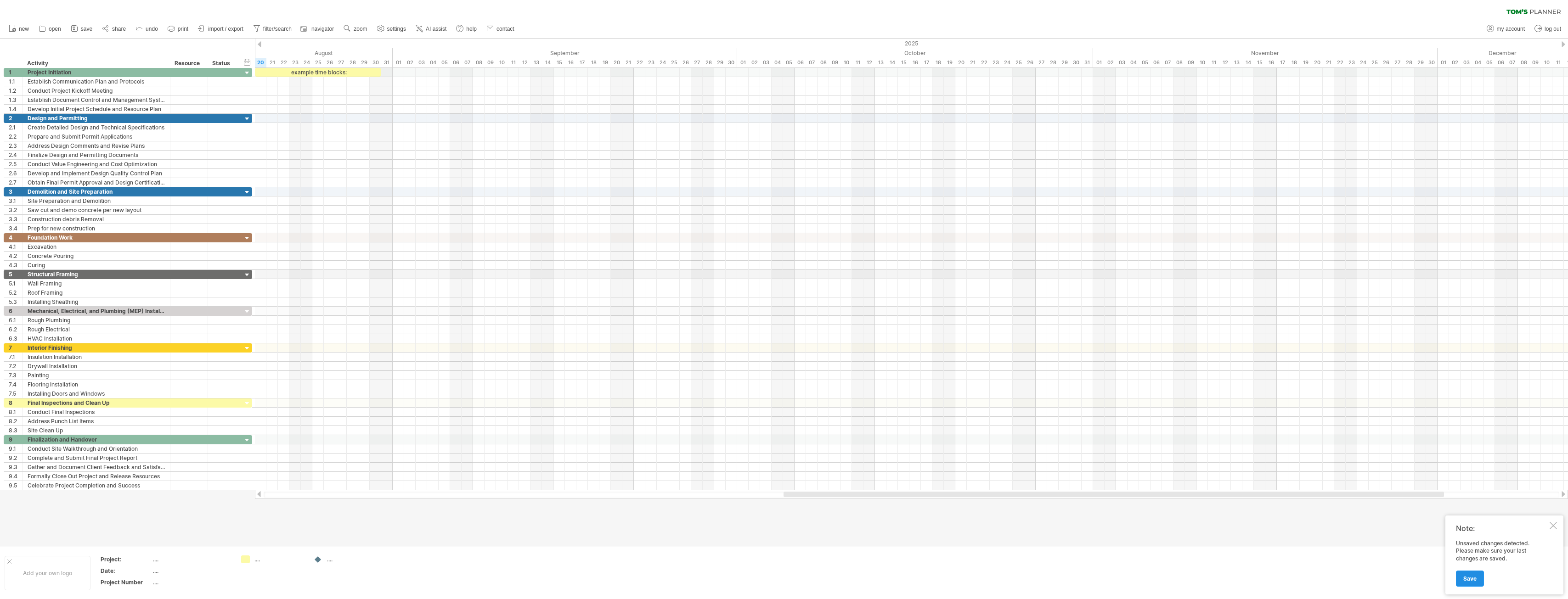
click at [1477, 580] on link "Save" at bounding box center [1470, 578] width 28 height 16
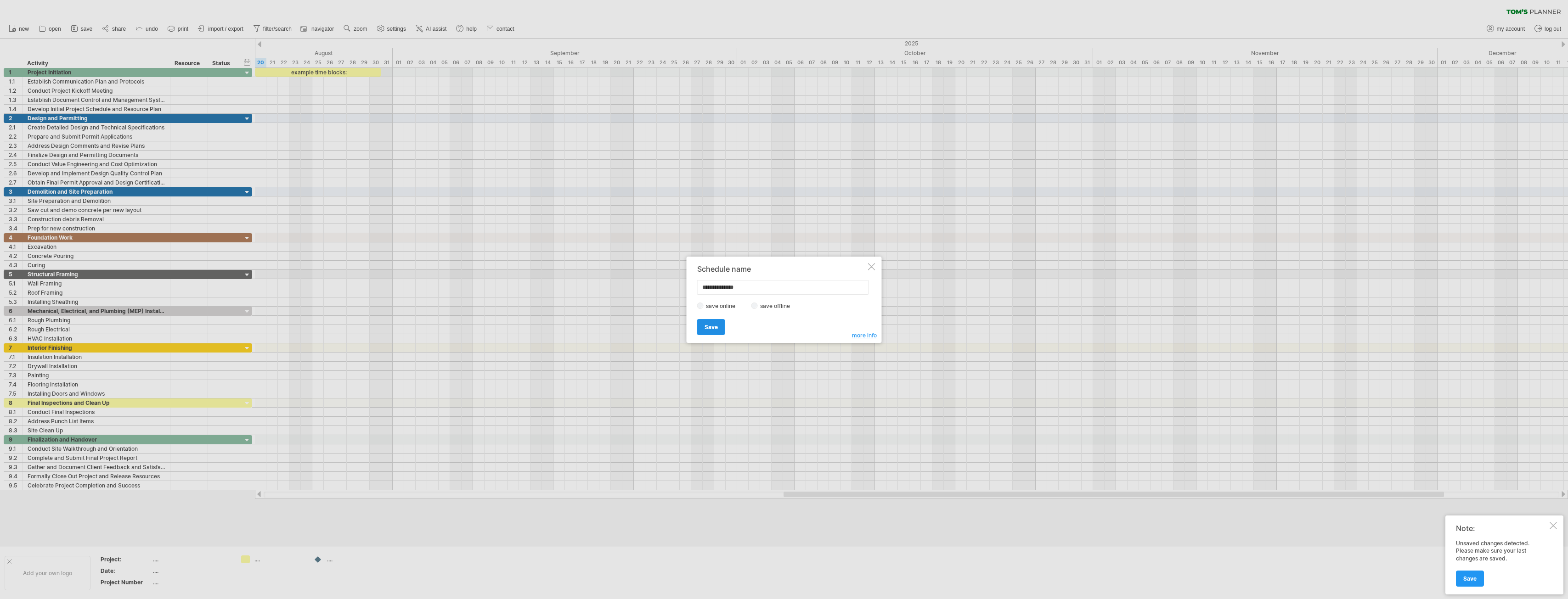
click at [713, 327] on span "Save" at bounding box center [711, 327] width 13 height 7
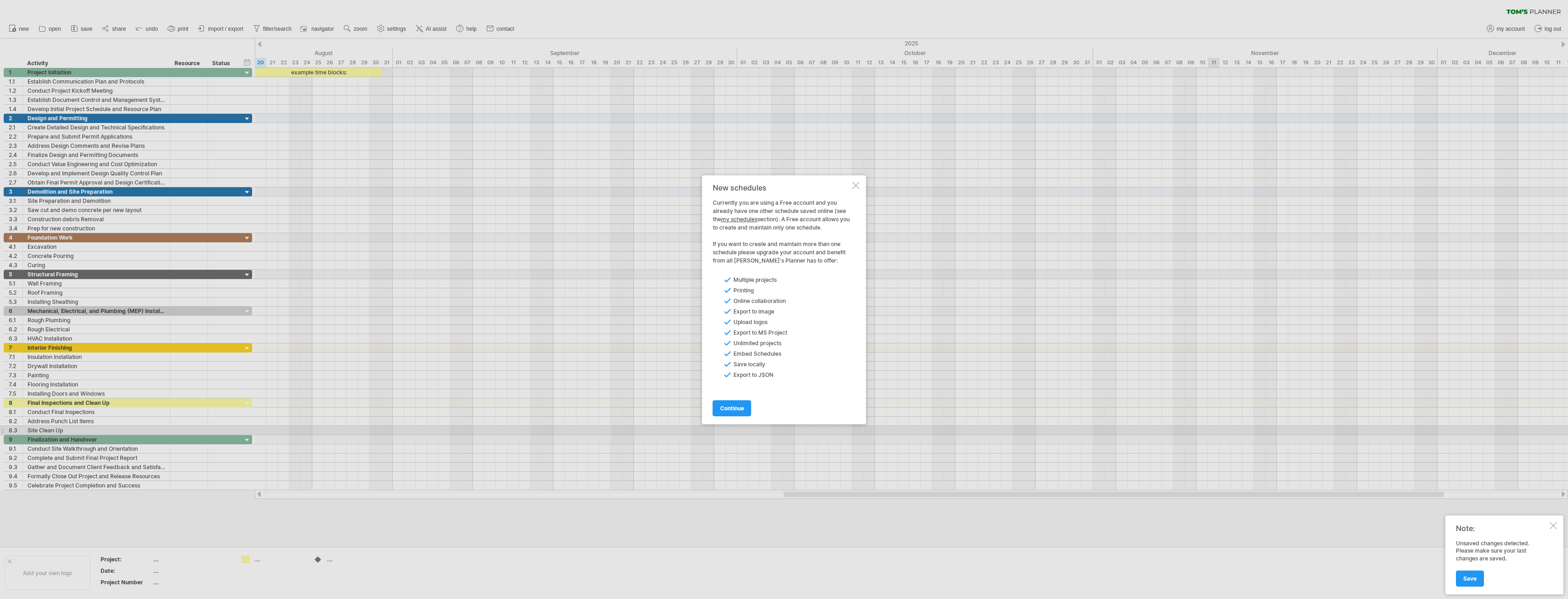
click at [855, 183] on div at bounding box center [857, 185] width 8 height 8
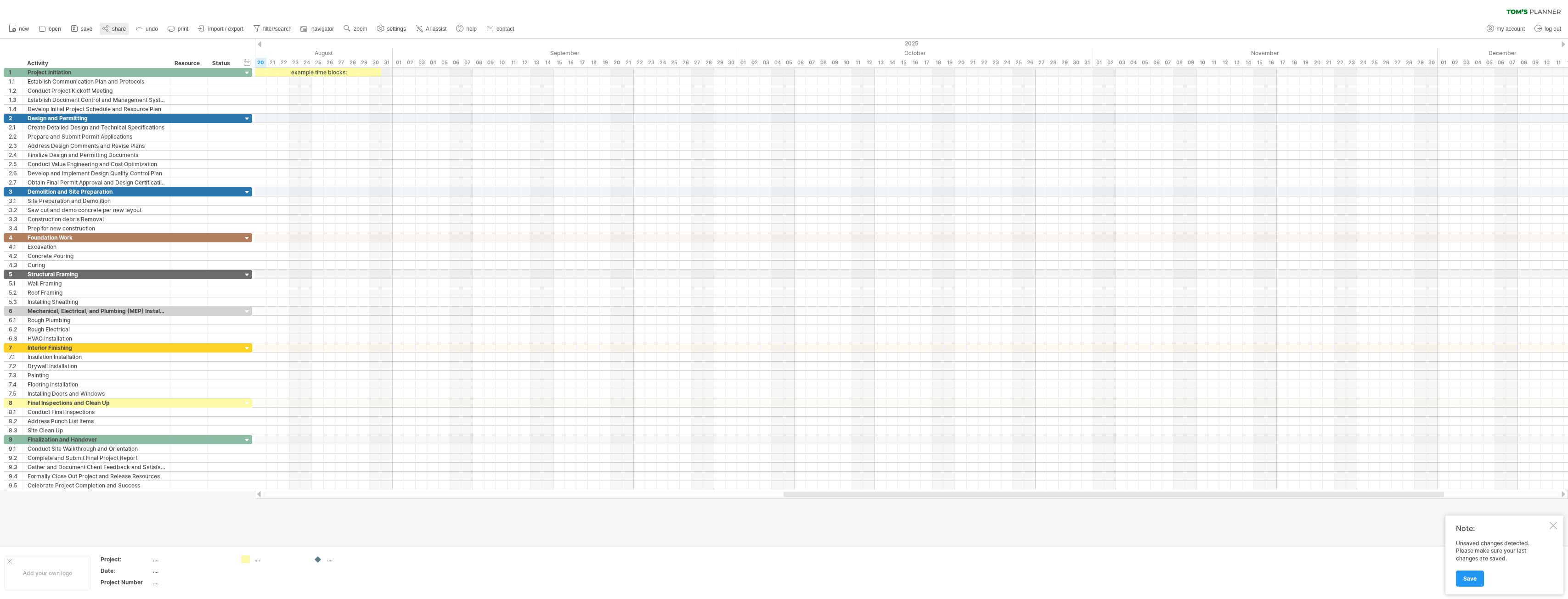
click at [113, 26] on span "share" at bounding box center [119, 29] width 13 height 7
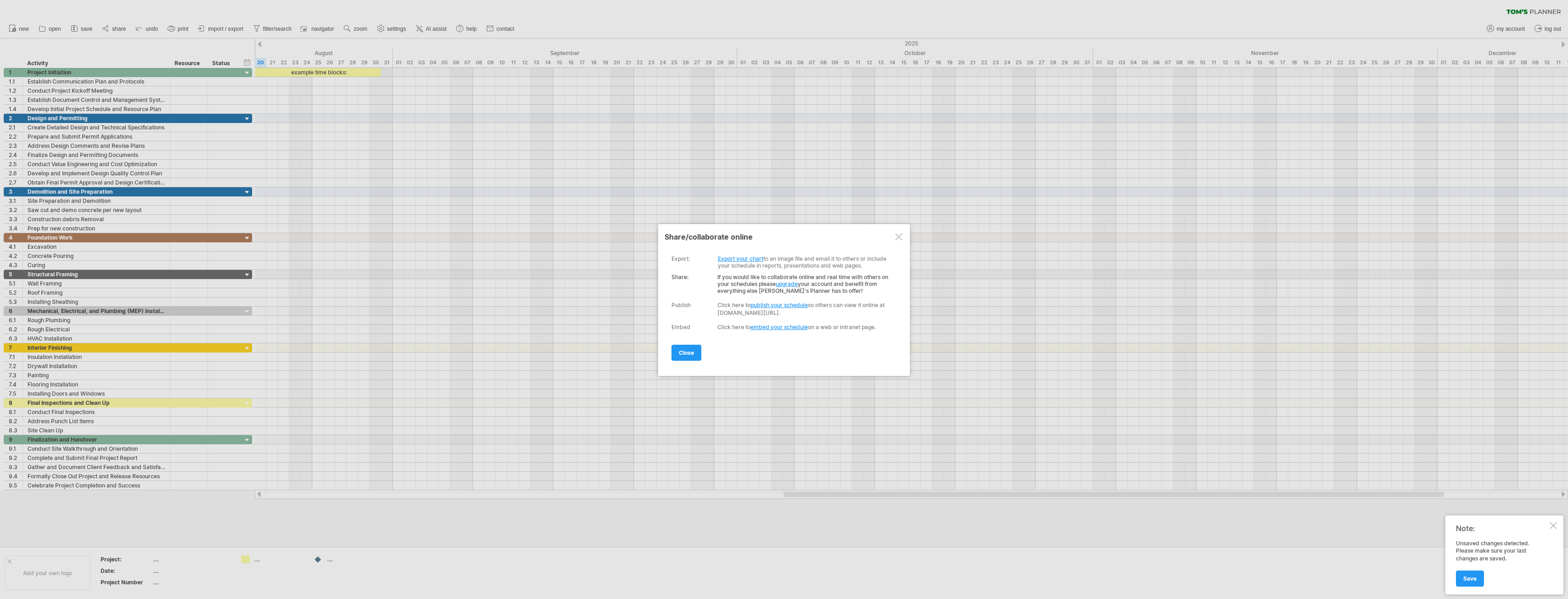
click at [732, 256] on link "Export your chart" at bounding box center [741, 258] width 46 height 7
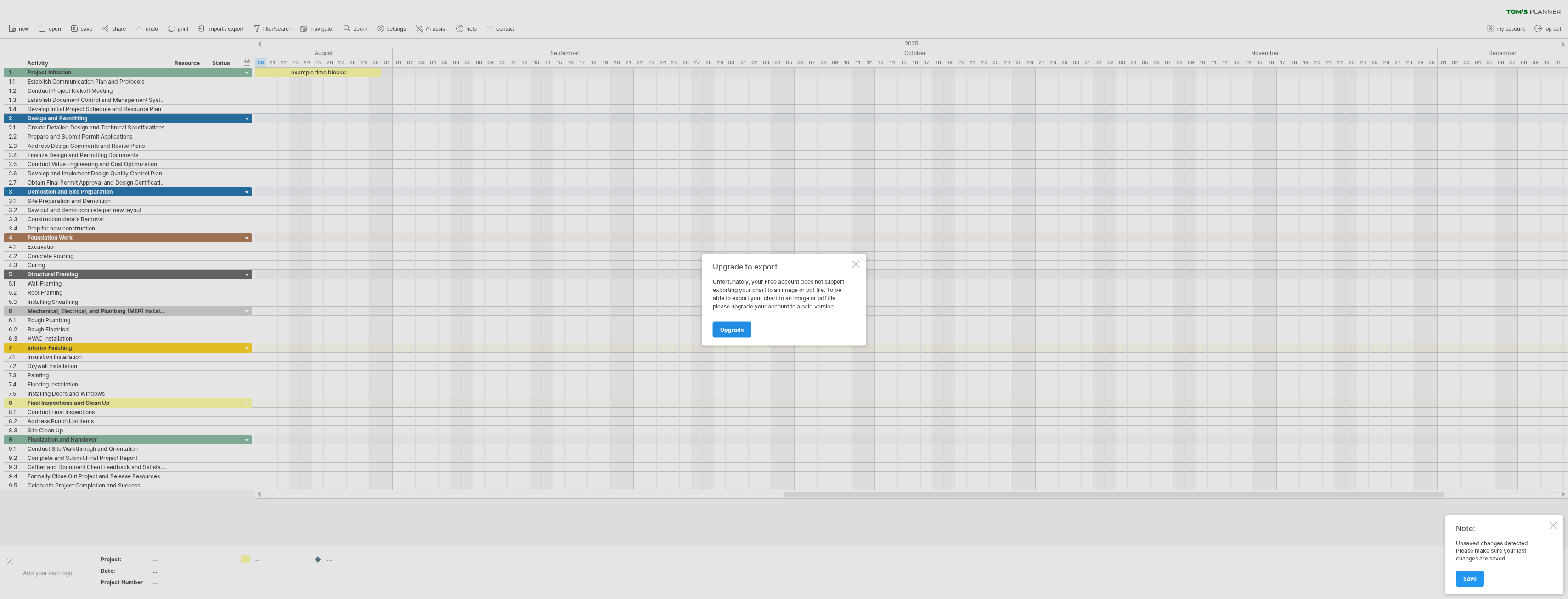
click at [734, 331] on span "Upgrade" at bounding box center [731, 329] width 24 height 7
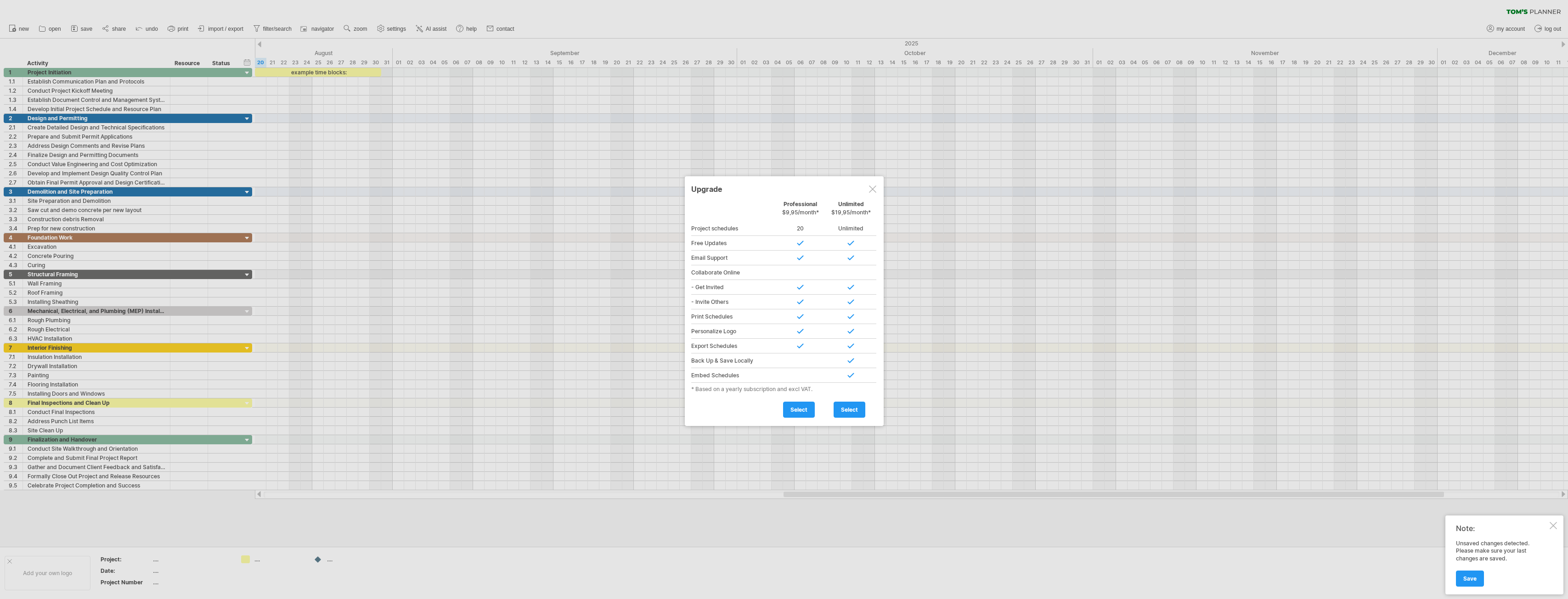
click at [874, 188] on div at bounding box center [873, 189] width 8 height 8
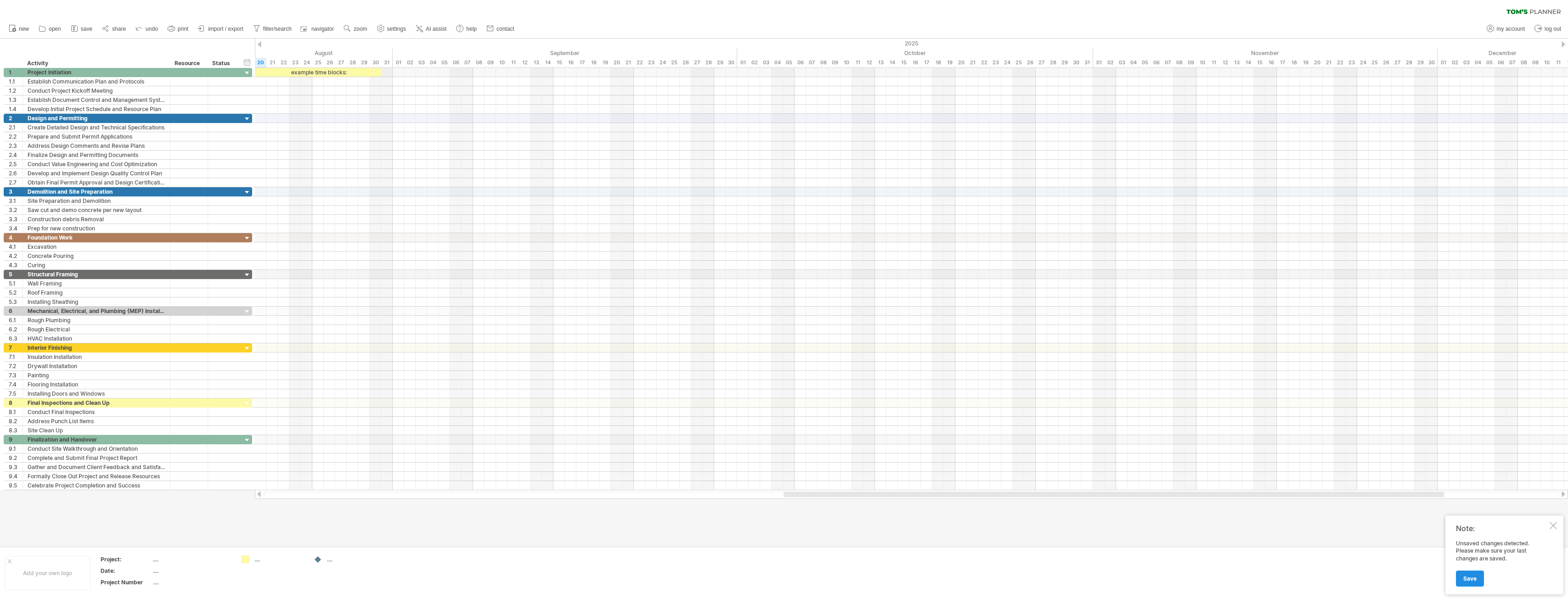
click at [1467, 580] on span "Save" at bounding box center [1470, 578] width 13 height 7
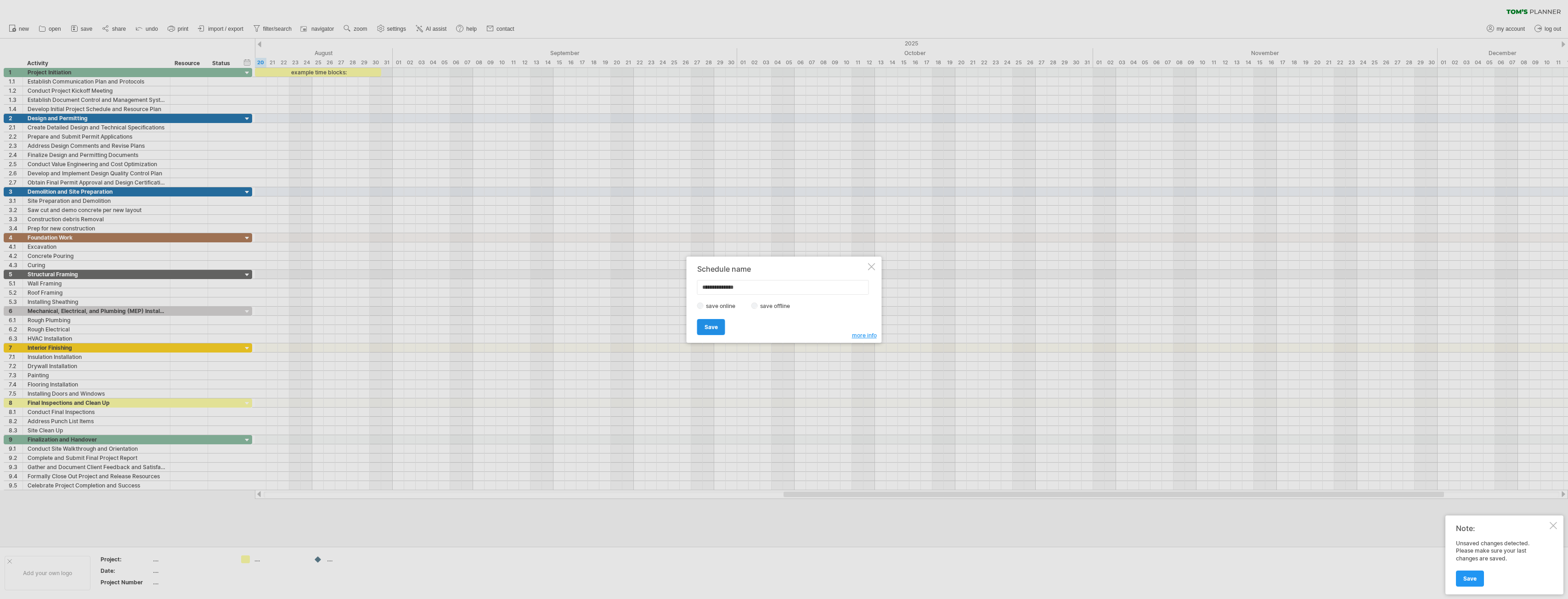
click at [720, 327] on link "Save" at bounding box center [710, 327] width 28 height 16
click at [742, 329] on link "Upgrade" at bounding box center [732, 325] width 38 height 16
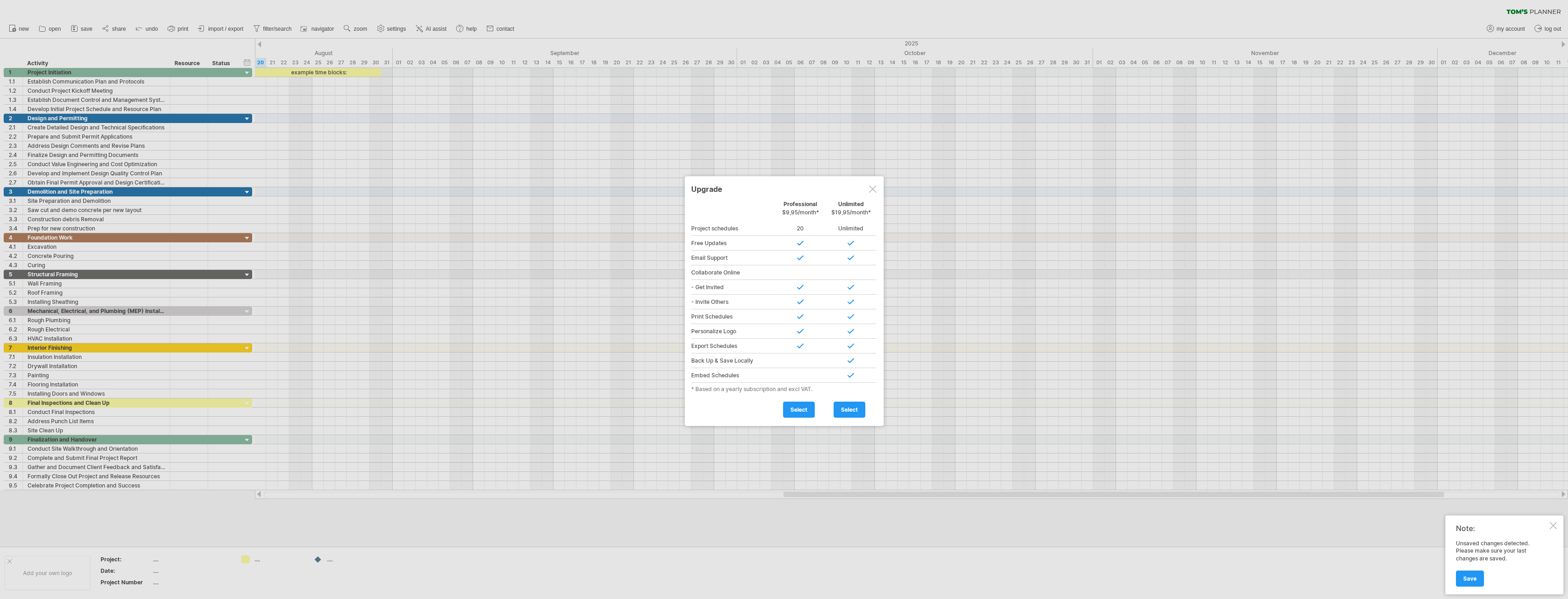
click at [874, 185] on div at bounding box center [873, 189] width 8 height 8
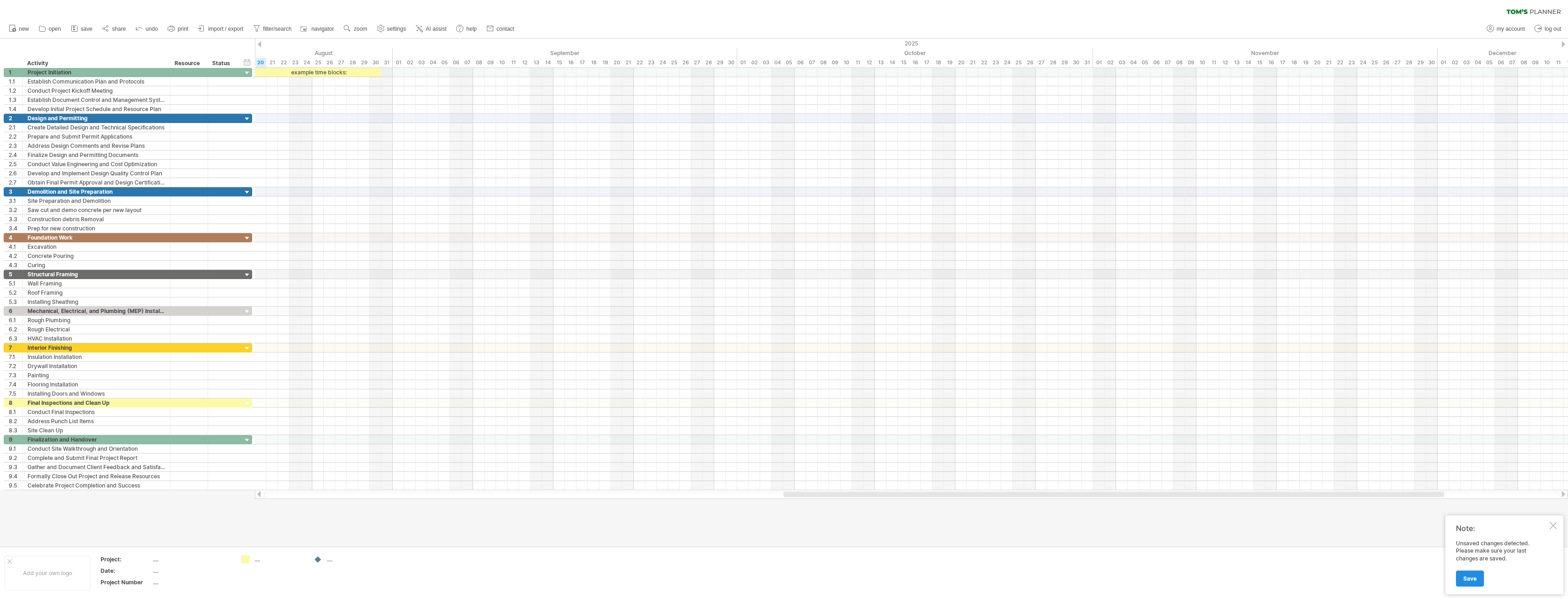
click at [1469, 579] on span "Save" at bounding box center [1470, 578] width 13 height 7
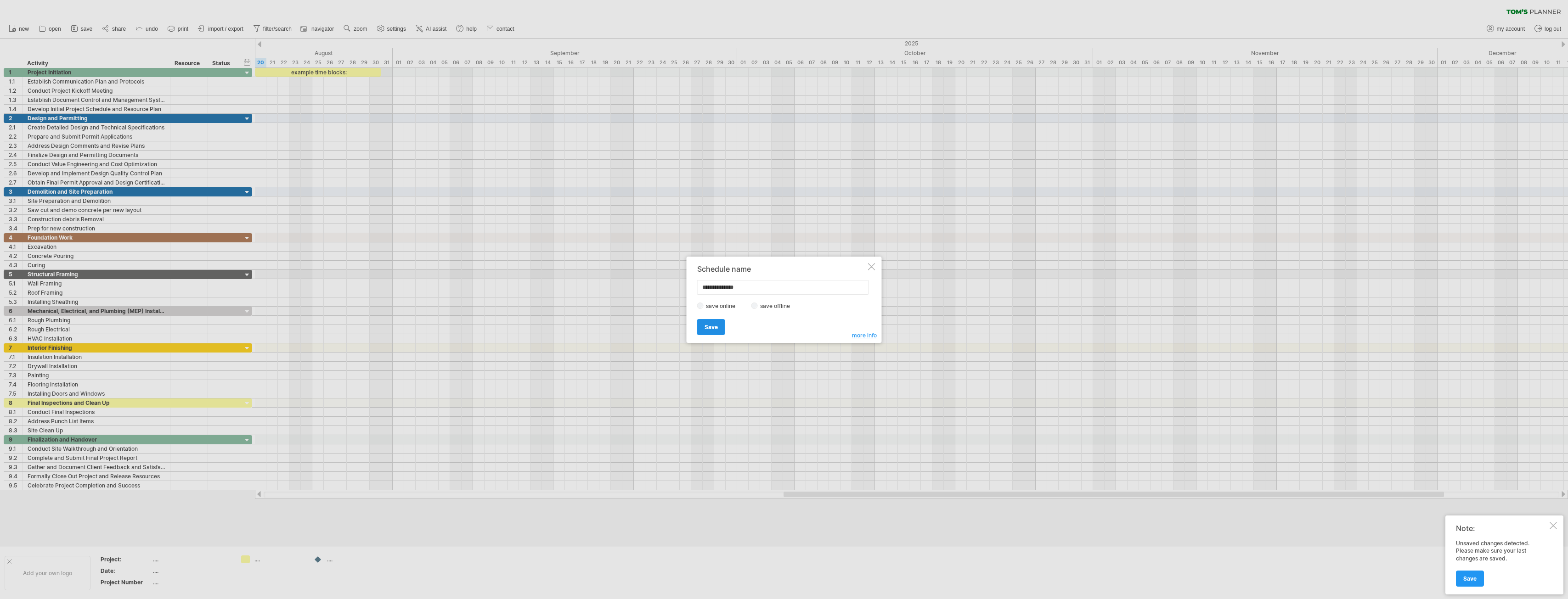
click at [717, 327] on span "Save" at bounding box center [711, 327] width 13 height 7
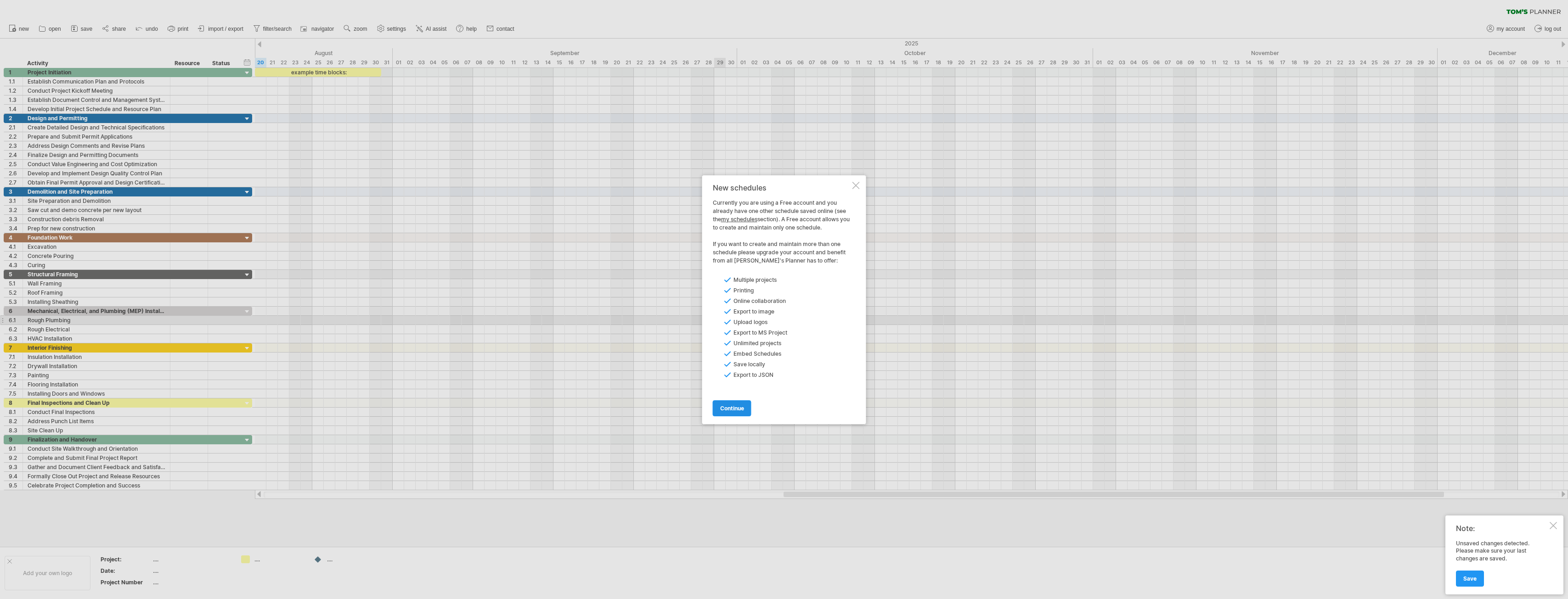
click at [740, 410] on span "continue" at bounding box center [731, 408] width 24 height 7
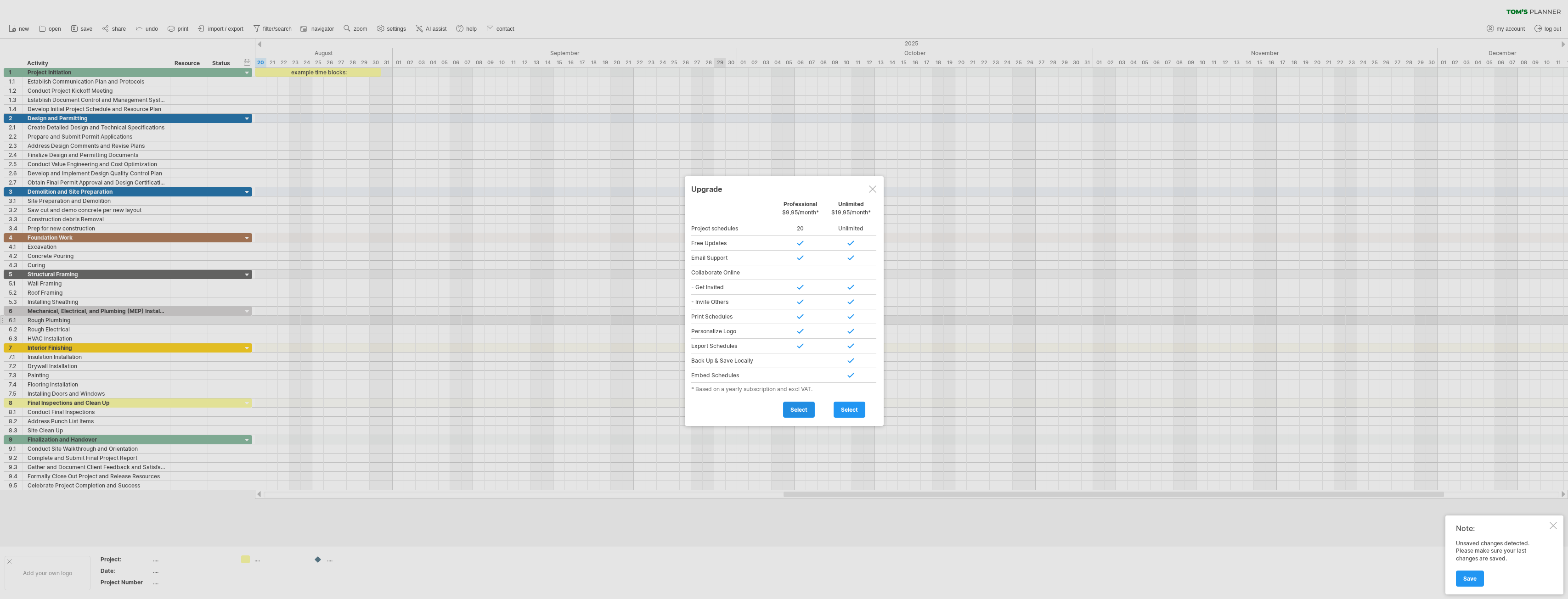
click at [801, 406] on span "select" at bounding box center [799, 409] width 17 height 7
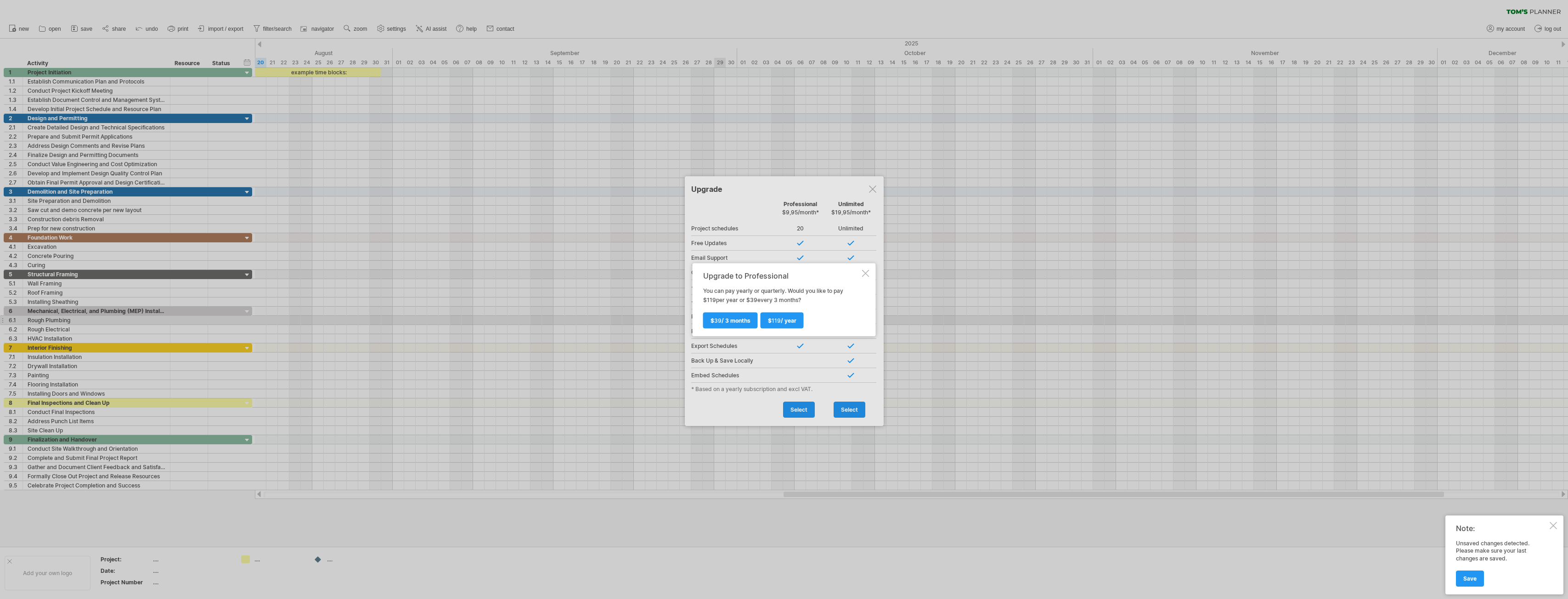
click at [867, 273] on div at bounding box center [866, 273] width 8 height 8
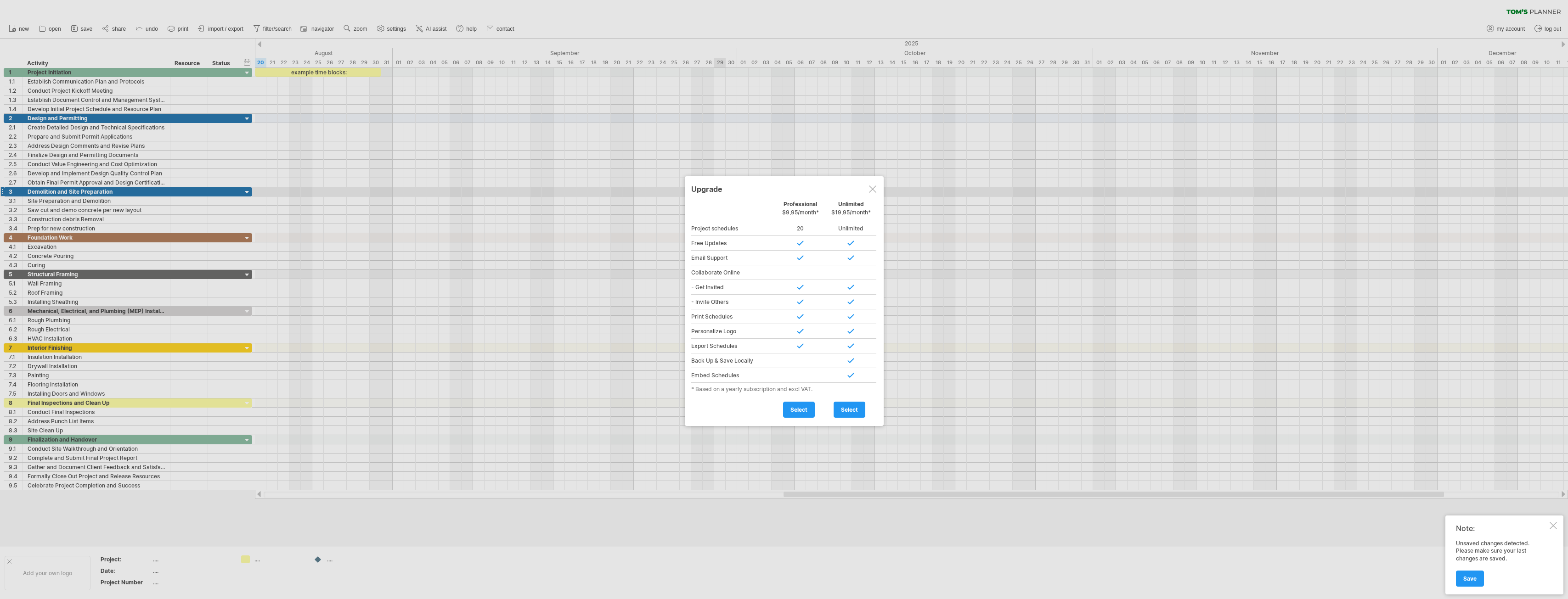
click at [875, 191] on div at bounding box center [873, 189] width 8 height 8
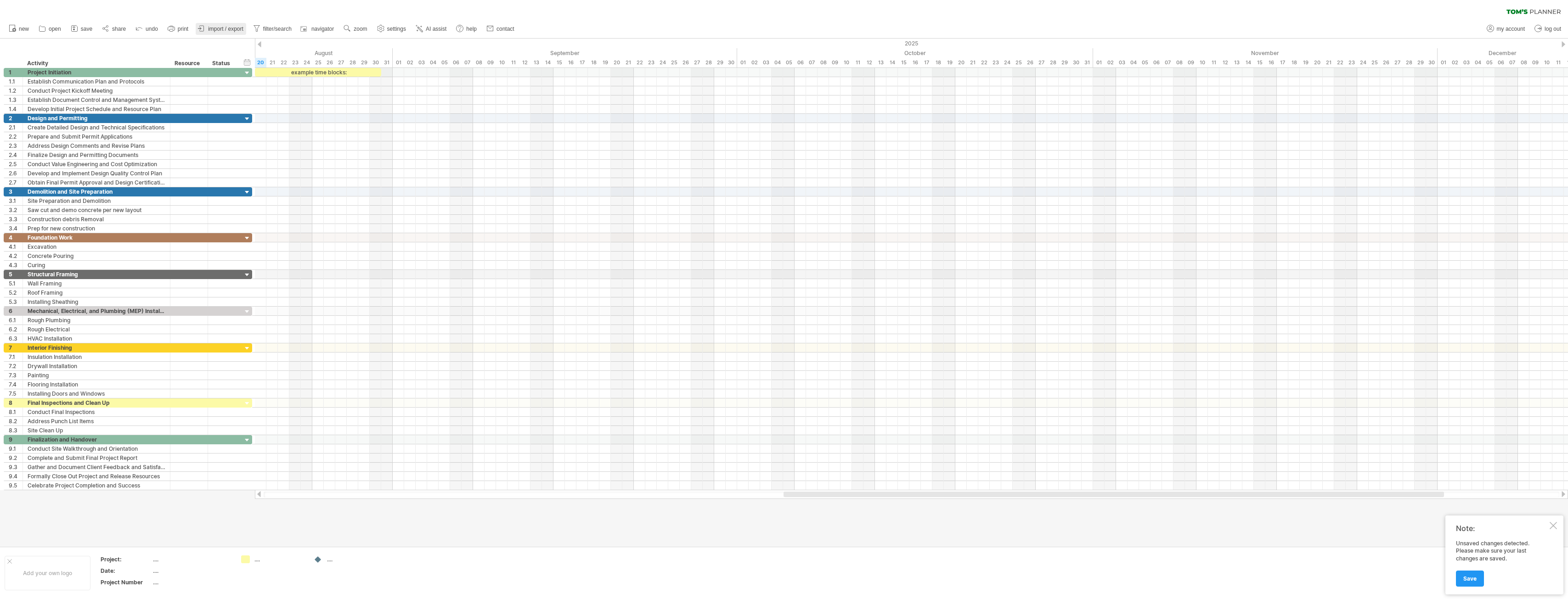
click at [222, 29] on span "import / export" at bounding box center [226, 29] width 35 height 7
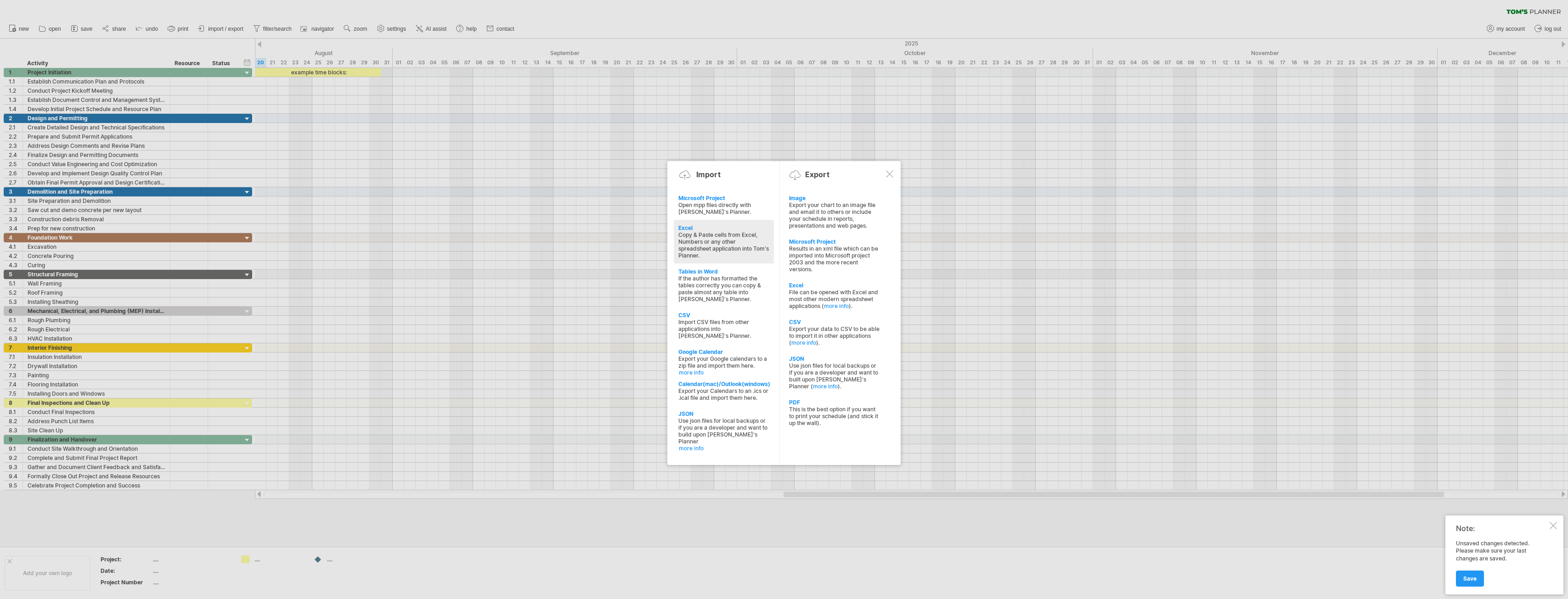
click at [706, 231] on div "Copy & Paste cells from Excel, Numbers or any other spreadsheet application int…" at bounding box center [724, 245] width 91 height 28
type textarea "**********"
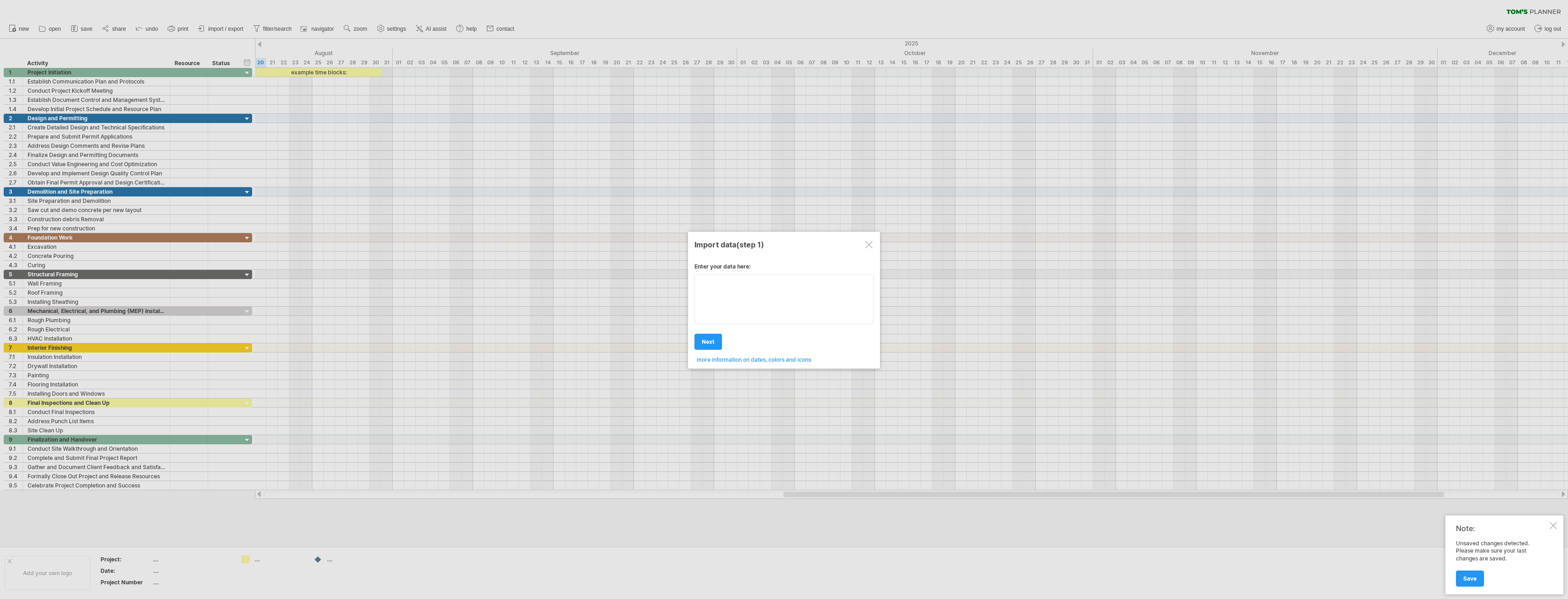
click at [727, 296] on div "Enter your data here: Your data: Weekend days ' mon tue Hide weekend days" at bounding box center [783, 310] width 179 height 107
type textarea "**********"
click at [867, 244] on div at bounding box center [869, 245] width 8 height 8
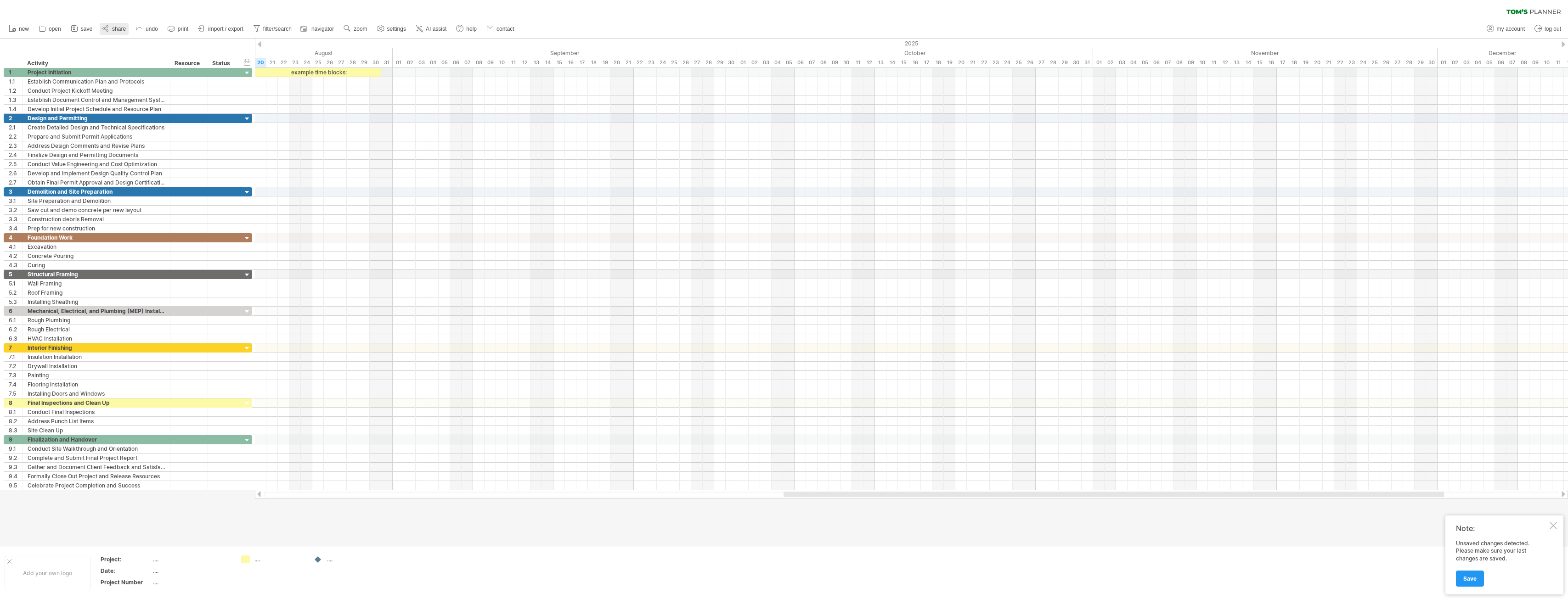
click at [111, 26] on link "share" at bounding box center [114, 29] width 29 height 11
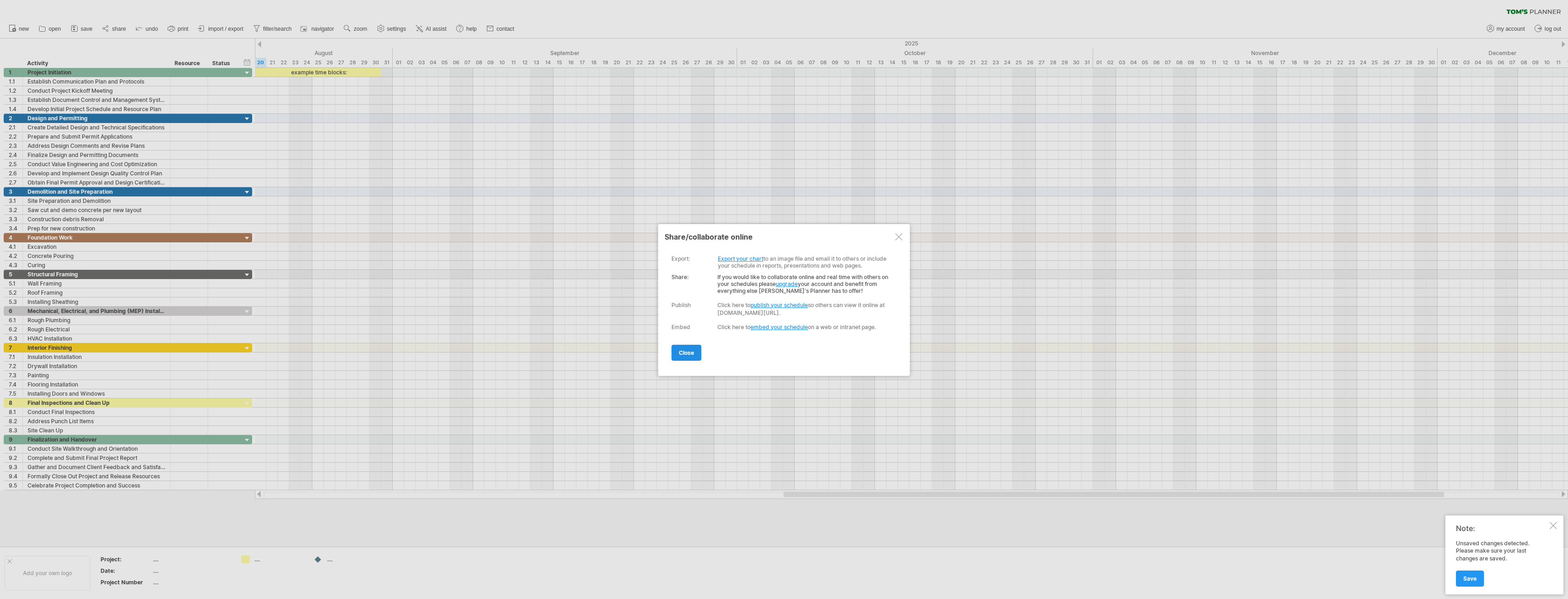
click at [681, 353] on link "close" at bounding box center [686, 353] width 30 height 16
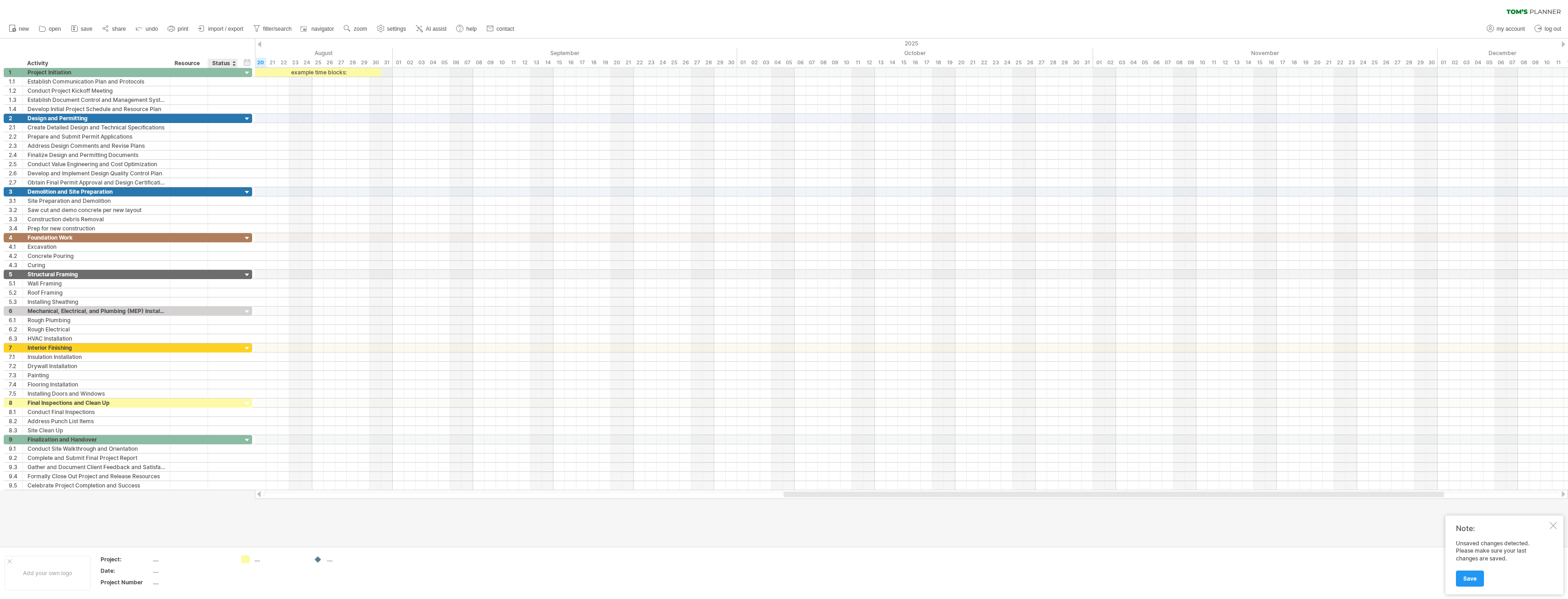
click at [225, 35] on ul "new open" at bounding box center [261, 29] width 514 height 19
click at [224, 28] on span "import / export" at bounding box center [226, 29] width 35 height 7
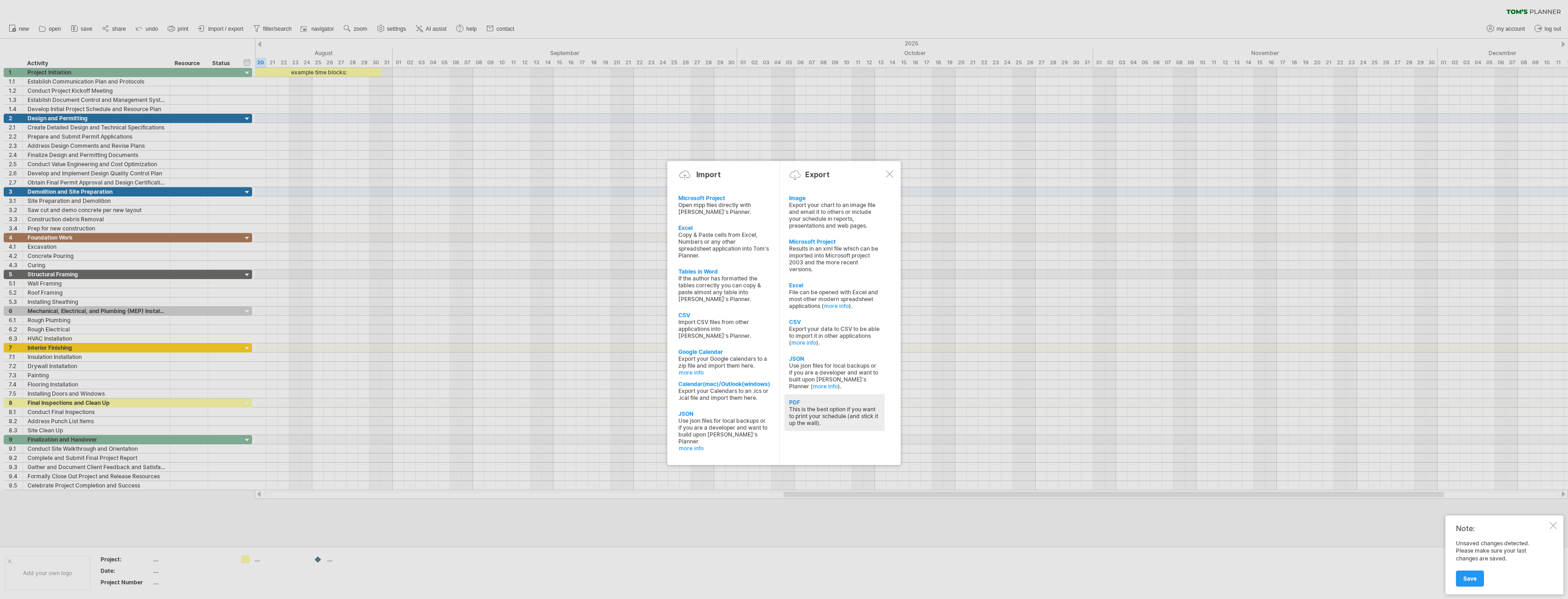
click at [817, 406] on div "This is the best option if you want to print your schedule (and stick it up the…" at bounding box center [834, 417] width 91 height 21
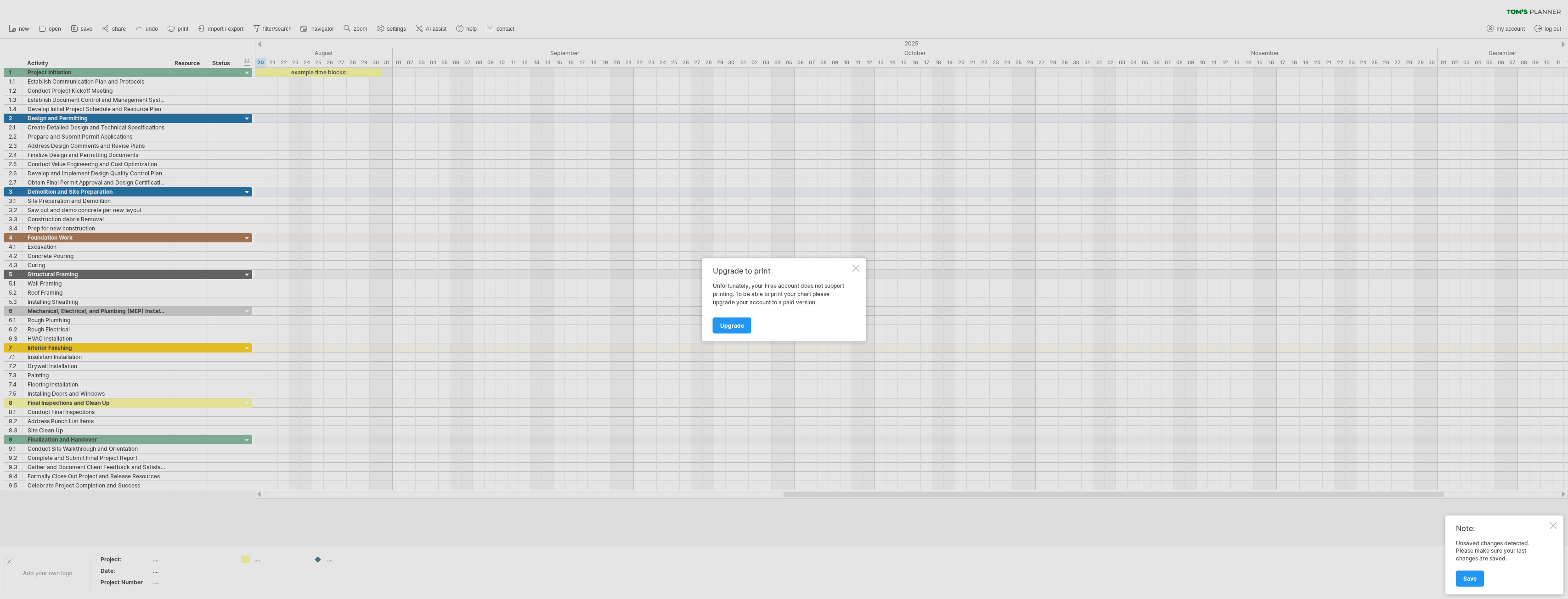
click at [855, 267] on div at bounding box center [857, 268] width 8 height 8
